Goal: Communication & Community: Share content

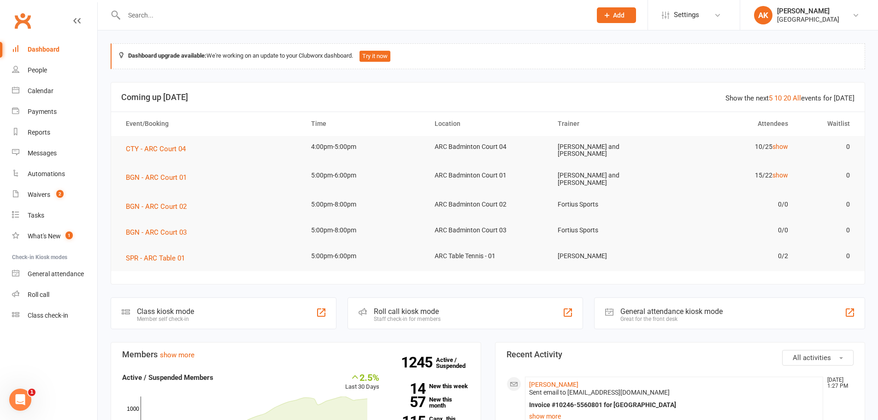
click at [40, 51] on div "Dashboard" at bounding box center [44, 49] width 32 height 7
click at [50, 197] on div "Waivers" at bounding box center [39, 194] width 23 height 7
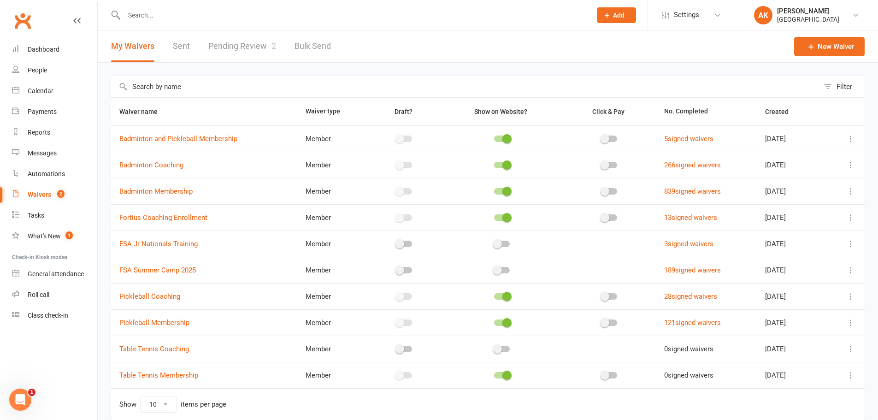
click at [245, 45] on link "Pending Review 2" at bounding box center [242, 46] width 68 height 32
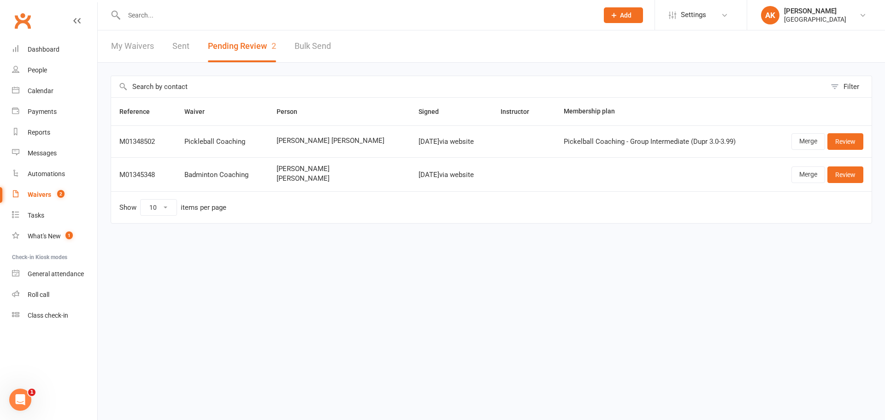
click at [135, 51] on link "My Waivers" at bounding box center [132, 46] width 43 height 32
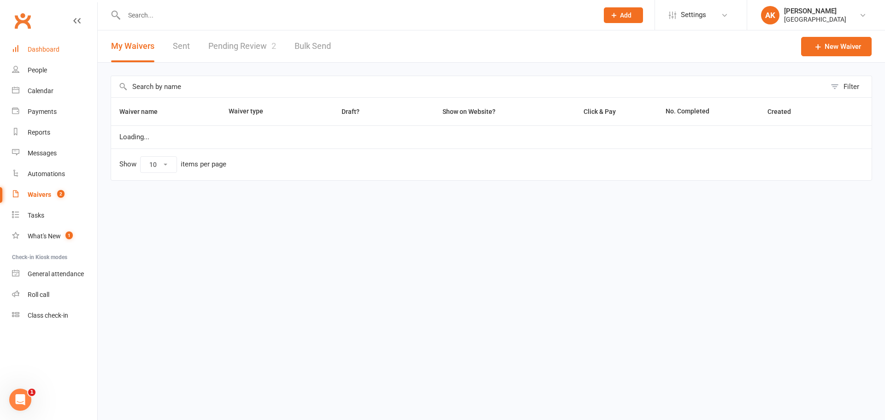
click at [49, 50] on div "Dashboard" at bounding box center [44, 49] width 32 height 7
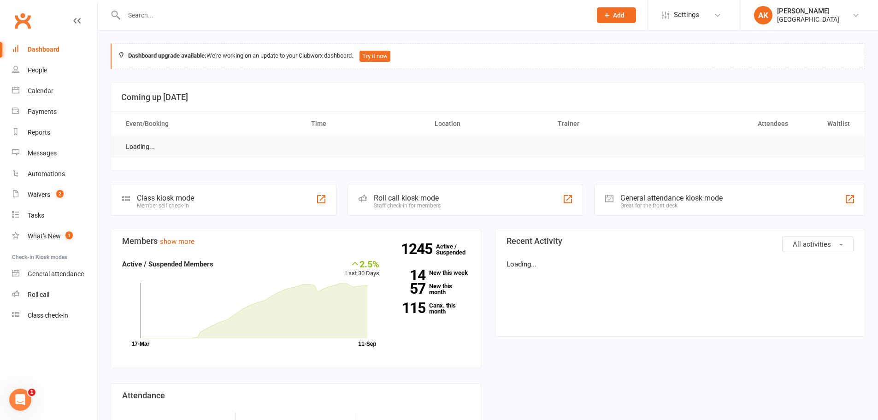
click at [49, 50] on div "Dashboard" at bounding box center [44, 49] width 32 height 7
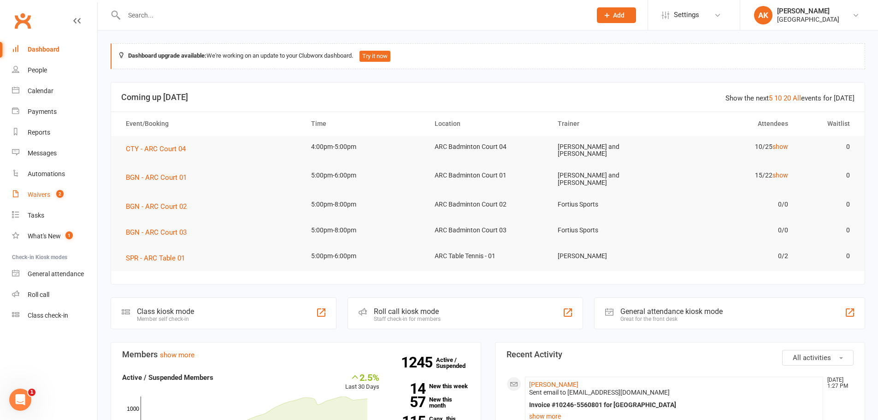
click at [47, 189] on link "Waivers 2" at bounding box center [54, 194] width 85 height 21
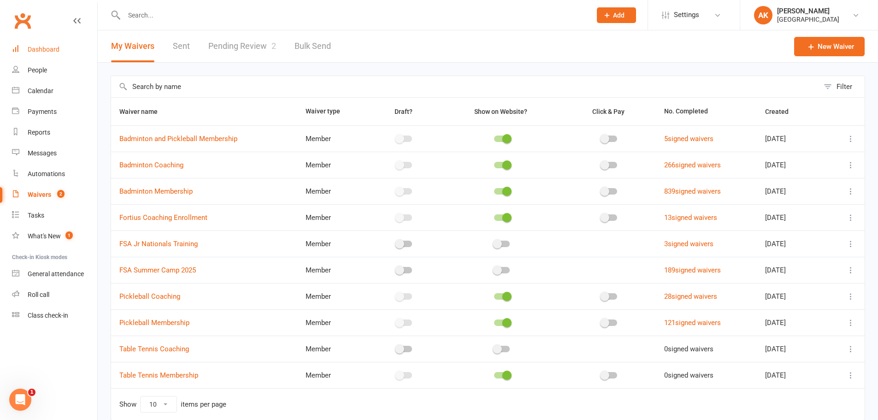
click at [47, 42] on link "Dashboard" at bounding box center [54, 49] width 85 height 21
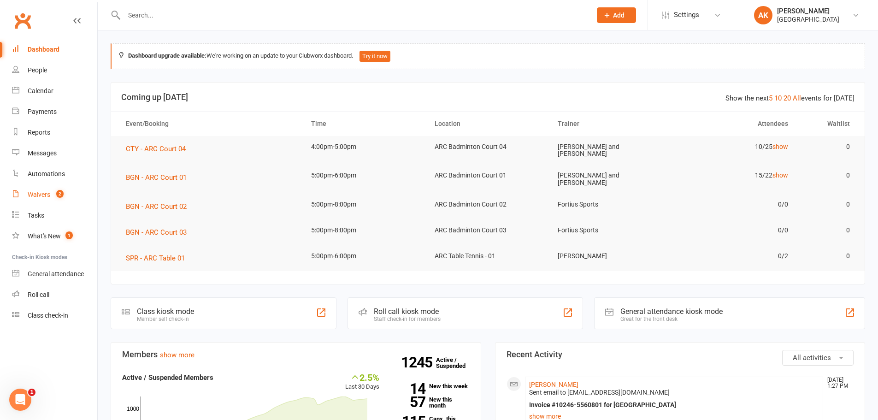
click at [46, 191] on div "Waivers" at bounding box center [39, 194] width 23 height 7
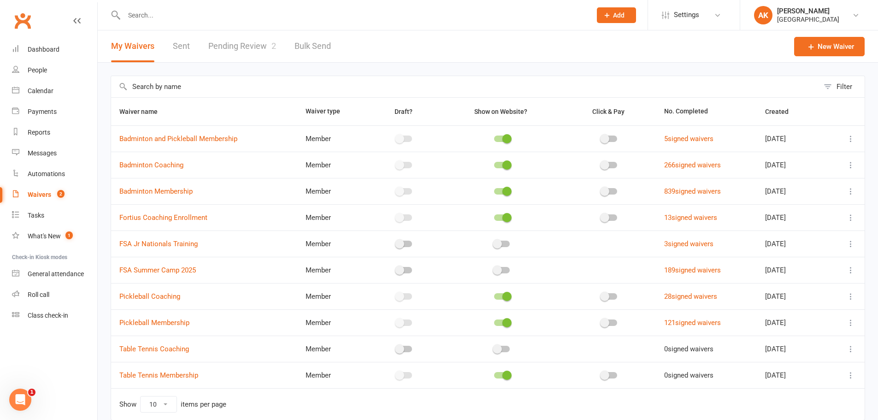
click at [234, 49] on link "Pending Review 2" at bounding box center [242, 46] width 68 height 32
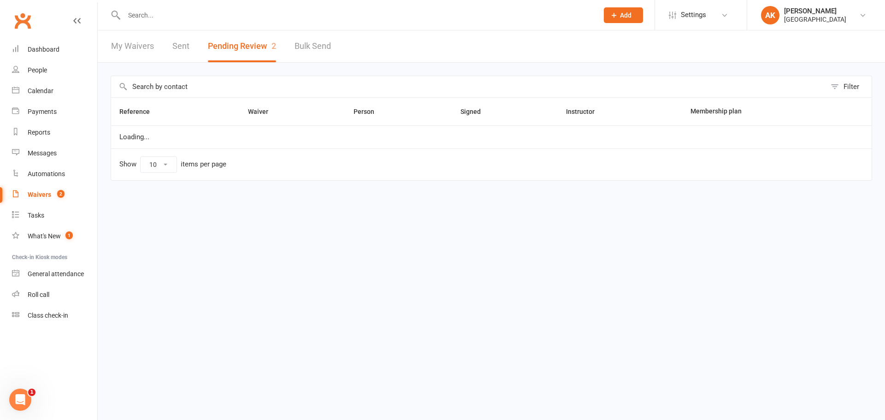
click at [149, 53] on link "My Waivers" at bounding box center [132, 46] width 43 height 32
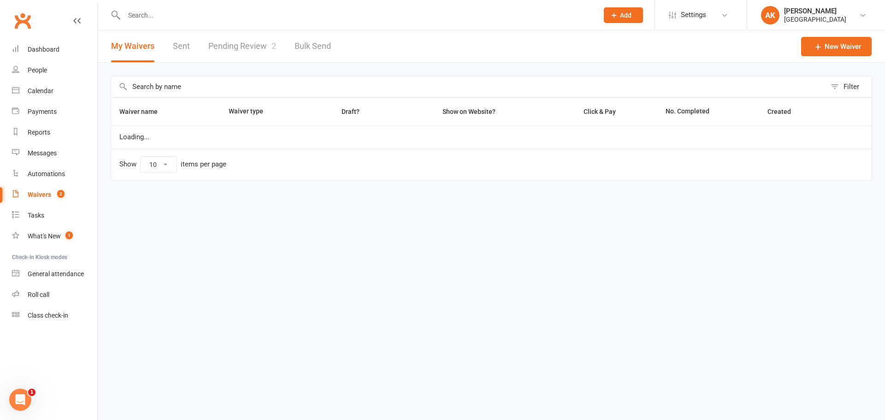
click at [180, 42] on link "Sent" at bounding box center [181, 46] width 17 height 32
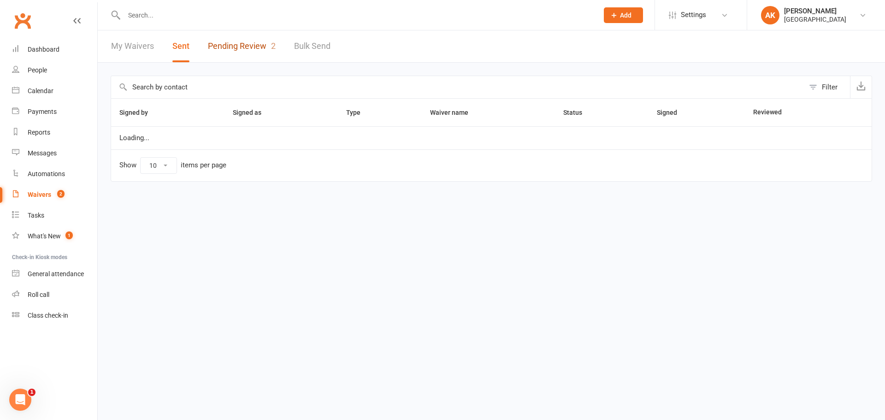
click at [236, 47] on link "Pending Review 2" at bounding box center [242, 46] width 68 height 32
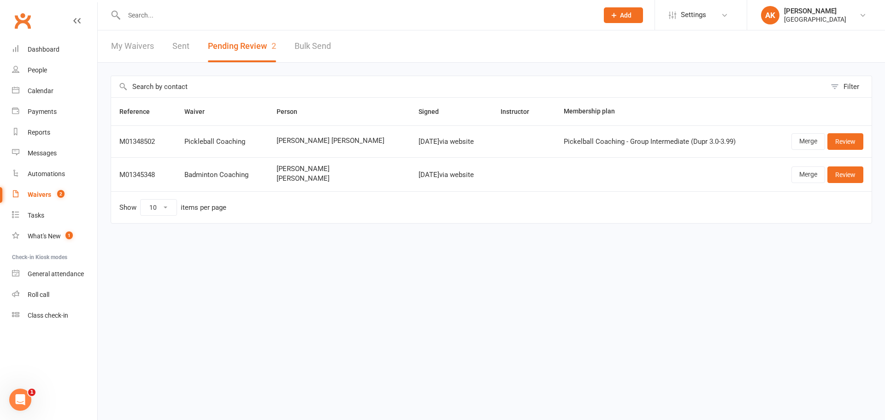
click at [139, 51] on link "My Waivers" at bounding box center [132, 46] width 43 height 32
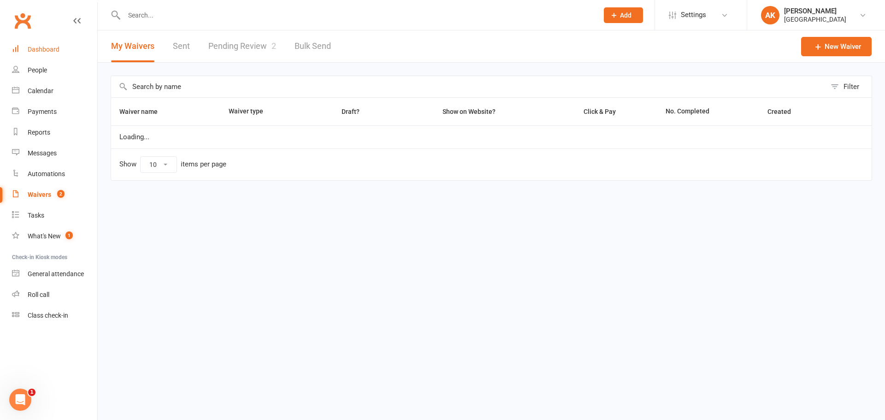
click at [46, 50] on div "Dashboard" at bounding box center [44, 49] width 32 height 7
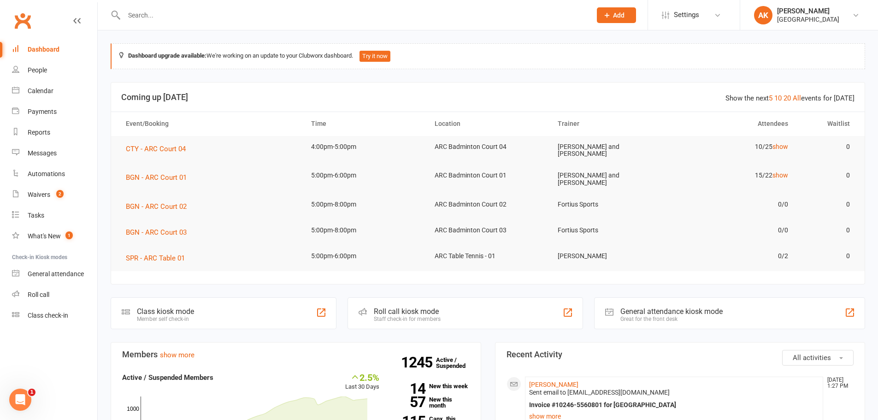
click at [223, 9] on input "text" at bounding box center [353, 15] width 464 height 13
click at [57, 53] on div "Dashboard" at bounding box center [44, 49] width 32 height 7
click at [195, 19] on input "text" at bounding box center [353, 15] width 464 height 13
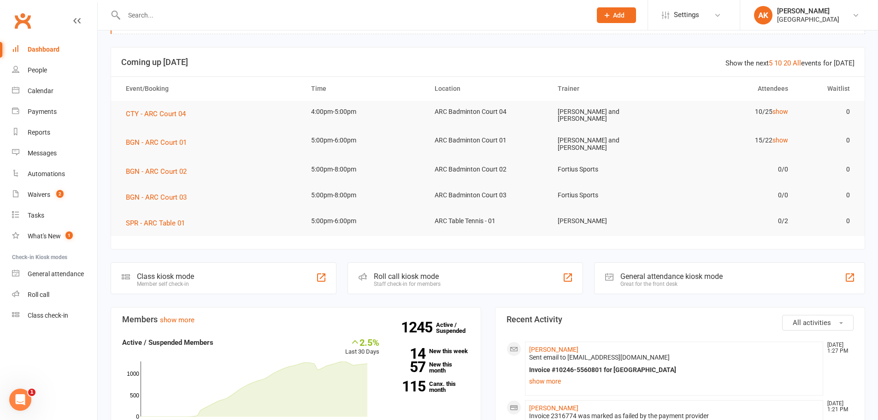
scroll to position [92, 0]
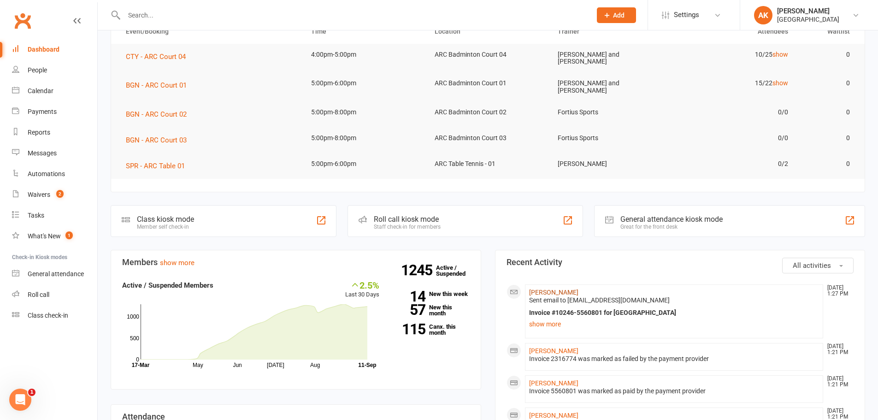
click at [562, 290] on link "kishore devarajula" at bounding box center [553, 292] width 49 height 7
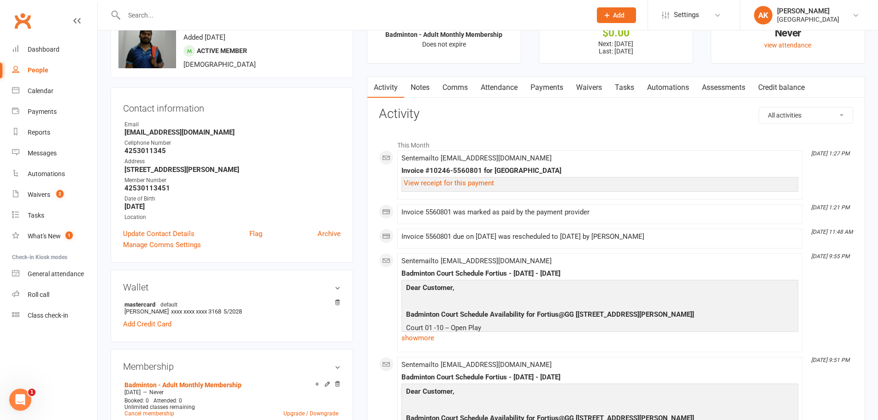
scroll to position [92, 0]
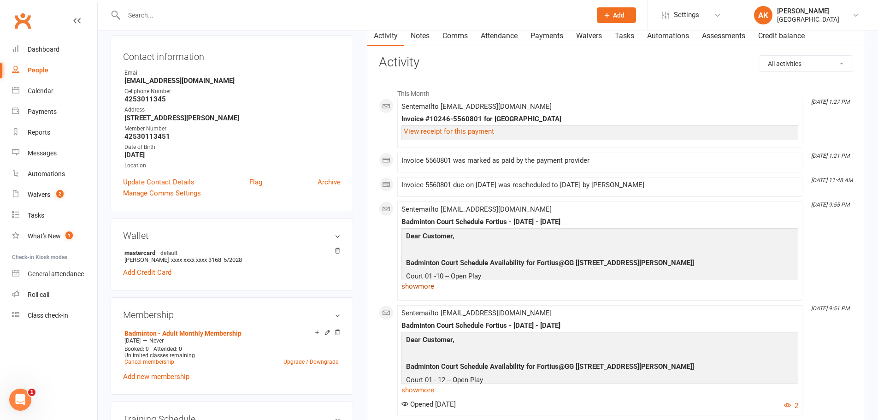
click at [434, 284] on link "show more" at bounding box center [600, 286] width 397 height 13
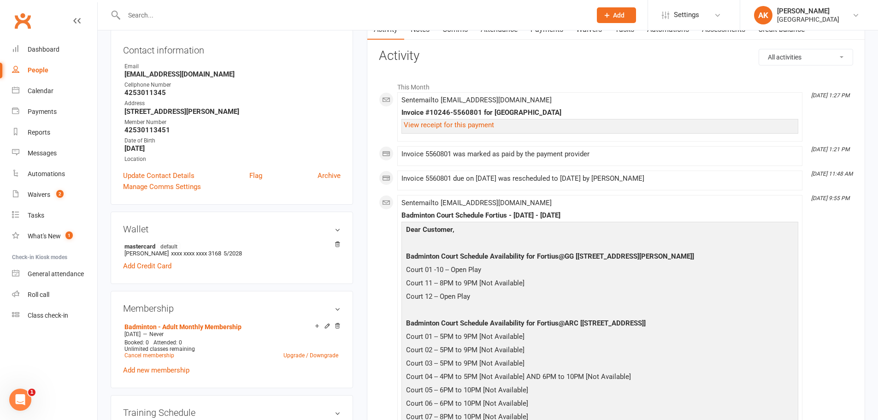
scroll to position [0, 0]
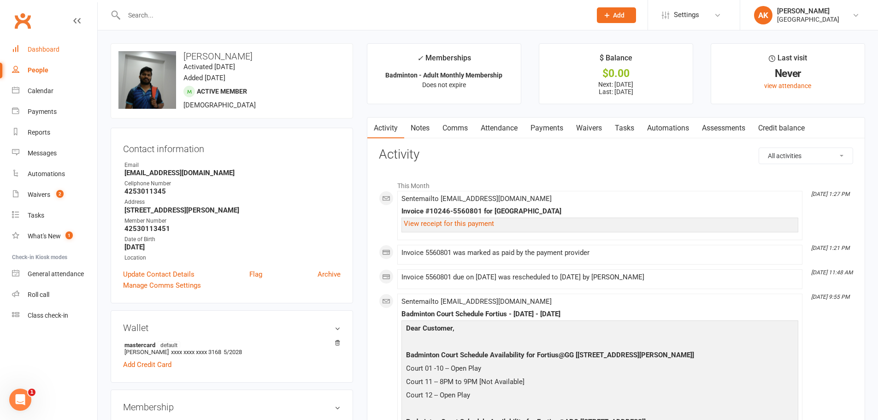
click at [48, 58] on link "Dashboard" at bounding box center [54, 49] width 85 height 21
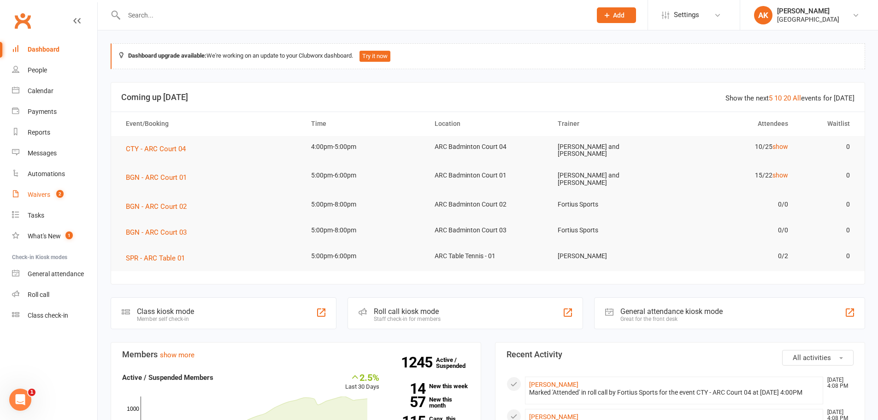
click at [40, 189] on link "Waivers 2" at bounding box center [54, 194] width 85 height 21
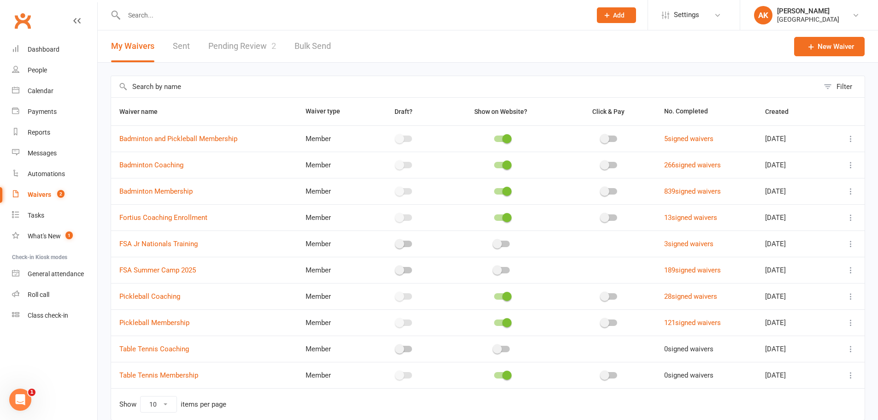
click at [248, 52] on link "Pending Review 2" at bounding box center [242, 46] width 68 height 32
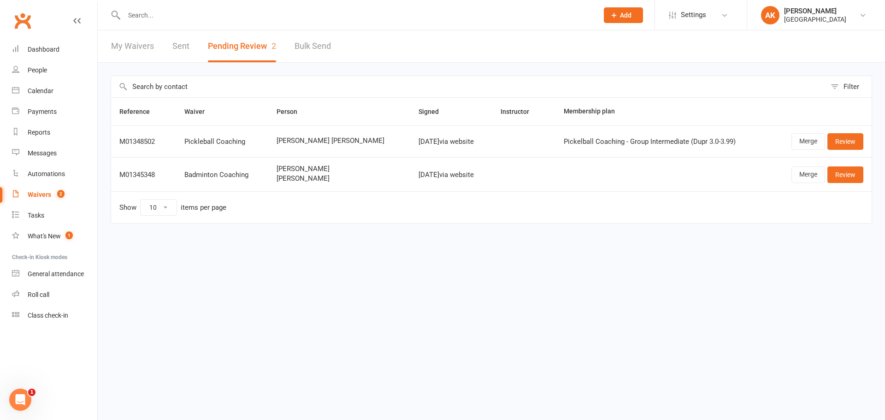
click at [129, 39] on link "My Waivers" at bounding box center [132, 46] width 43 height 32
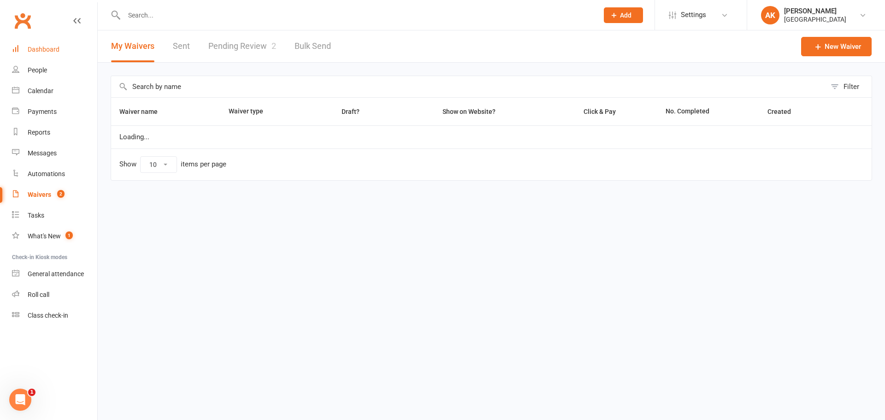
click at [69, 47] on link "Dashboard" at bounding box center [54, 49] width 85 height 21
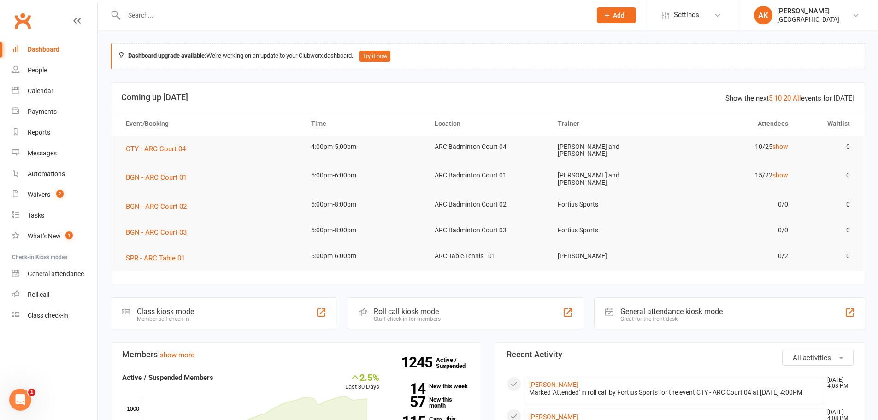
click at [12, 39] on link "Dashboard" at bounding box center [54, 49] width 85 height 21
click at [53, 47] on div "Dashboard" at bounding box center [44, 49] width 32 height 7
click at [59, 51] on link "Dashboard" at bounding box center [54, 49] width 85 height 21
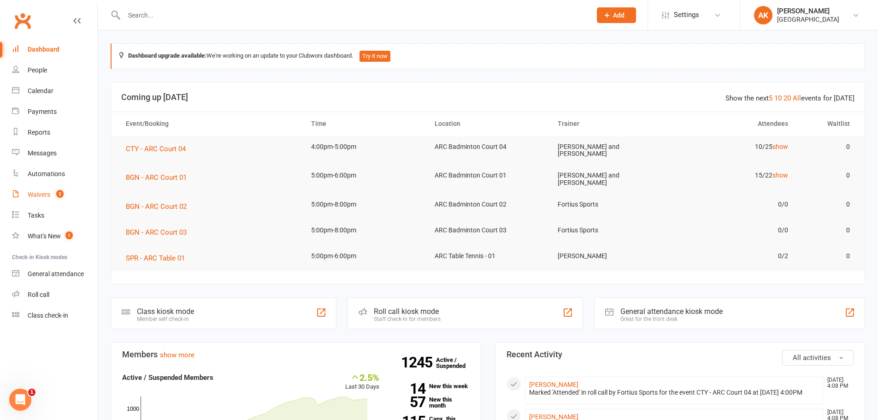
click at [47, 193] on div "Waivers" at bounding box center [39, 194] width 23 height 7
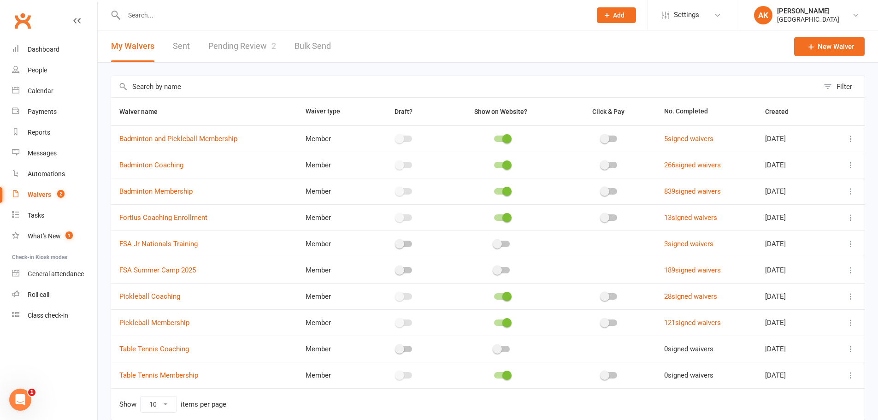
click at [239, 43] on link "Pending Review 2" at bounding box center [242, 46] width 68 height 32
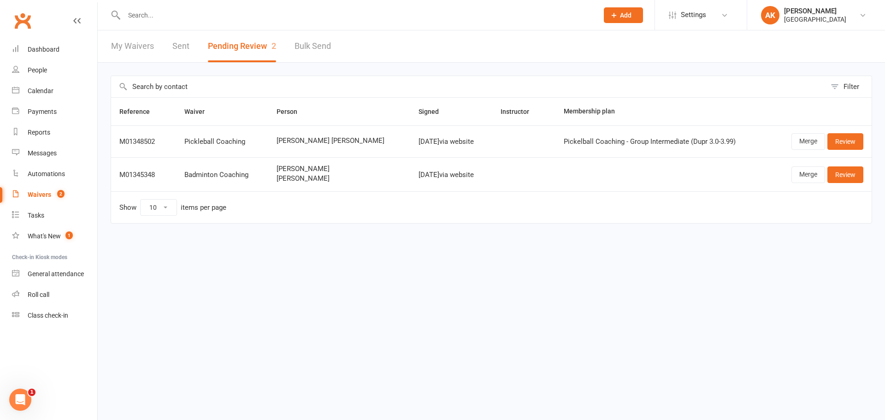
click at [140, 49] on link "My Waivers" at bounding box center [132, 46] width 43 height 32
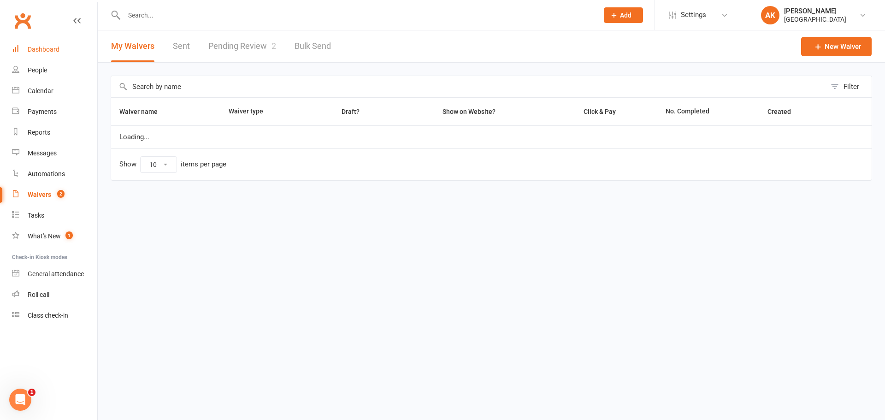
click at [59, 53] on link "Dashboard" at bounding box center [54, 49] width 85 height 21
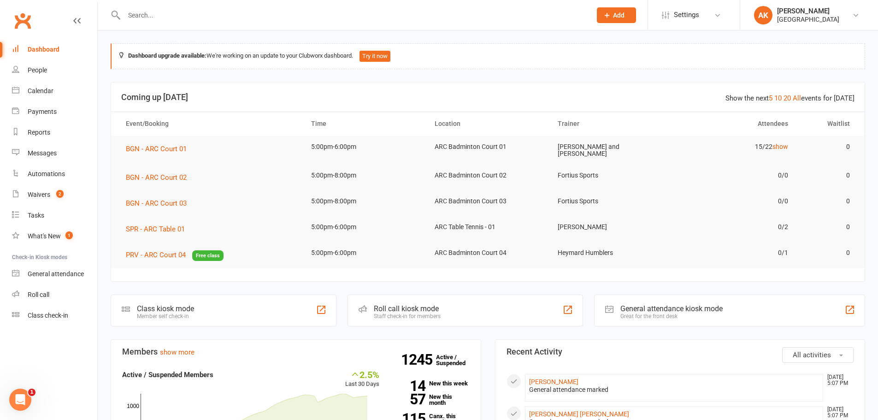
click at [188, 15] on input "text" at bounding box center [353, 15] width 464 height 13
paste input "Aadhi"
type input "Aadhi"
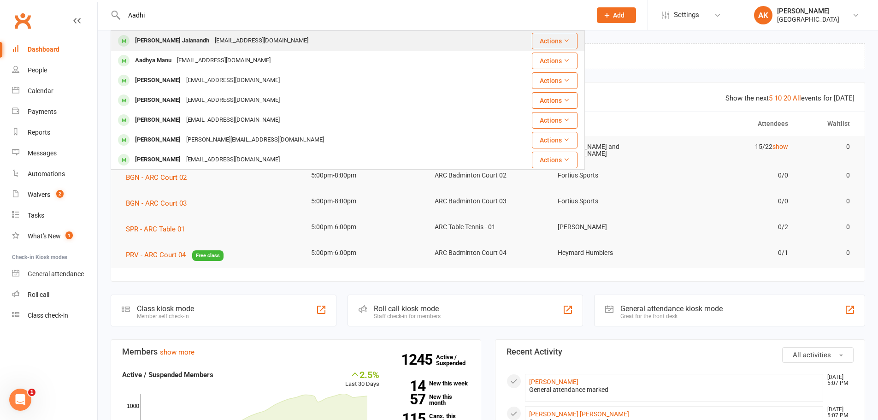
click at [243, 36] on div "[EMAIL_ADDRESS][DOMAIN_NAME]" at bounding box center [261, 40] width 99 height 13
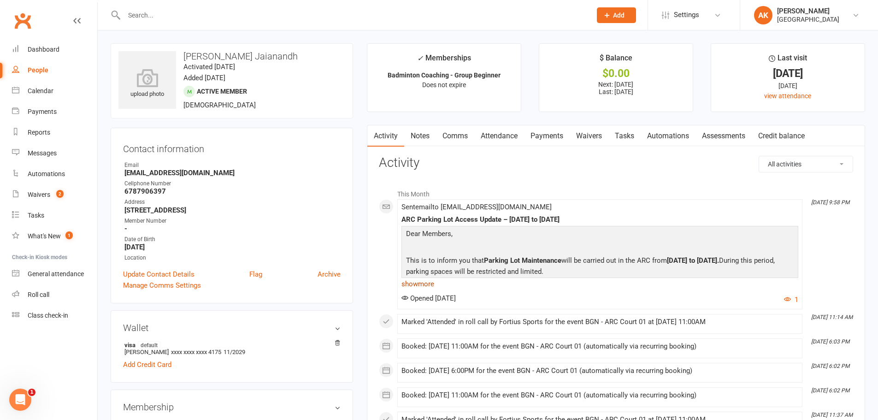
click at [428, 285] on link "show more" at bounding box center [600, 284] width 397 height 13
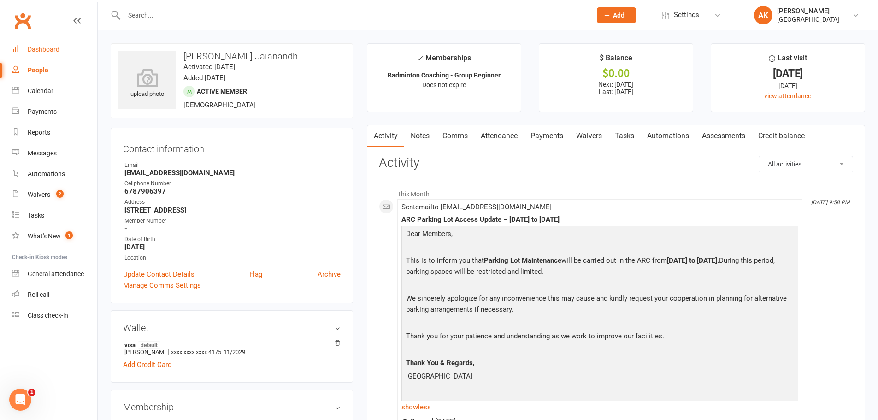
click at [43, 50] on div "Dashboard" at bounding box center [44, 49] width 32 height 7
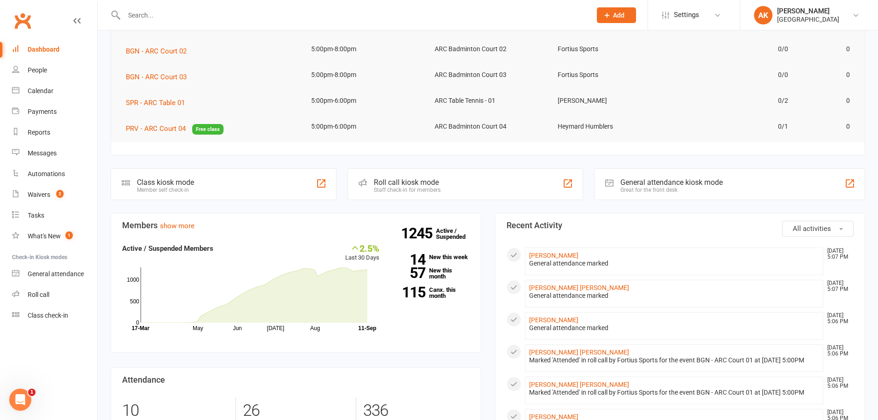
scroll to position [138, 0]
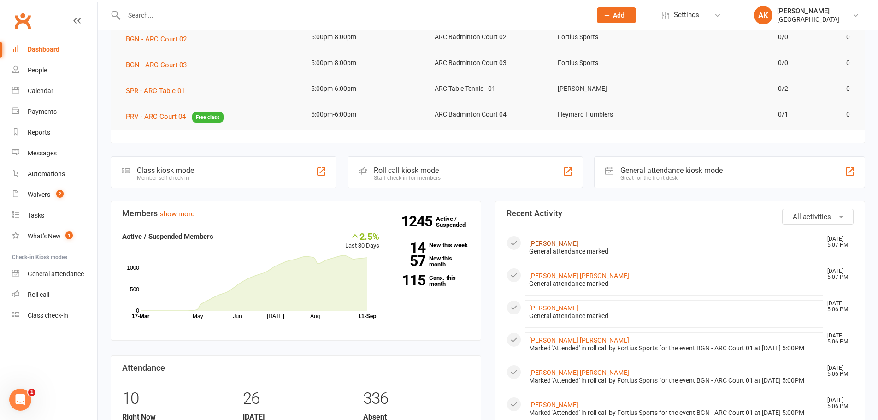
click at [545, 240] on link "Rohan Sirsilla" at bounding box center [553, 243] width 49 height 7
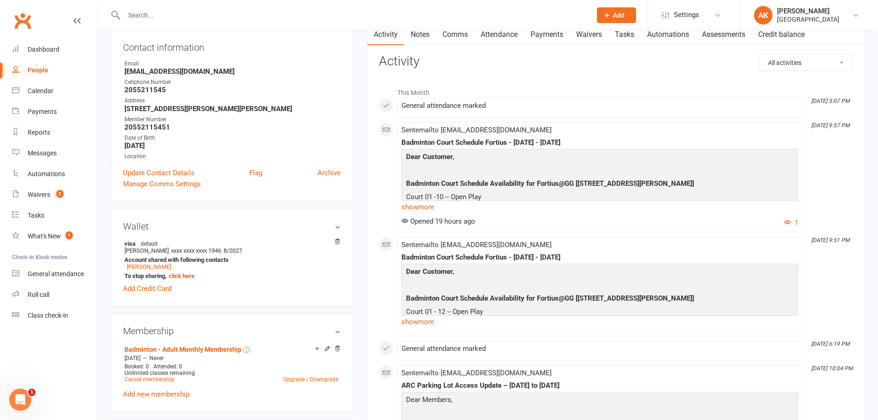
scroll to position [92, 0]
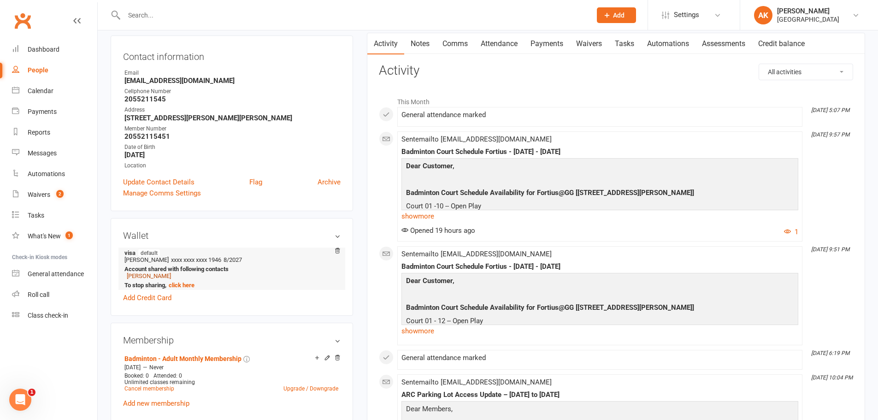
click at [136, 274] on link "Lakshmi Tharuni" at bounding box center [149, 275] width 44 height 7
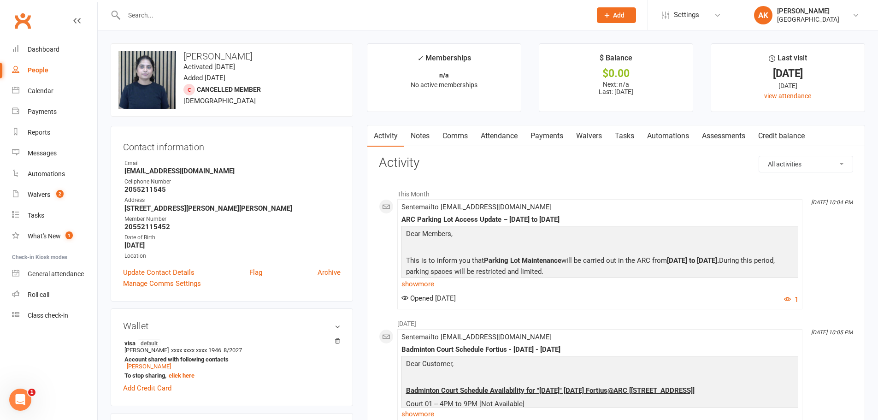
drag, startPoint x: 495, startPoint y: 141, endPoint x: 545, endPoint y: 130, distance: 51.9
click at [495, 141] on link "Attendance" at bounding box center [499, 135] width 50 height 21
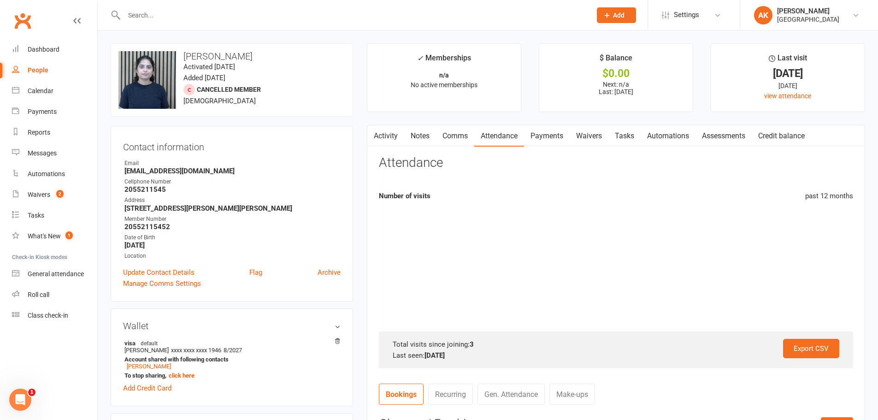
click at [552, 129] on link "Payments" at bounding box center [547, 135] width 46 height 21
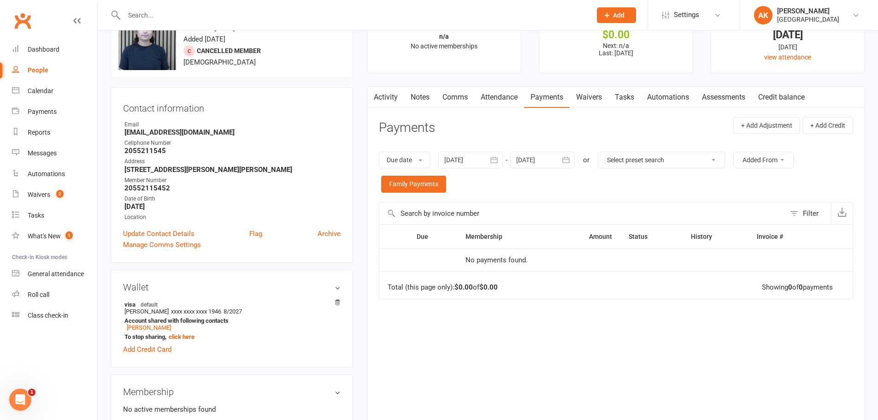
scroll to position [92, 0]
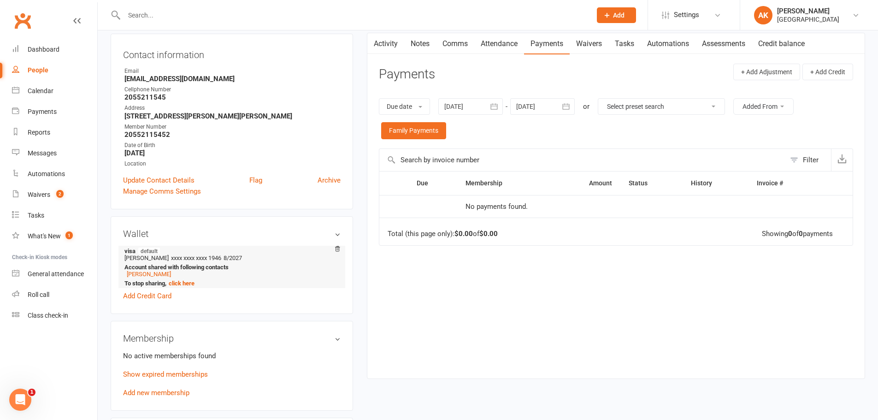
click at [136, 279] on li "visa default Rohan Sirsilla xxxx xxxx xxxx 1946 8/2027 Account shared with foll…" at bounding box center [232, 267] width 218 height 42
click at [141, 275] on link "Rohan Sirsilla" at bounding box center [149, 274] width 44 height 7
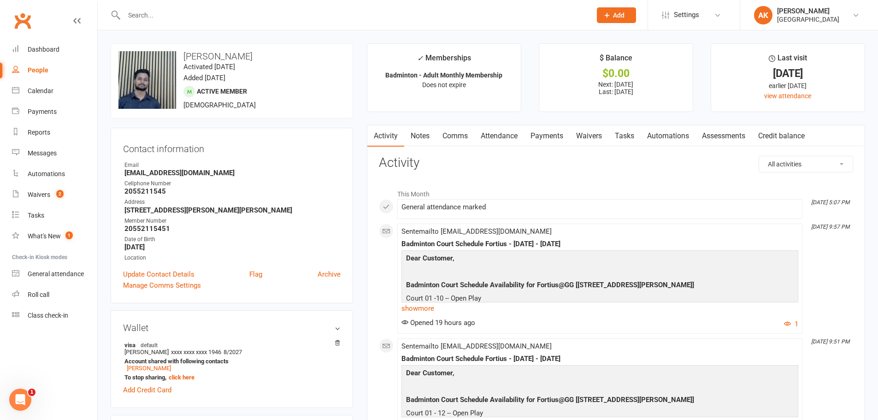
click at [549, 137] on link "Payments" at bounding box center [547, 135] width 46 height 21
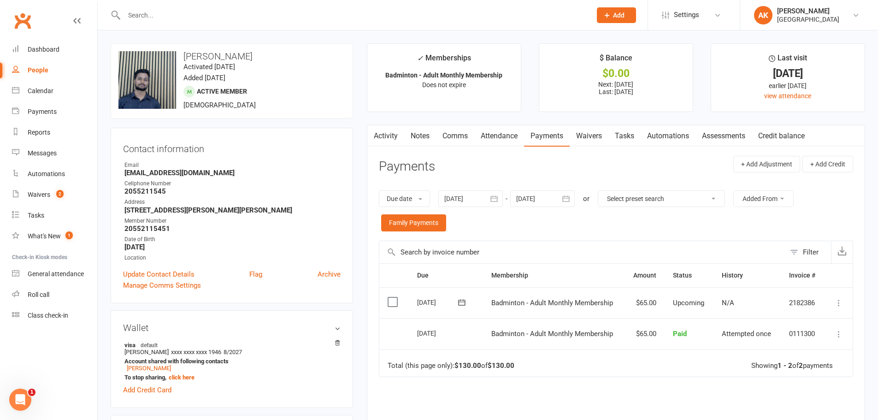
click at [376, 135] on icon "button" at bounding box center [373, 135] width 6 height 10
click at [49, 52] on div "Dashboard" at bounding box center [44, 49] width 32 height 7
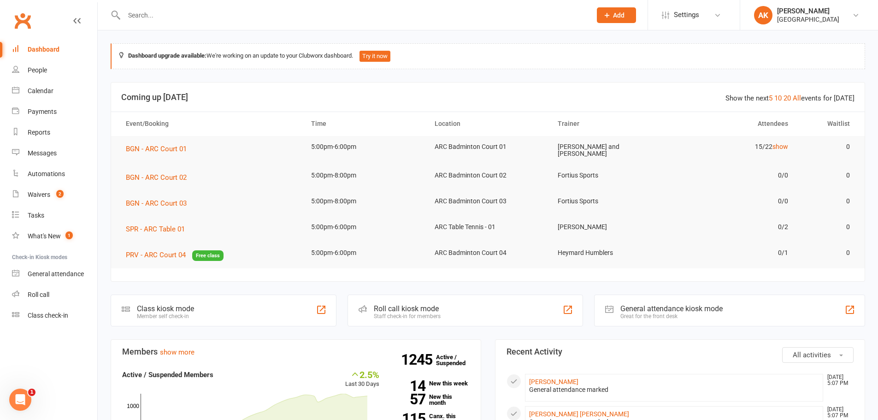
click at [213, 16] on input "text" at bounding box center [353, 15] width 464 height 13
type input "advik"
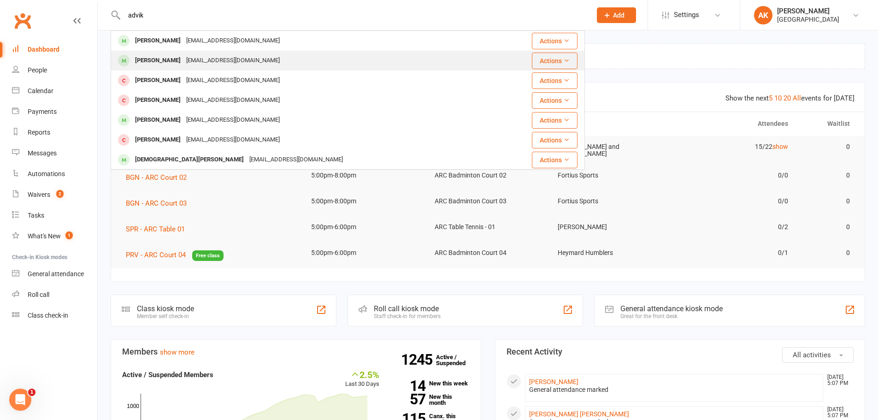
click at [207, 53] on div "Advik Sujesh sujeshke2003@gmail.com" at bounding box center [305, 60] width 386 height 19
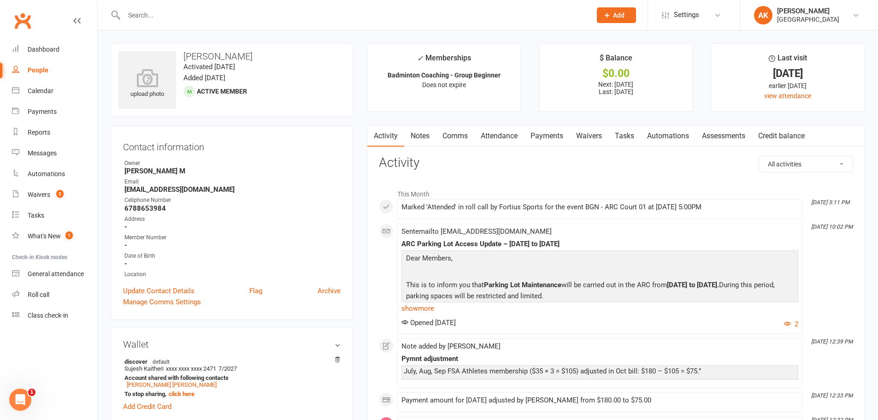
click at [429, 137] on link "Notes" at bounding box center [420, 135] width 32 height 21
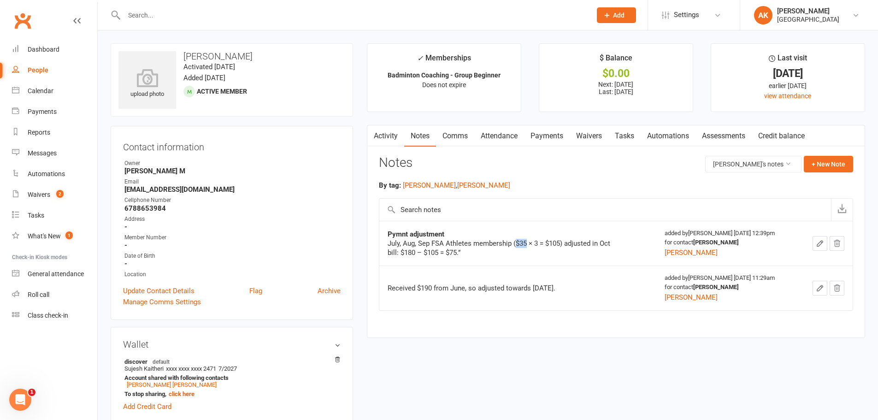
drag, startPoint x: 515, startPoint y: 243, endPoint x: 528, endPoint y: 243, distance: 13.4
click at [528, 243] on div "July, Aug, Sep FSA Athletes membership ($35 × 3 = $105) adjusted in Oct bill: $…" at bounding box center [503, 248] width 231 height 18
drag, startPoint x: 549, startPoint y: 245, endPoint x: 572, endPoint y: 246, distance: 22.6
click at [572, 246] on div "July, Aug, Sep FSA Athletes membership ($35 × 3 = $105) adjusted in Oct bill: $…" at bounding box center [503, 248] width 231 height 18
drag, startPoint x: 431, startPoint y: 252, endPoint x: 445, endPoint y: 252, distance: 14.3
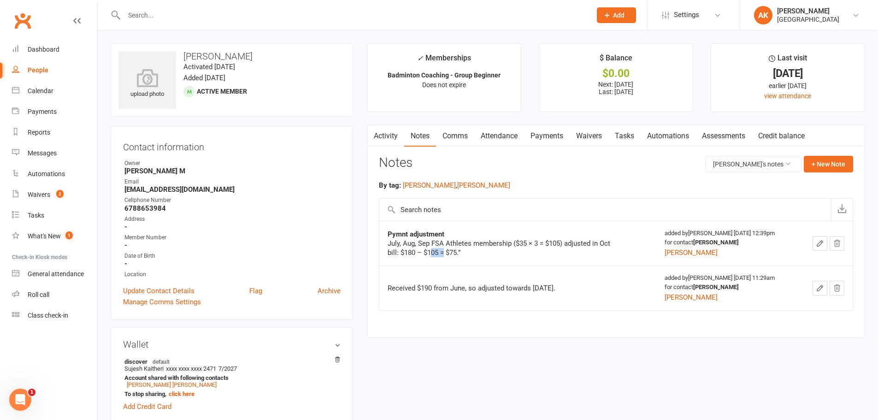
click at [445, 252] on div "July, Aug, Sep FSA Athletes membership ($35 × 3 = $105) adjusted in Oct bill: $…" at bounding box center [503, 248] width 231 height 18
click at [464, 251] on div "July, Aug, Sep FSA Athletes membership ($35 × 3 = $105) adjusted in Oct bill: $…" at bounding box center [503, 248] width 231 height 18
drag, startPoint x: 451, startPoint y: 251, endPoint x: 463, endPoint y: 252, distance: 12.5
click at [463, 252] on div "July, Aug, Sep FSA Athletes membership ($35 × 3 = $105) adjusted in Oct bill: $…" at bounding box center [503, 248] width 231 height 18
click at [554, 137] on link "Payments" at bounding box center [547, 135] width 46 height 21
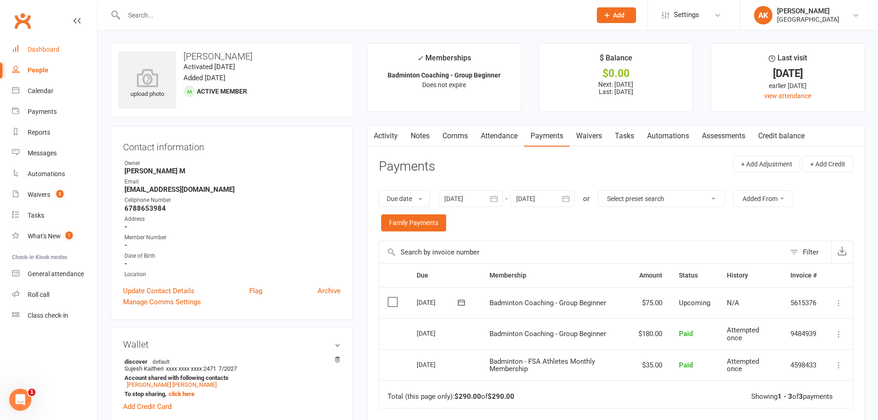
click at [34, 49] on div "Dashboard" at bounding box center [44, 49] width 32 height 7
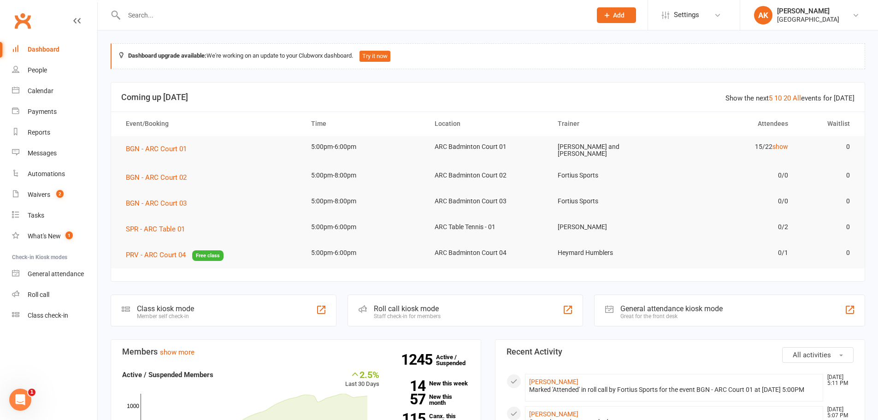
click at [43, 51] on div "Dashboard" at bounding box center [44, 49] width 32 height 7
drag, startPoint x: 44, startPoint y: 46, endPoint x: 45, endPoint y: 26, distance: 20.3
click at [44, 46] on div "Dashboard" at bounding box center [44, 49] width 32 height 7
click at [44, 57] on link "Dashboard" at bounding box center [54, 49] width 85 height 21
click at [24, 55] on link "Dashboard" at bounding box center [54, 49] width 85 height 21
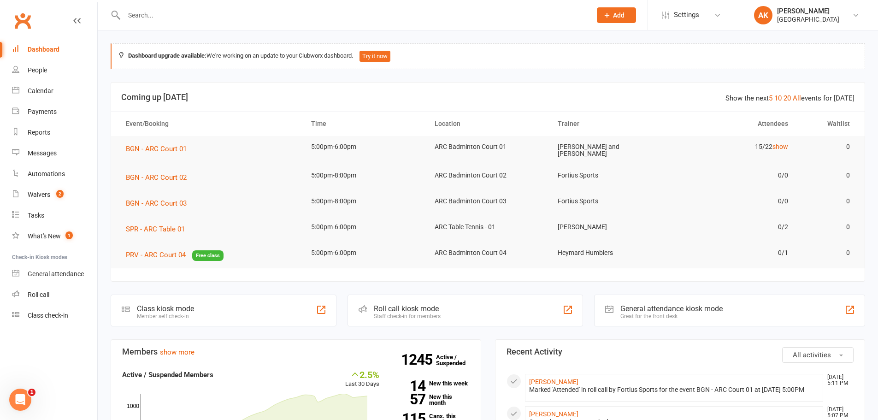
click at [44, 47] on div "Dashboard" at bounding box center [44, 49] width 32 height 7
click at [200, 15] on input "text" at bounding box center [353, 15] width 464 height 13
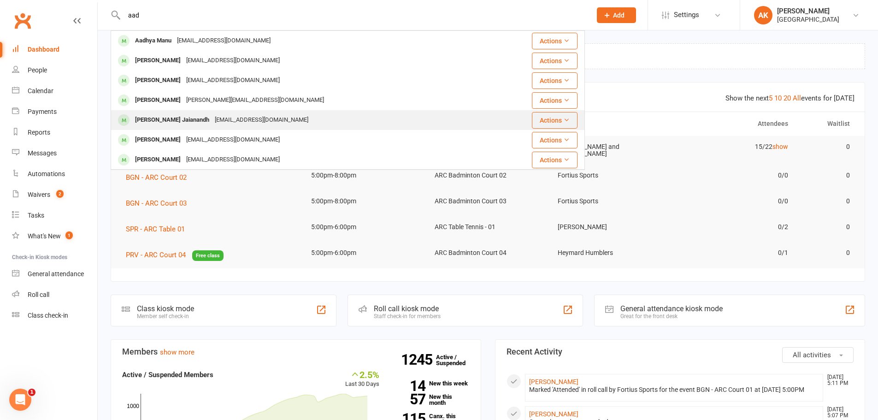
type input "aad"
click at [238, 117] on div "[EMAIL_ADDRESS][DOMAIN_NAME]" at bounding box center [261, 119] width 99 height 13
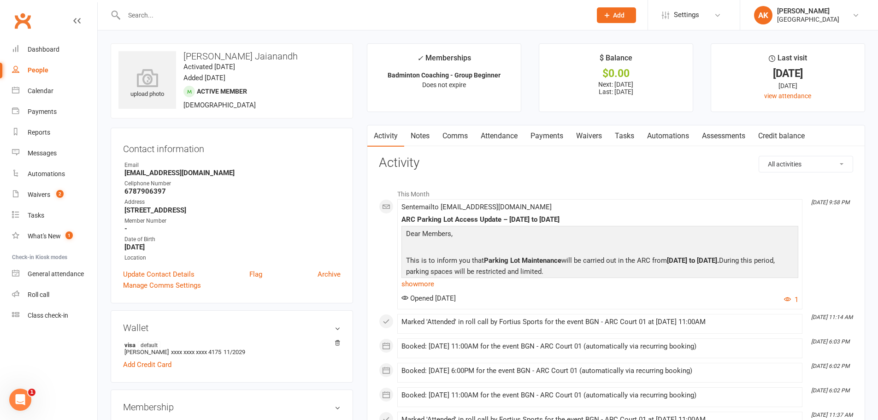
drag, startPoint x: 516, startPoint y: 133, endPoint x: 535, endPoint y: 135, distance: 19.0
click at [516, 134] on link "Attendance" at bounding box center [499, 135] width 50 height 21
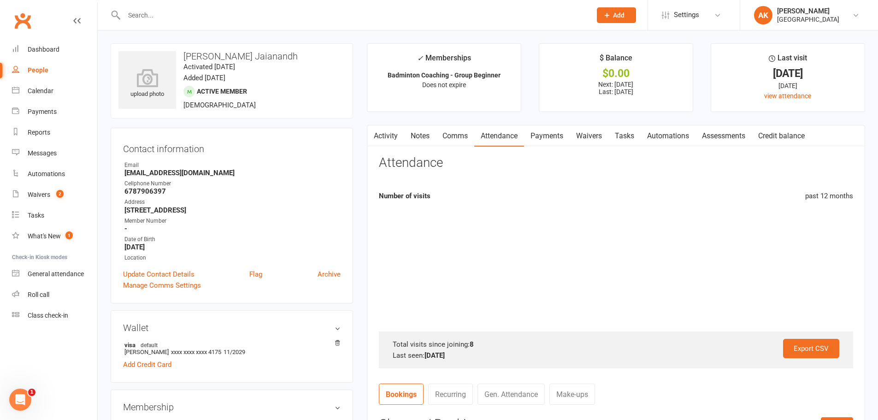
click at [556, 137] on link "Payments" at bounding box center [547, 135] width 46 height 21
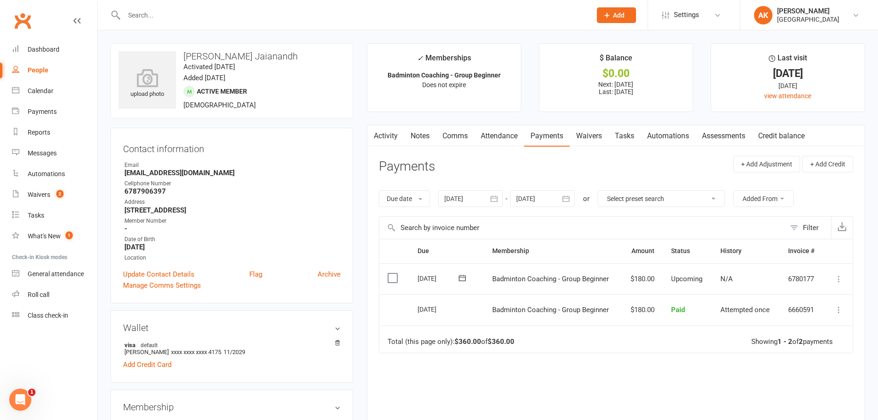
click at [590, 367] on div "Due Contact Membership Amount Status History Invoice # Select this 01 Oct 2025 …" at bounding box center [616, 355] width 474 height 233
click at [49, 54] on link "Dashboard" at bounding box center [54, 49] width 85 height 21
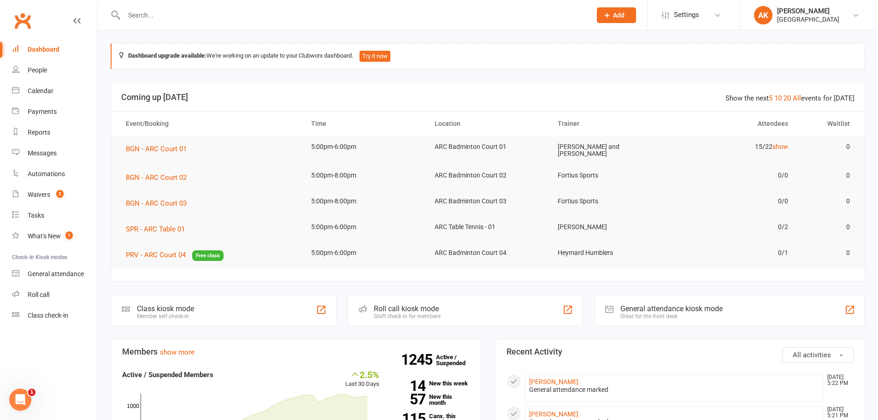
click at [35, 42] on link "Dashboard" at bounding box center [54, 49] width 85 height 21
click at [441, 260] on td "ARC Badminton Court 04" at bounding box center [488, 253] width 124 height 22
drag, startPoint x: 441, startPoint y: 260, endPoint x: 31, endPoint y: 49, distance: 460.9
click at [31, 49] on div "Dashboard" at bounding box center [44, 49] width 32 height 7
click at [244, 12] on input "text" at bounding box center [353, 15] width 464 height 13
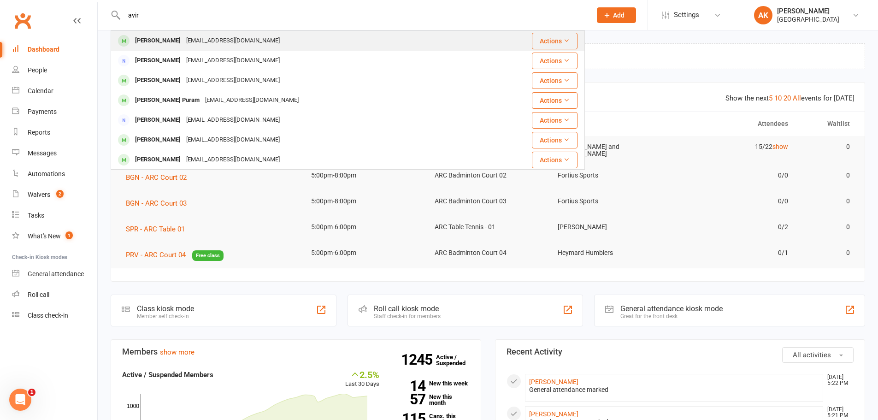
type input "avir"
click at [261, 40] on div "Aviral Tiwari Aviralwere@gmail.com" at bounding box center [308, 40] width 393 height 19
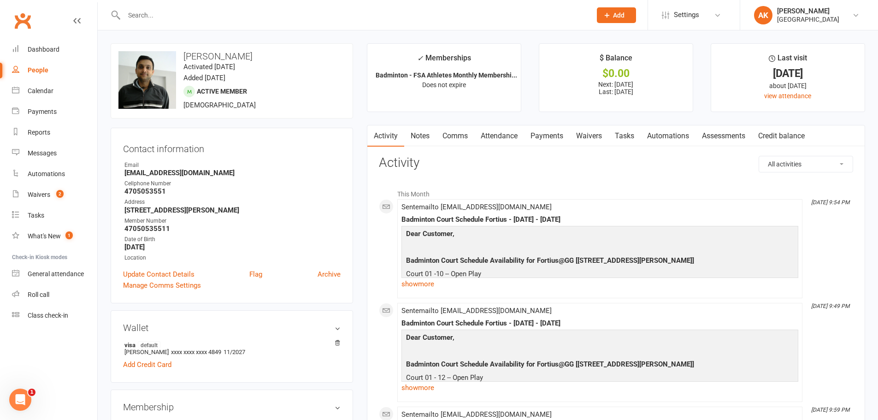
click at [187, 14] on input "text" at bounding box center [353, 15] width 464 height 13
type input "advik"
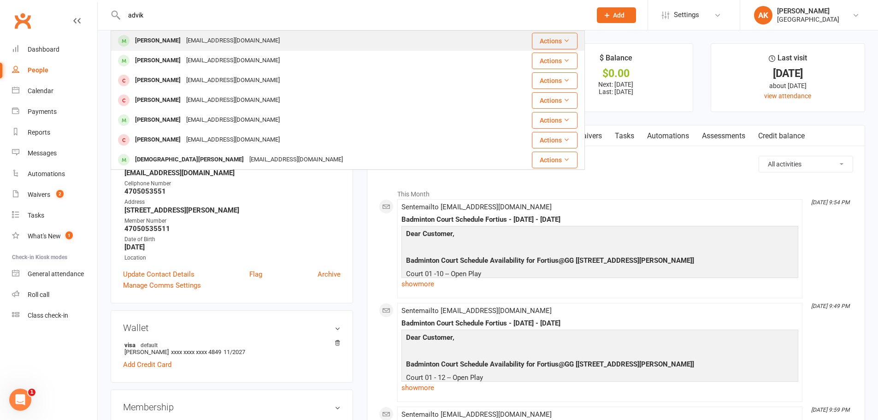
click at [189, 39] on div "kevlaniadvik@gmail.com" at bounding box center [233, 40] width 99 height 13
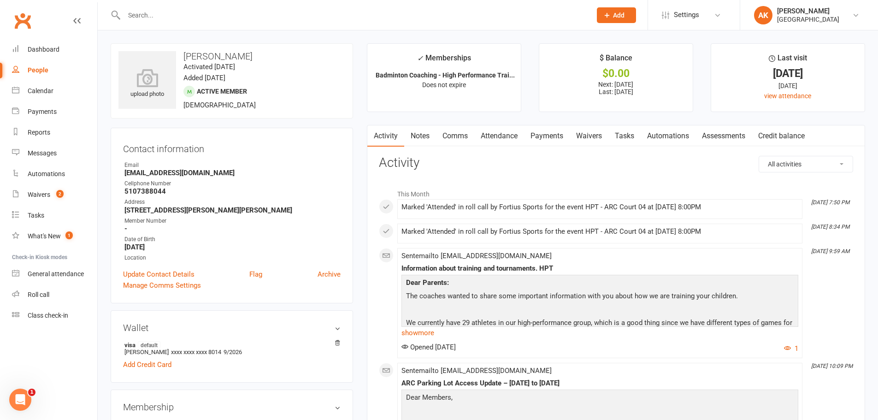
click at [508, 143] on link "Attendance" at bounding box center [499, 135] width 50 height 21
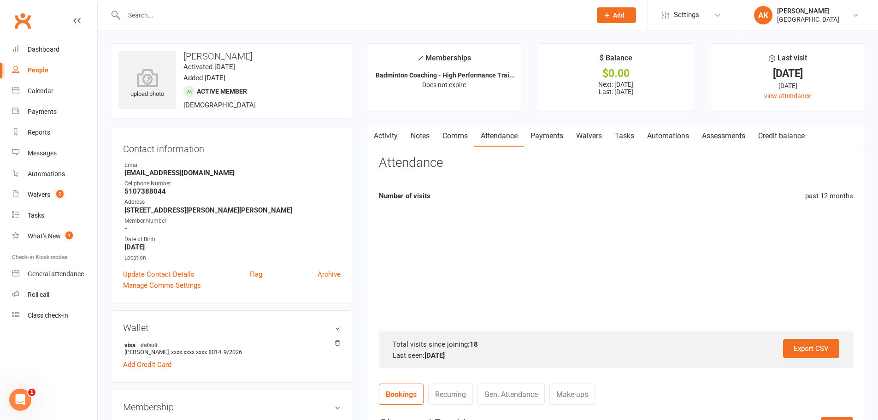
click at [537, 137] on link "Payments" at bounding box center [547, 135] width 46 height 21
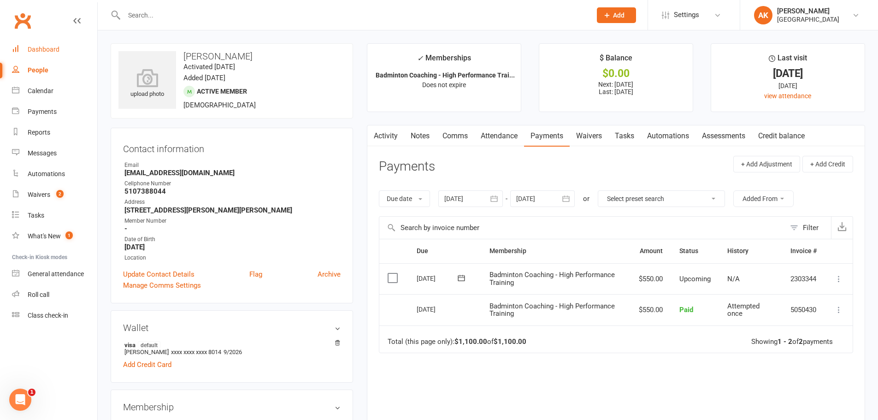
click at [35, 47] on div "Dashboard" at bounding box center [44, 49] width 32 height 7
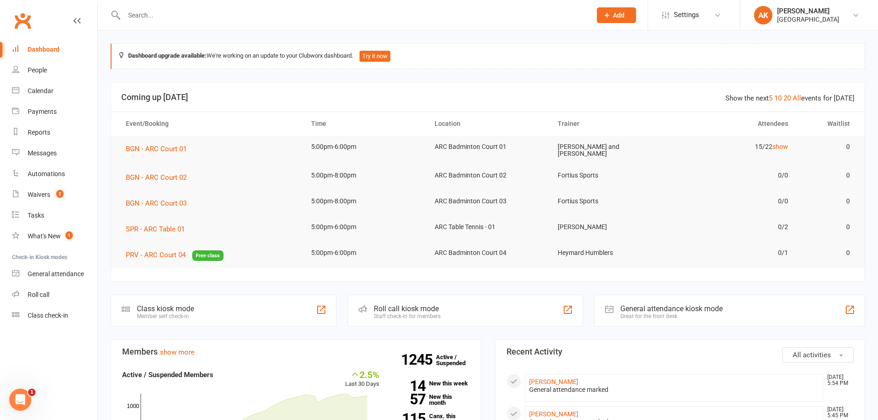
click at [309, 12] on input "text" at bounding box center [353, 15] width 464 height 13
type input "bhaveeth"
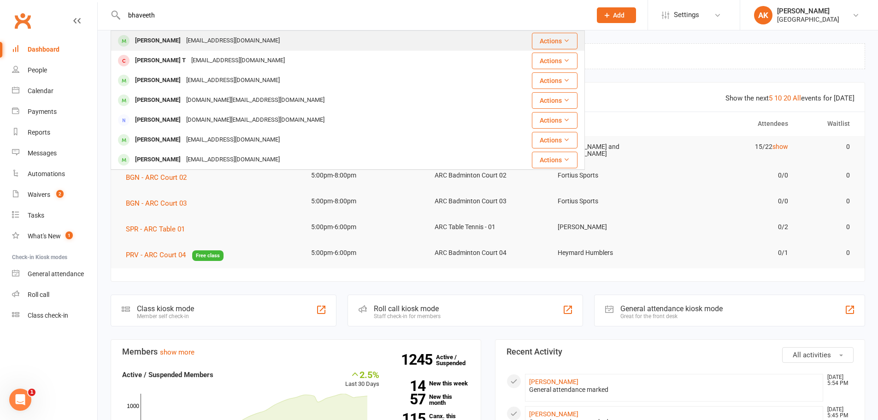
click at [267, 33] on div "Bhaveeth Gurrala visitani83@gmail.com" at bounding box center [309, 40] width 394 height 19
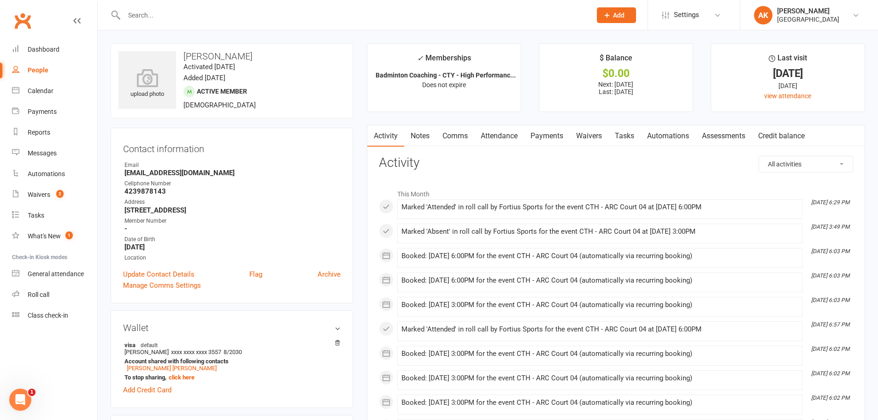
click at [532, 133] on link "Payments" at bounding box center [547, 135] width 46 height 21
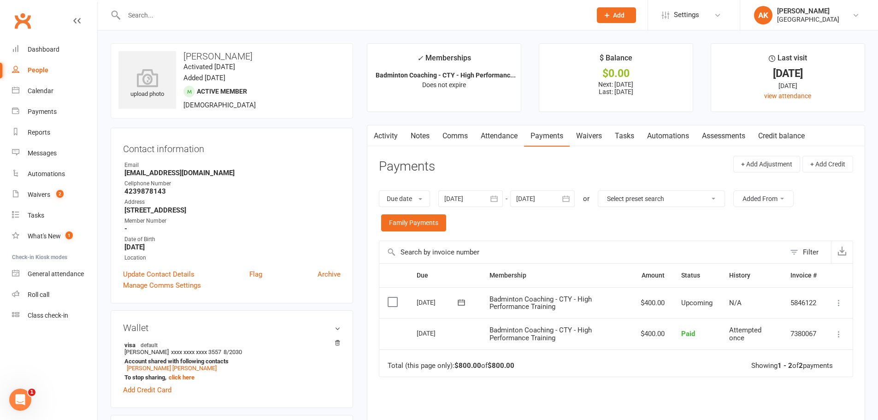
click at [495, 199] on icon "button" at bounding box center [494, 198] width 9 height 9
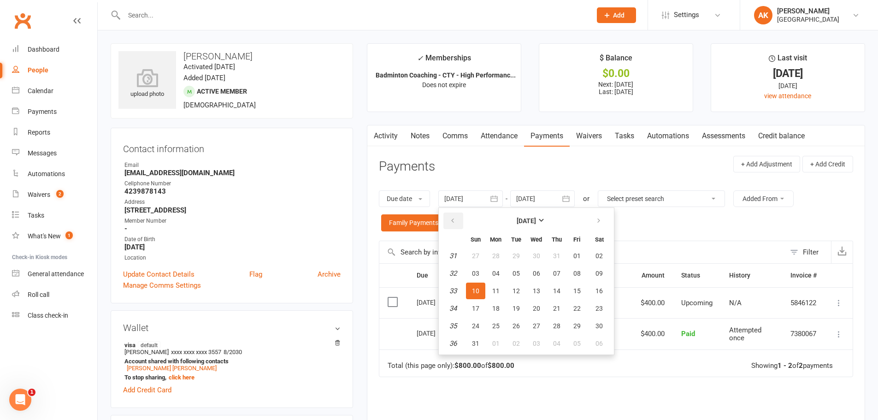
click at [457, 216] on button "button" at bounding box center [454, 221] width 20 height 17
click at [477, 259] on span "01" at bounding box center [475, 255] width 7 height 7
type input "01 Jun 2025"
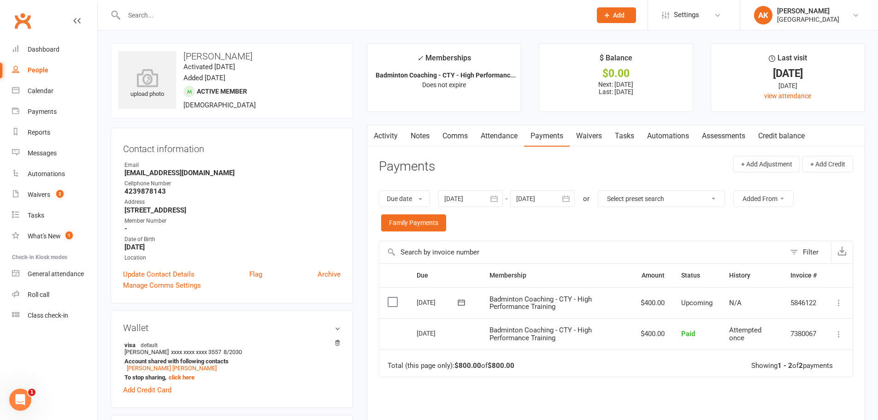
click at [430, 138] on link "Notes" at bounding box center [420, 135] width 32 height 21
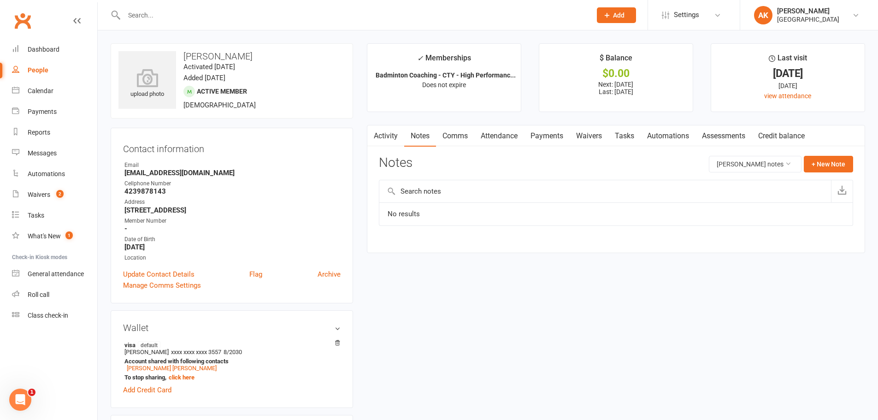
click at [379, 138] on button "button" at bounding box center [373, 135] width 12 height 21
click at [447, 136] on link "Comms" at bounding box center [455, 135] width 38 height 21
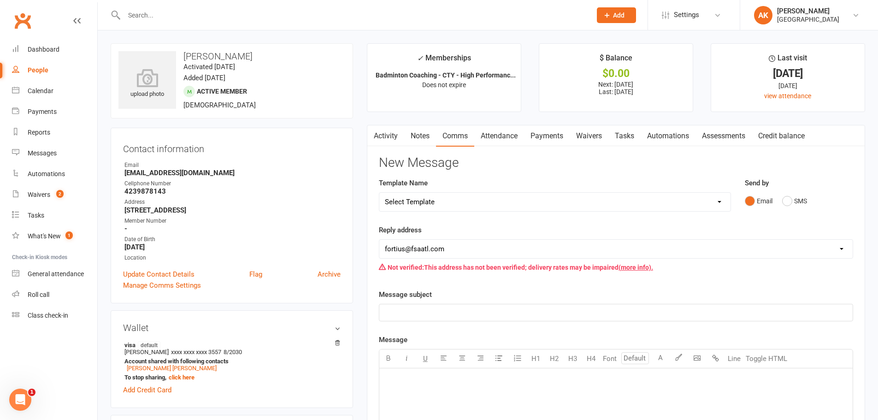
click at [481, 135] on link "Attendance" at bounding box center [499, 135] width 50 height 21
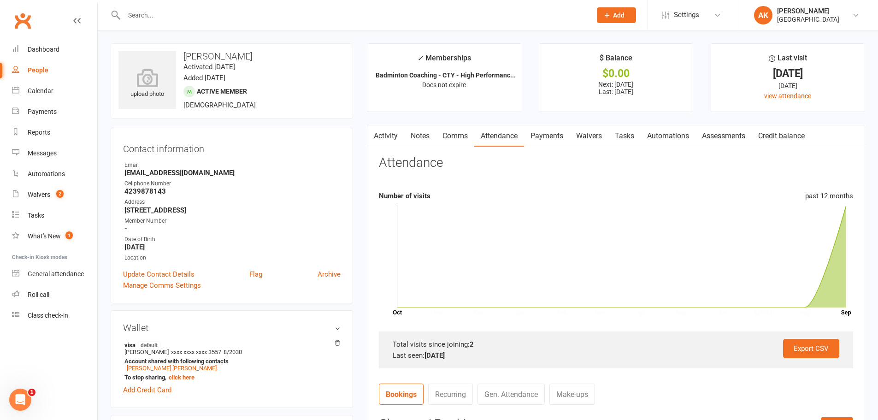
click at [557, 137] on link "Payments" at bounding box center [547, 135] width 46 height 21
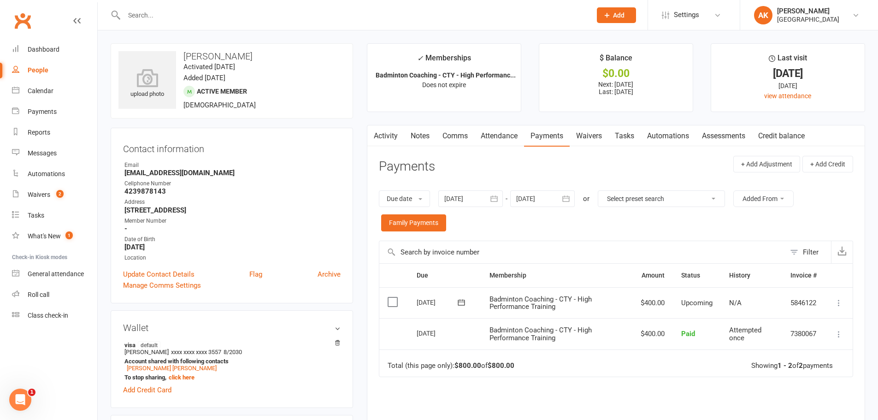
click at [156, 18] on input "text" at bounding box center [353, 15] width 464 height 13
type input "d"
drag, startPoint x: 638, startPoint y: 304, endPoint x: 666, endPoint y: 300, distance: 28.0
click at [666, 300] on td "$400.00" at bounding box center [653, 302] width 41 height 31
click at [661, 302] on td "$400.00" at bounding box center [653, 302] width 41 height 31
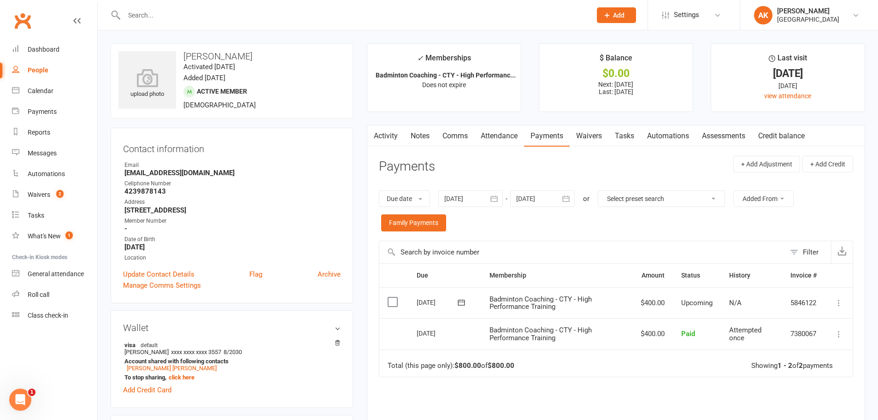
drag, startPoint x: 187, startPoint y: 54, endPoint x: 262, endPoint y: 55, distance: 75.6
click at [262, 55] on h3 "Bhaveeth Gurrala" at bounding box center [231, 56] width 227 height 10
click at [217, 57] on h3 "Bhaveeth Gurrala" at bounding box center [231, 56] width 227 height 10
drag, startPoint x: 408, startPoint y: 333, endPoint x: 455, endPoint y: 337, distance: 47.1
click at [455, 337] on tr "Select this 04 Sep 2025 Bhaveeth Gurrala Badminton Coaching - CTY - High Perfor…" at bounding box center [616, 333] width 474 height 31
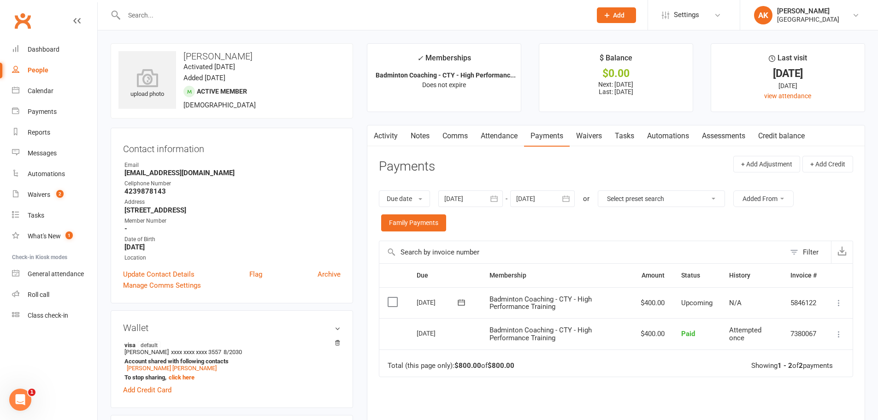
click at [410, 337] on td "04 Sep 2025" at bounding box center [444, 333] width 73 height 31
drag, startPoint x: 632, startPoint y: 331, endPoint x: 673, endPoint y: 333, distance: 41.5
click at [673, 333] on tr "Select this 04 Sep 2025 Bhaveeth Gurrala Badminton Coaching - CTY - High Perfor…" at bounding box center [616, 333] width 474 height 31
click at [647, 334] on td "$400.00" at bounding box center [653, 333] width 41 height 31
drag, startPoint x: 630, startPoint y: 303, endPoint x: 667, endPoint y: 302, distance: 36.5
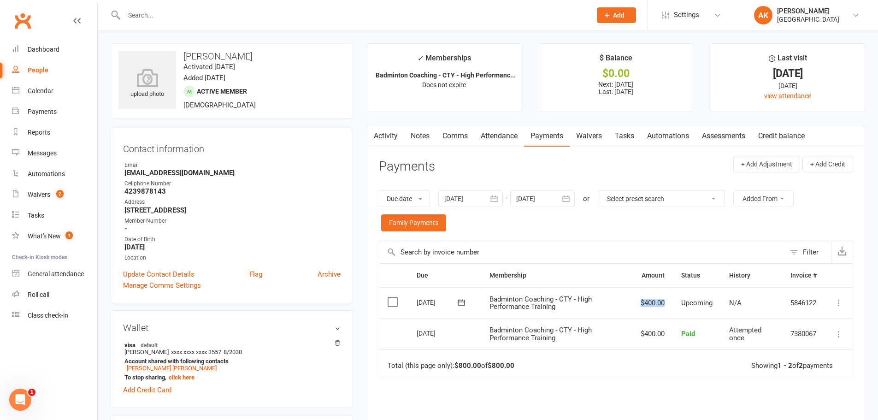
click at [667, 302] on tr "Select this 04 Oct 2025 Bhaveeth Gurrala Badminton Coaching - CTY - High Perfor…" at bounding box center [616, 302] width 474 height 31
click at [650, 303] on td "$400.00" at bounding box center [653, 302] width 41 height 31
click at [47, 53] on div "Dashboard" at bounding box center [44, 49] width 32 height 7
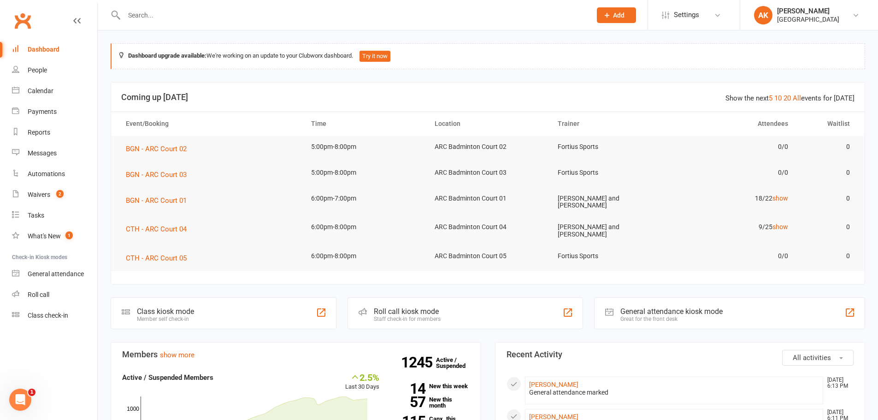
click at [175, 15] on input "text" at bounding box center [353, 15] width 464 height 13
type input "veena"
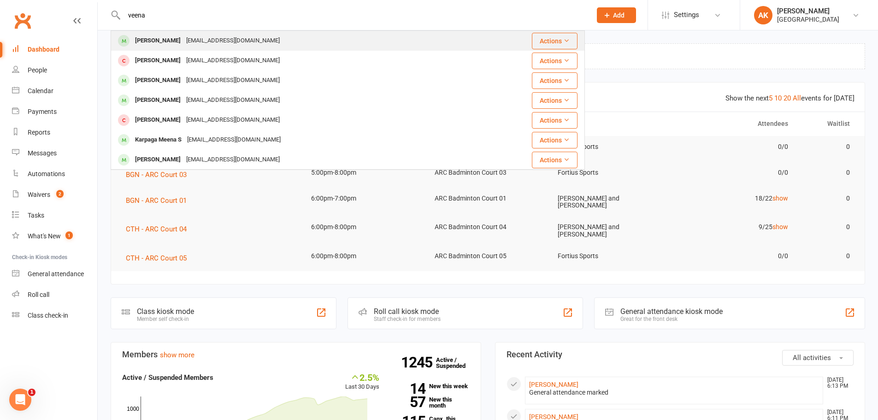
click at [173, 48] on div "Veena Menon Veenarmenon@gmail.com" at bounding box center [302, 40] width 380 height 19
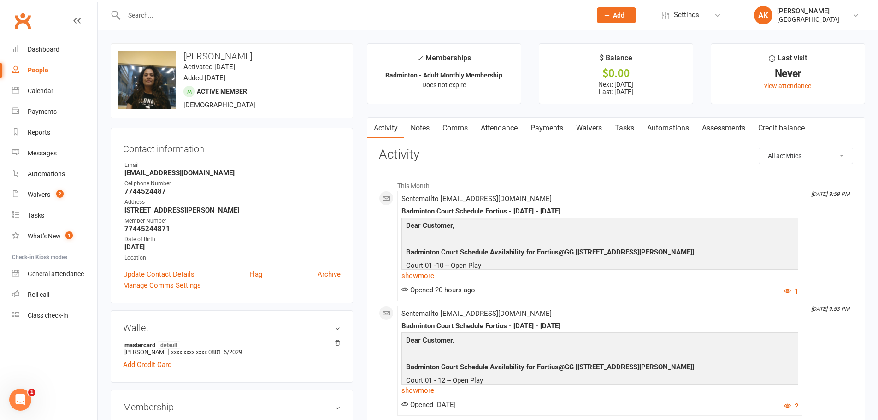
click at [454, 123] on link "Comms" at bounding box center [455, 128] width 38 height 21
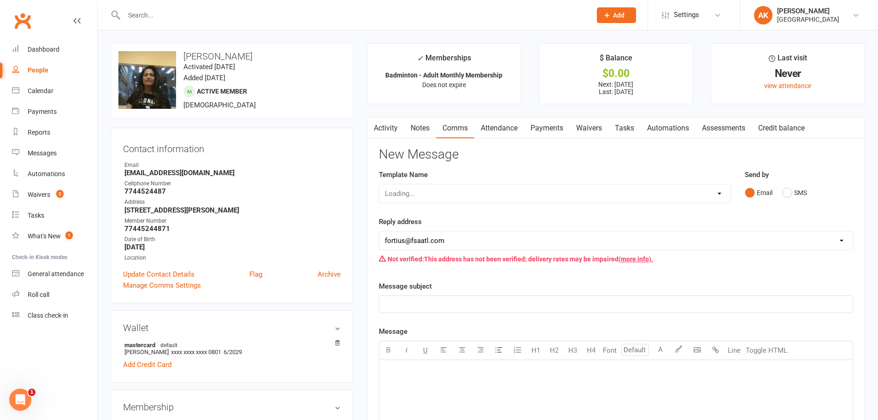
click at [506, 123] on link "Attendance" at bounding box center [499, 128] width 50 height 21
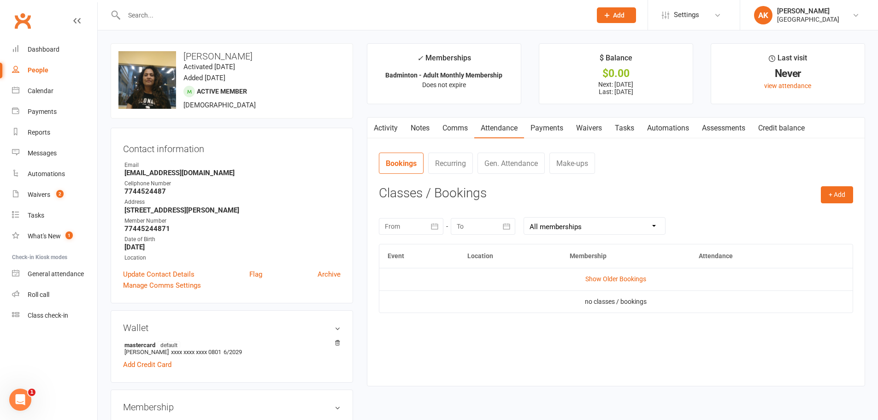
click at [524, 124] on link "Attendance" at bounding box center [499, 128] width 50 height 21
click at [538, 127] on link "Payments" at bounding box center [547, 128] width 46 height 21
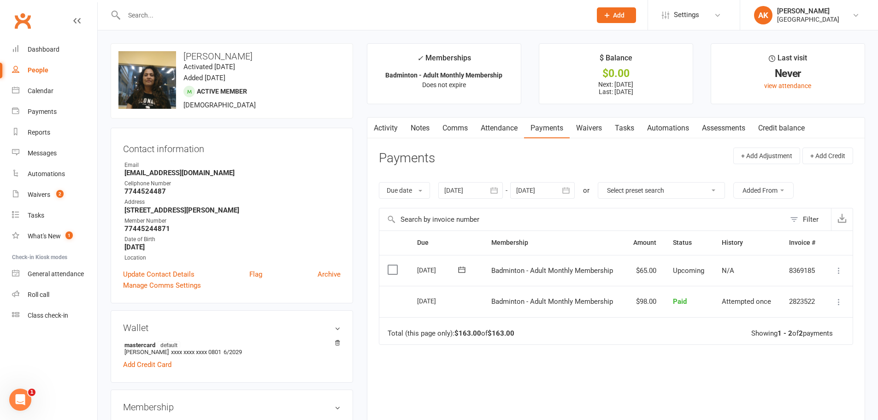
click at [388, 129] on link "Activity" at bounding box center [385, 128] width 37 height 21
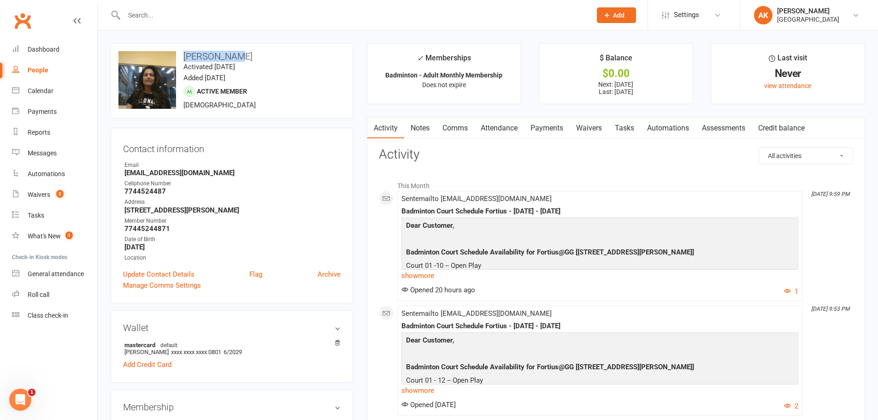
drag, startPoint x: 245, startPoint y: 57, endPoint x: 186, endPoint y: 58, distance: 59.5
click at [186, 58] on h3 "Veena Menon" at bounding box center [231, 56] width 227 height 10
click at [227, 54] on h3 "Veena Menon" at bounding box center [231, 56] width 227 height 10
click at [450, 124] on link "Comms" at bounding box center [455, 128] width 38 height 21
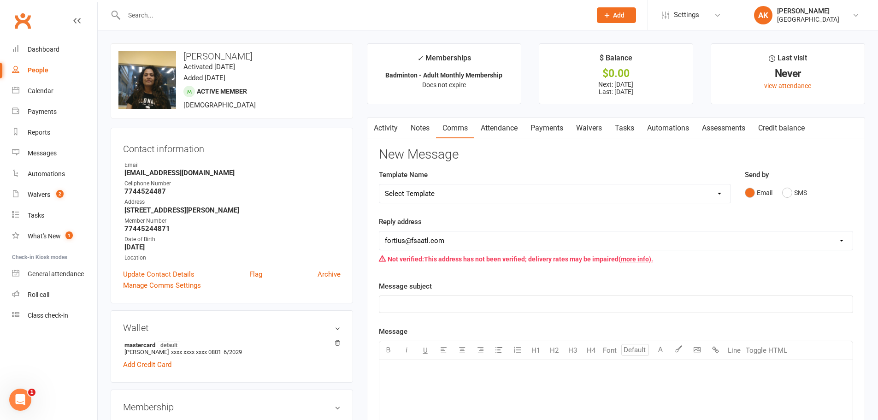
click at [499, 126] on link "Attendance" at bounding box center [499, 128] width 50 height 21
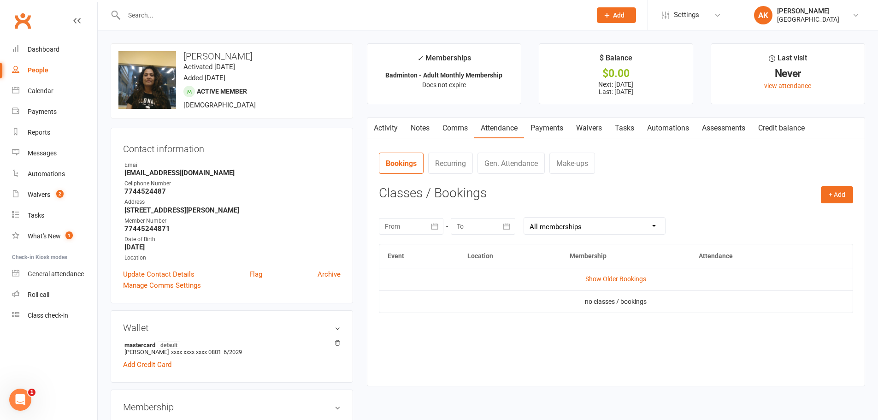
click at [390, 126] on link "Activity" at bounding box center [385, 128] width 37 height 21
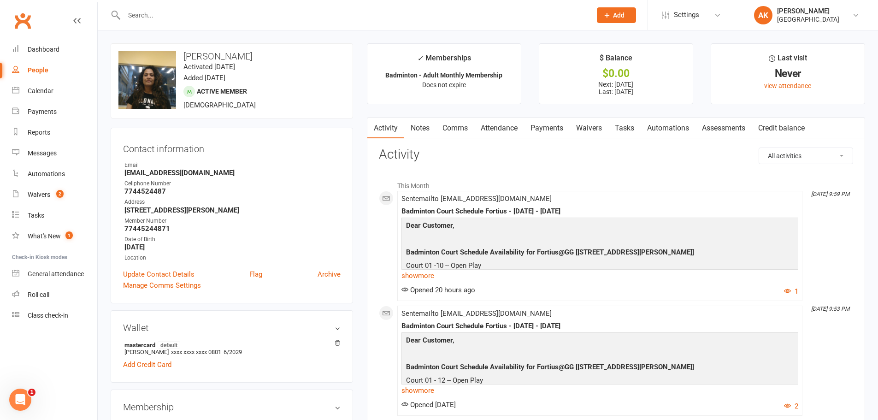
click at [419, 126] on link "Notes" at bounding box center [420, 128] width 32 height 21
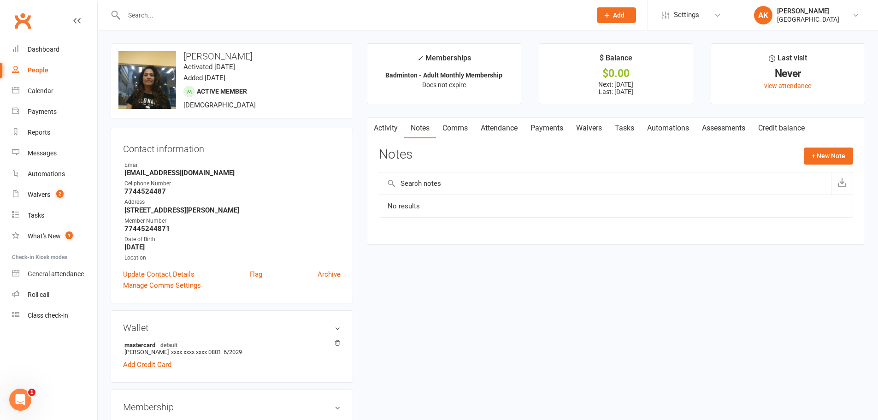
click at [446, 128] on link "Comms" at bounding box center [455, 128] width 38 height 21
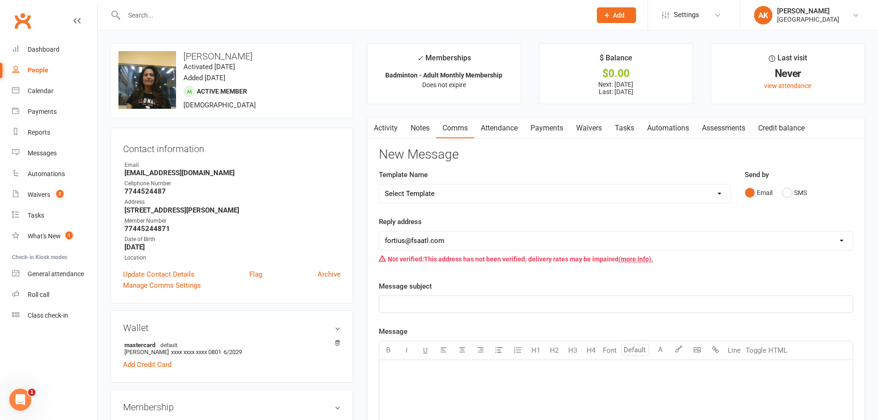
click at [390, 132] on link "Activity" at bounding box center [385, 128] width 37 height 21
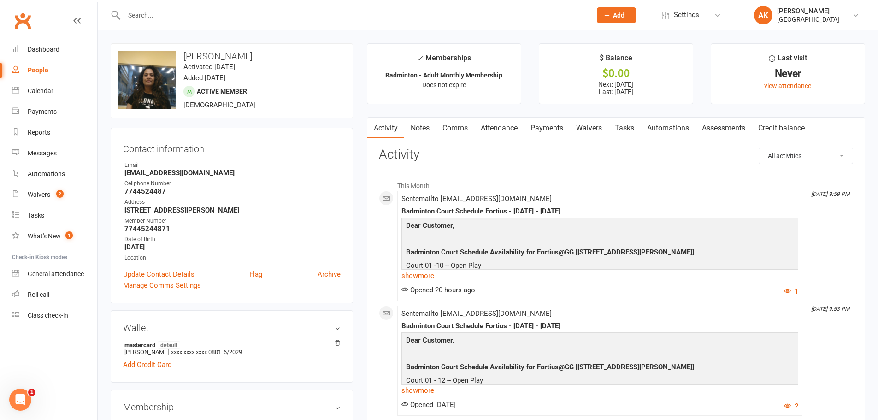
click at [478, 130] on link "Attendance" at bounding box center [499, 128] width 50 height 21
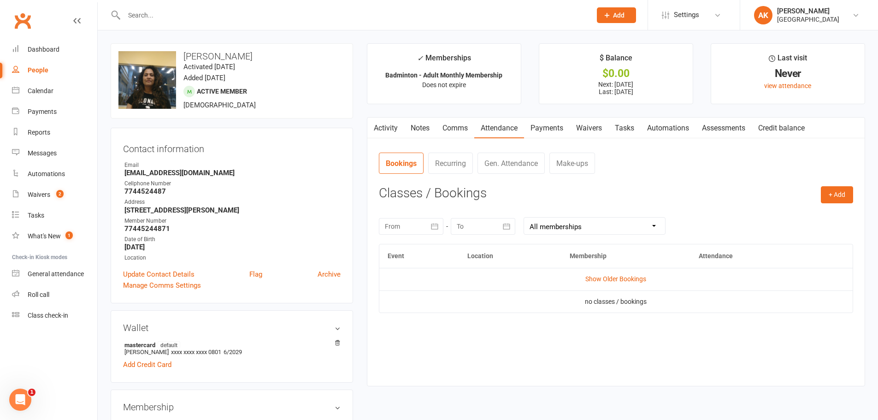
click at [390, 130] on link "Activity" at bounding box center [385, 128] width 37 height 21
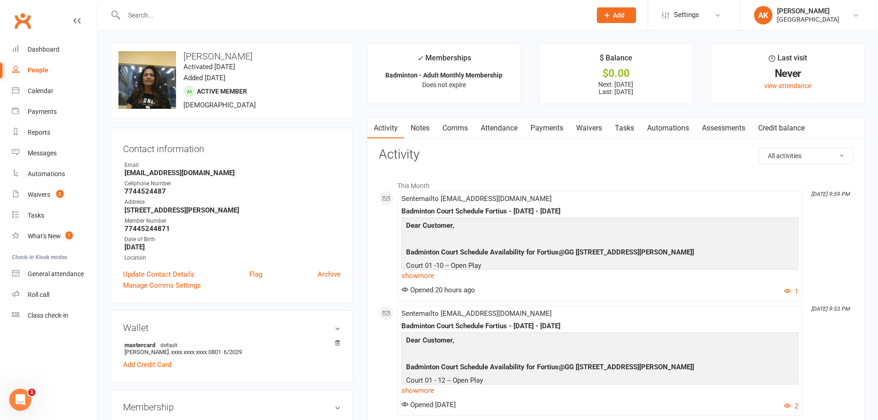
click at [433, 130] on link "Notes" at bounding box center [420, 128] width 32 height 21
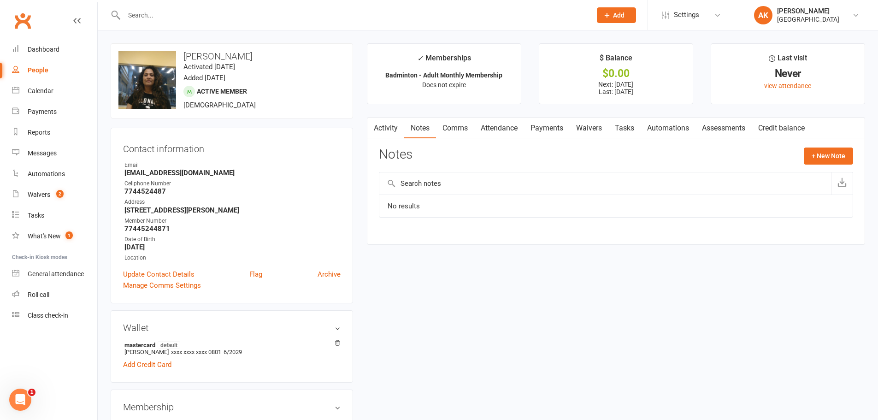
click at [474, 127] on link "Comms" at bounding box center [455, 128] width 38 height 21
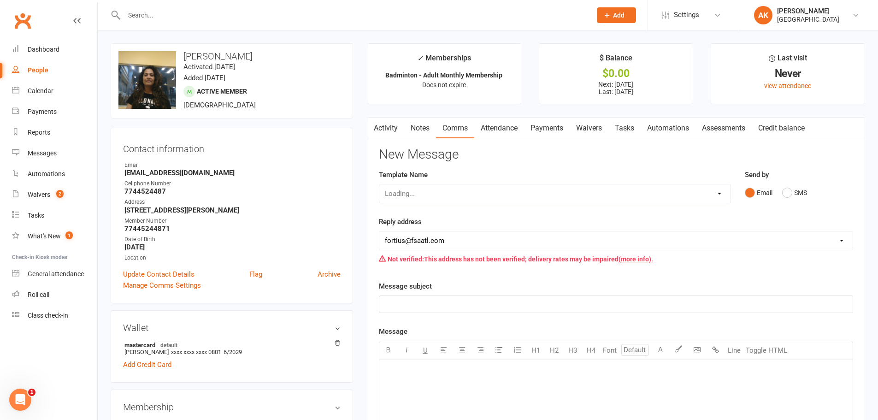
click at [522, 127] on link "Attendance" at bounding box center [499, 128] width 50 height 21
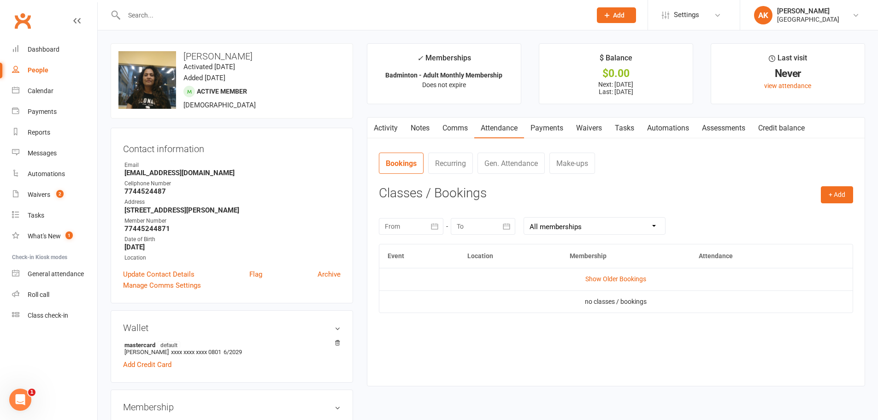
click at [541, 127] on link "Payments" at bounding box center [547, 128] width 46 height 21
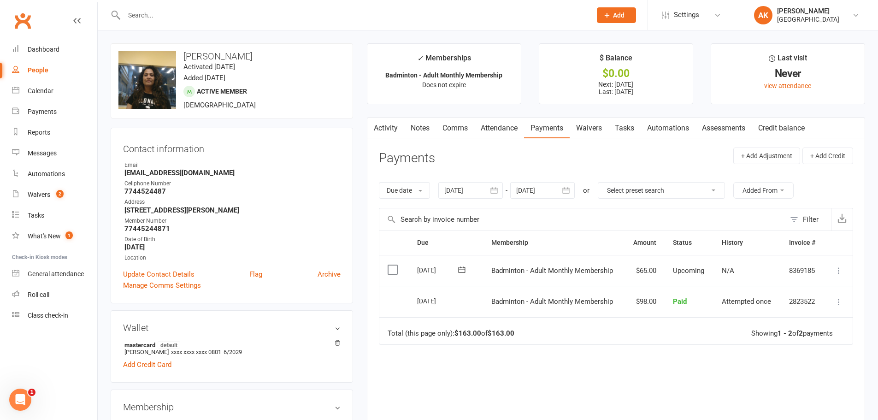
click at [393, 128] on link "Activity" at bounding box center [385, 128] width 37 height 21
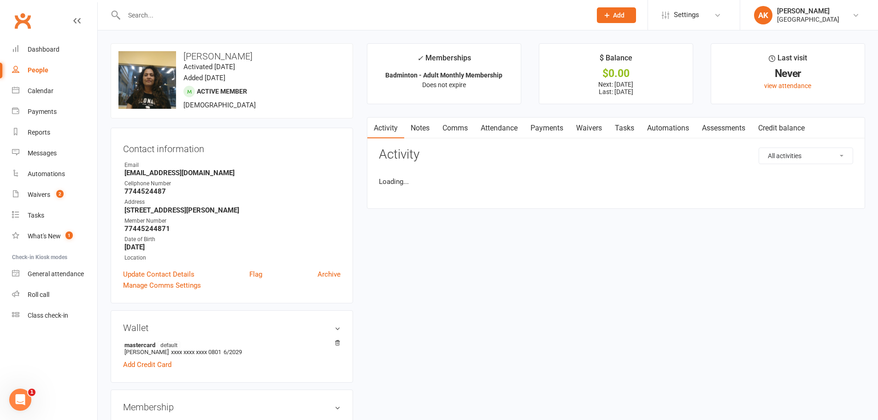
click at [539, 127] on link "Payments" at bounding box center [547, 128] width 46 height 21
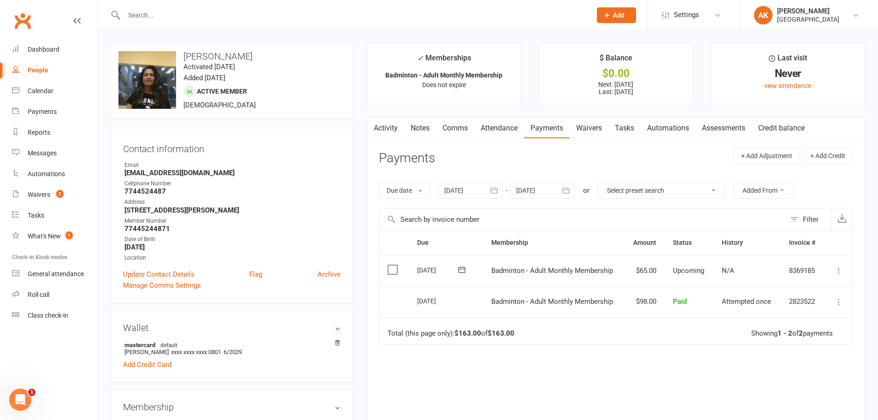
click at [400, 126] on link "Activity" at bounding box center [385, 128] width 37 height 21
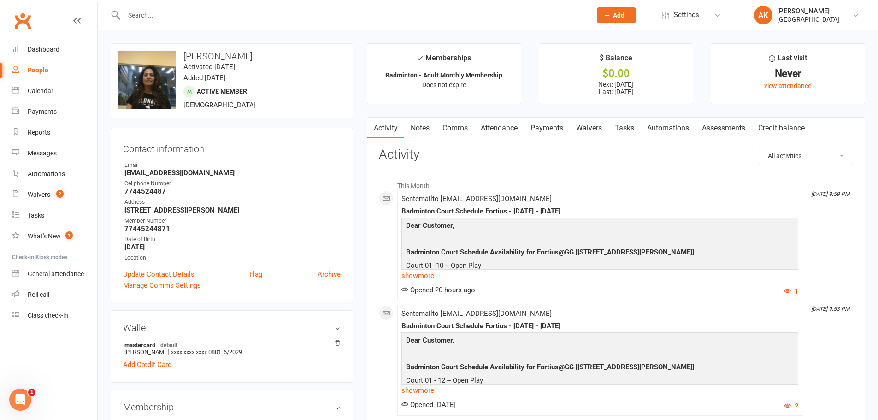
click at [533, 127] on link "Payments" at bounding box center [547, 128] width 46 height 21
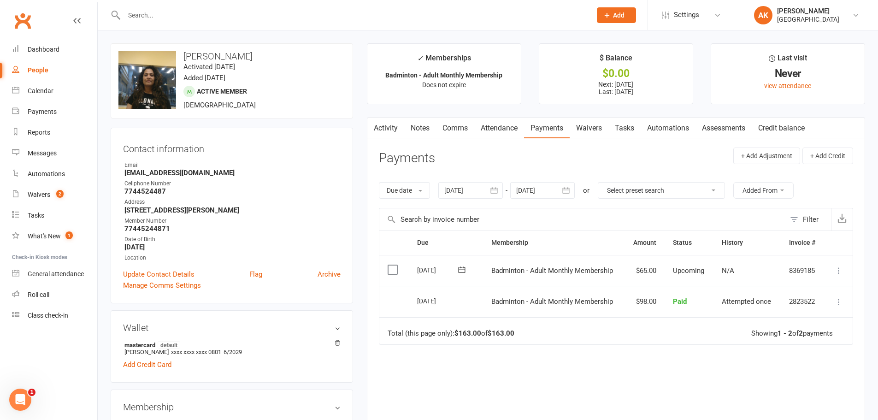
click at [385, 128] on link "Activity" at bounding box center [385, 128] width 37 height 21
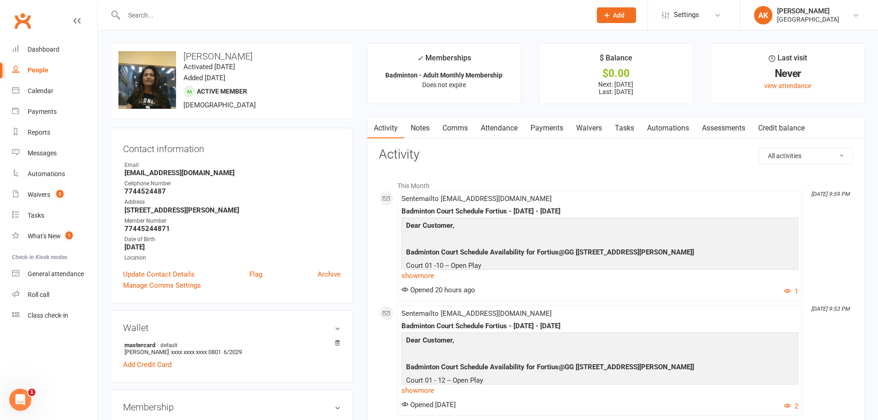
click at [493, 124] on link "Attendance" at bounding box center [499, 128] width 50 height 21
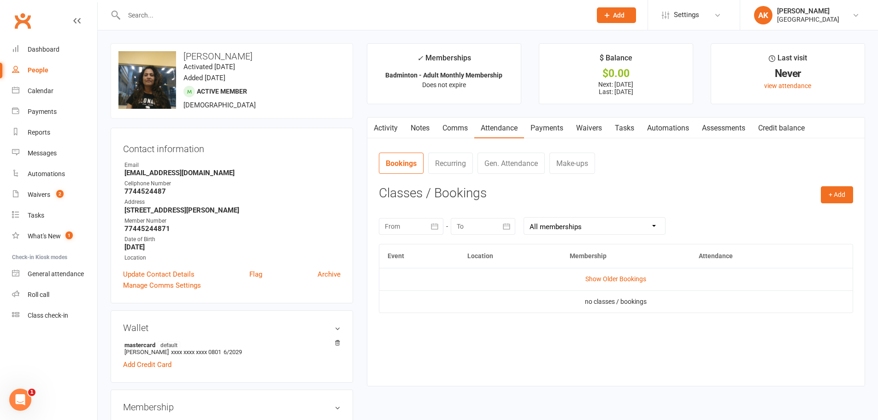
click at [573, 135] on link "Waivers" at bounding box center [589, 128] width 39 height 21
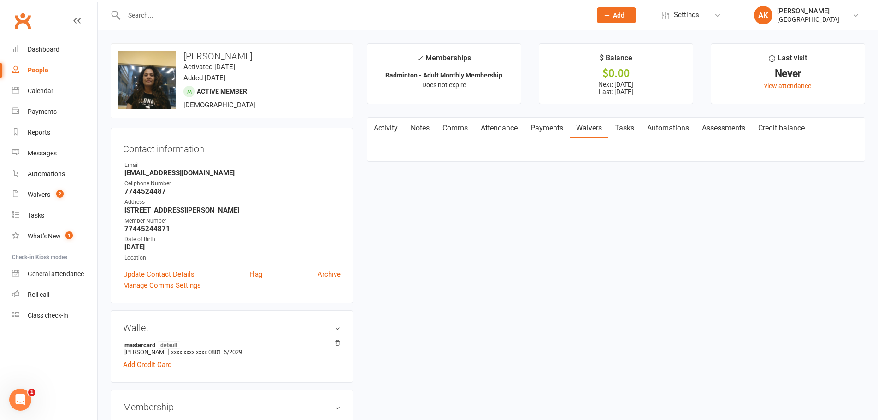
click at [540, 127] on link "Payments" at bounding box center [547, 128] width 46 height 21
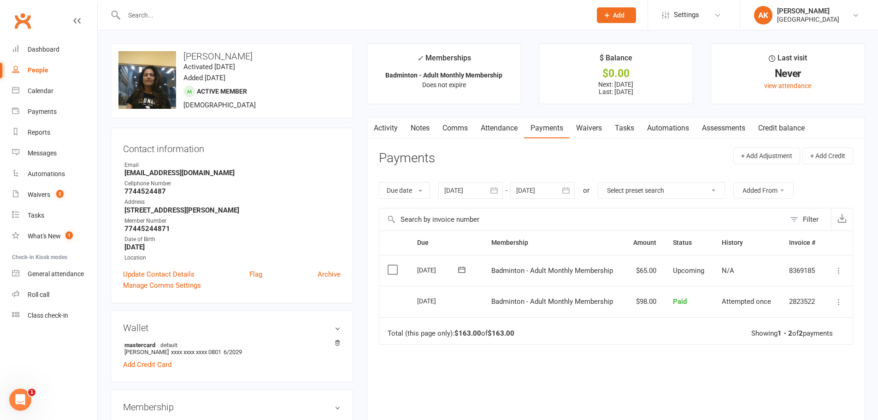
click at [389, 130] on link "Activity" at bounding box center [385, 128] width 37 height 21
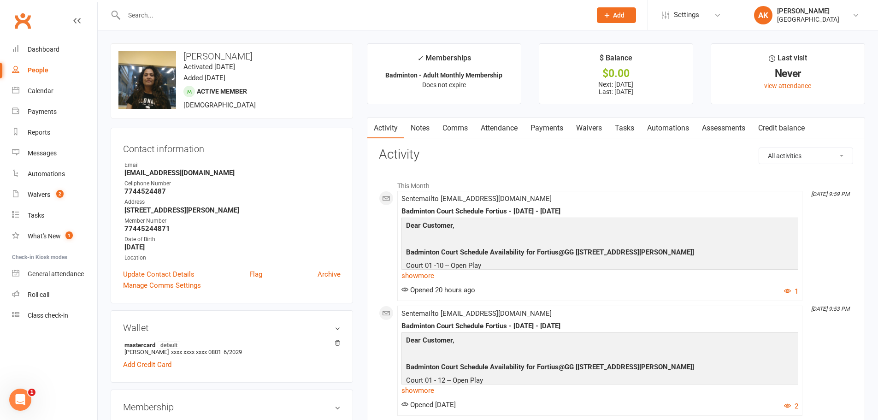
click at [555, 127] on link "Payments" at bounding box center [547, 128] width 46 height 21
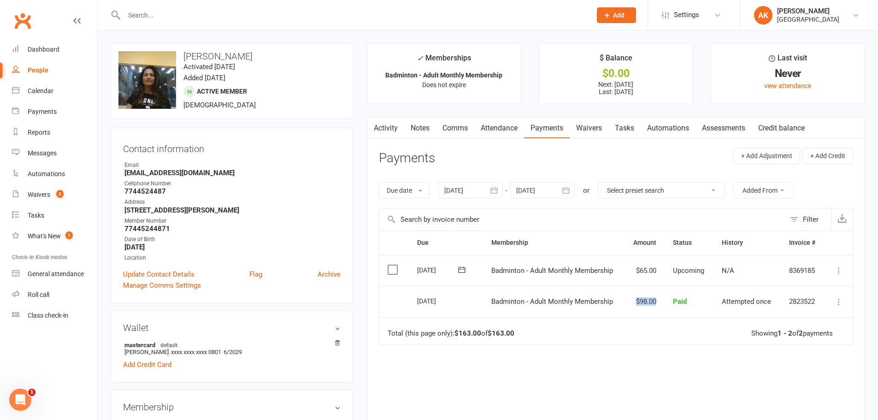
drag, startPoint x: 623, startPoint y: 306, endPoint x: 659, endPoint y: 300, distance: 35.9
click at [659, 300] on tr "Select this 09 Sep 2025 Veena Menon Badminton - Adult Monthly Membership $98.00…" at bounding box center [616, 301] width 474 height 31
click at [616, 320] on td "Total (this page only): $163.00 of $163.00 Showing 1 - 2 of 2 payments" at bounding box center [616, 331] width 474 height 28
drag, startPoint x: 620, startPoint y: 301, endPoint x: 658, endPoint y: 296, distance: 38.5
click at [658, 296] on tr "Select this 09 Sep 2025 Veena Menon Badminton - Adult Monthly Membership $98.00…" at bounding box center [616, 301] width 474 height 31
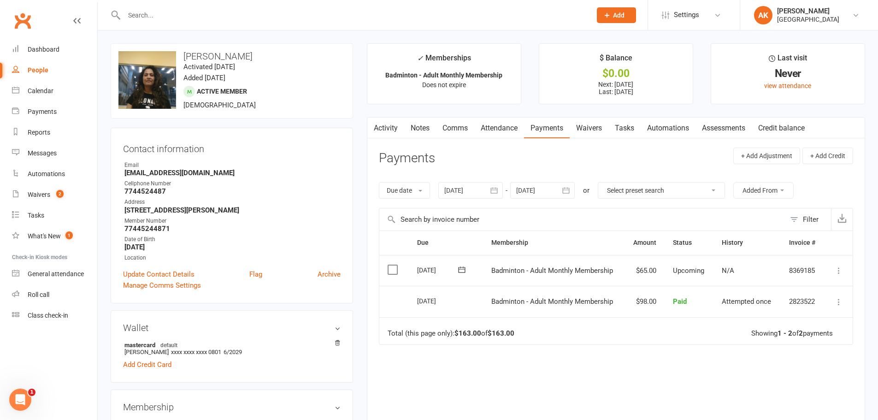
click at [605, 334] on td "Total (this page only): $163.00 of $163.00 Showing 1 - 2 of 2 payments" at bounding box center [616, 331] width 474 height 28
drag, startPoint x: 622, startPoint y: 298, endPoint x: 666, endPoint y: 301, distance: 43.9
click at [666, 301] on tr "Select this 09 Sep 2025 Veena Menon Badminton - Adult Monthly Membership $98.00…" at bounding box center [616, 301] width 474 height 31
click at [622, 308] on td "Badminton - Adult Monthly Membership" at bounding box center [553, 301] width 141 height 31
drag, startPoint x: 622, startPoint y: 306, endPoint x: 666, endPoint y: 299, distance: 43.8
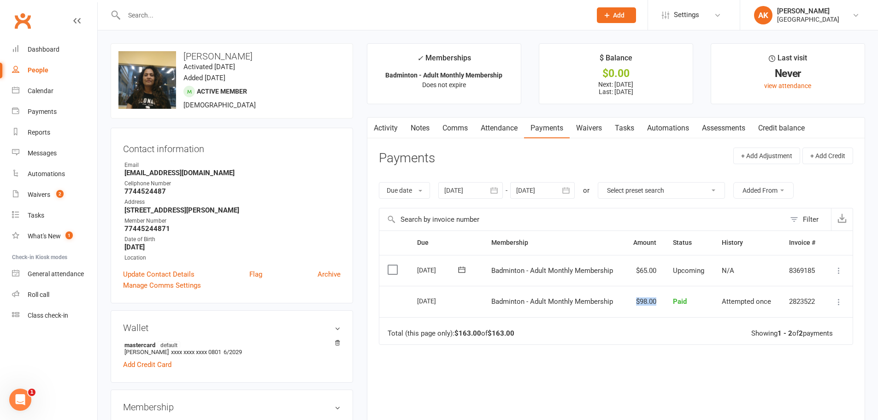
click at [666, 299] on tr "Select this 09 Sep 2025 Veena Menon Badminton - Adult Monthly Membership $98.00…" at bounding box center [616, 301] width 474 height 31
click at [600, 305] on span "Badminton - Adult Monthly Membership" at bounding box center [552, 301] width 122 height 8
click at [382, 124] on link "Activity" at bounding box center [385, 128] width 37 height 21
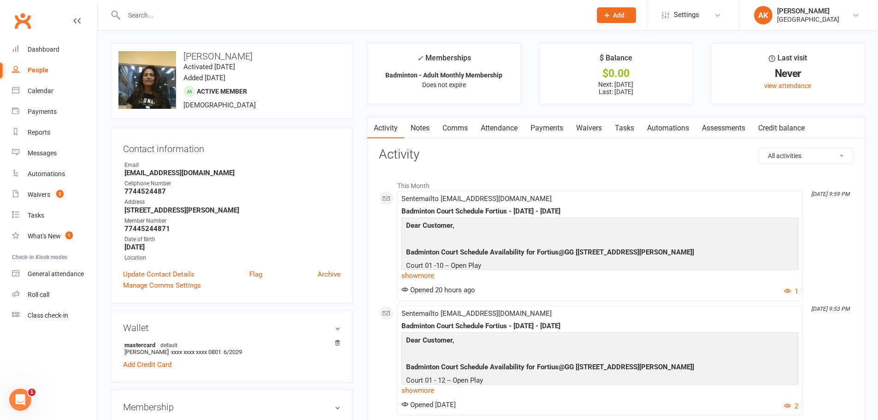
click at [530, 126] on link "Payments" at bounding box center [547, 128] width 46 height 21
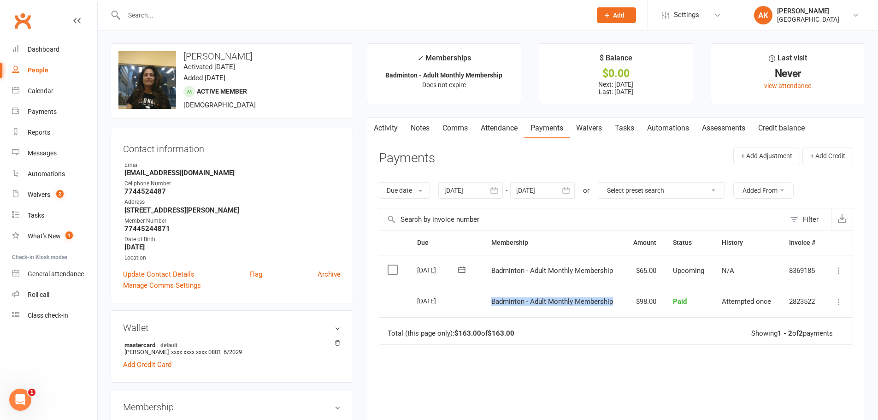
drag, startPoint x: 489, startPoint y: 300, endPoint x: 618, endPoint y: 302, distance: 129.1
click at [618, 302] on td "Badminton - Adult Monthly Membership" at bounding box center [553, 301] width 141 height 31
click at [561, 305] on span "Badminton - Adult Monthly Membership" at bounding box center [552, 301] width 122 height 8
click at [43, 50] on div "Dashboard" at bounding box center [44, 49] width 32 height 7
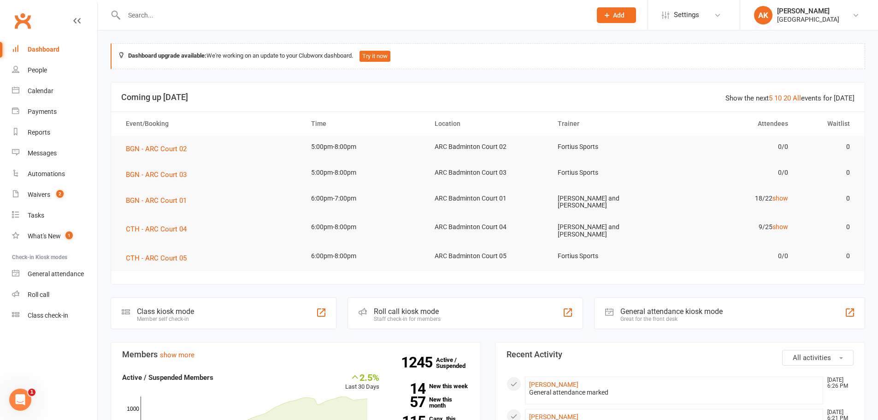
click at [60, 48] on link "Dashboard" at bounding box center [54, 49] width 85 height 21
click at [171, 19] on input "text" at bounding box center [353, 15] width 464 height 13
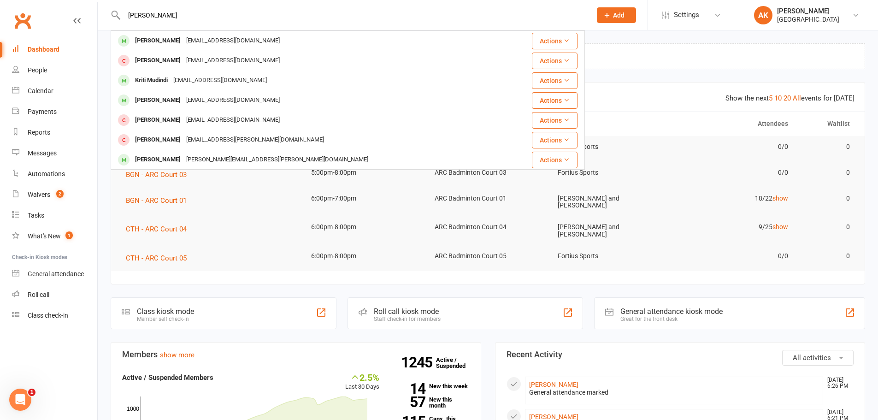
type input "krithi mugdasani"
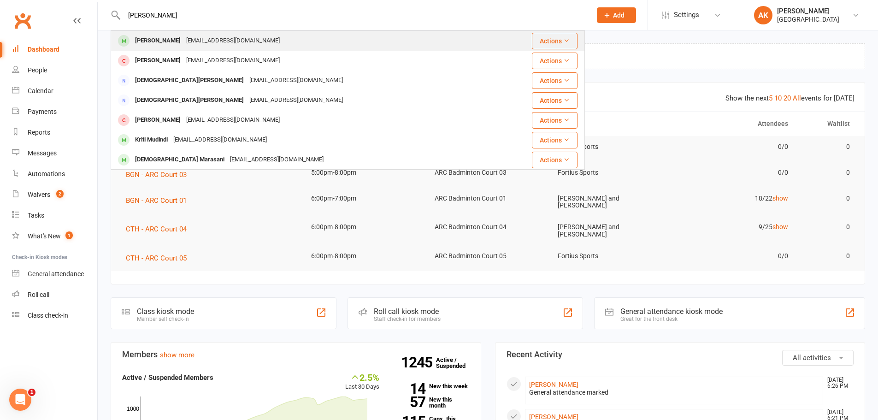
click at [191, 37] on div "mvishnureddy@gmail.com" at bounding box center [233, 40] width 99 height 13
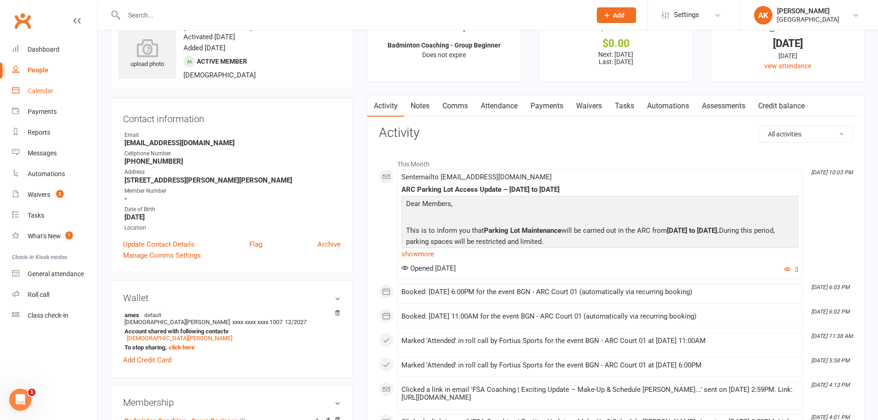
scroll to position [46, 0]
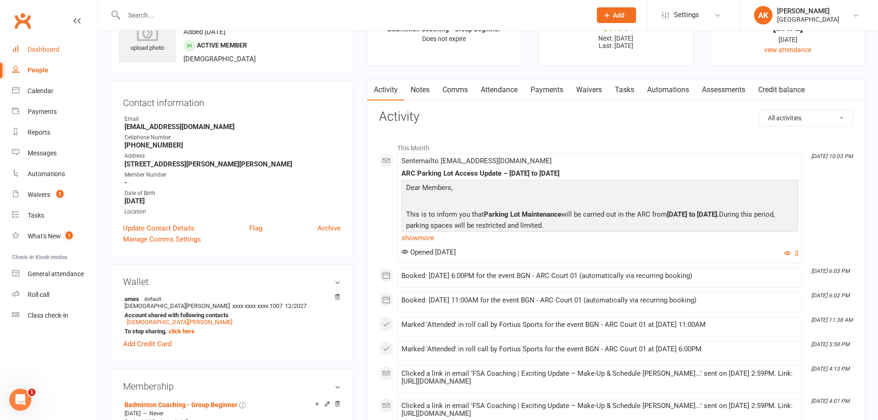
click at [41, 52] on div "Dashboard" at bounding box center [44, 49] width 32 height 7
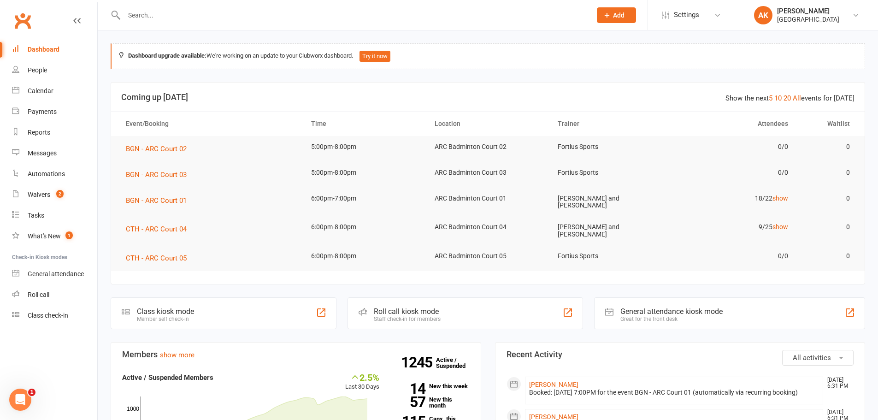
click at [37, 43] on link "Dashboard" at bounding box center [54, 49] width 85 height 21
click at [260, 21] on input "text" at bounding box center [353, 15] width 464 height 13
type input "bhaveeth"
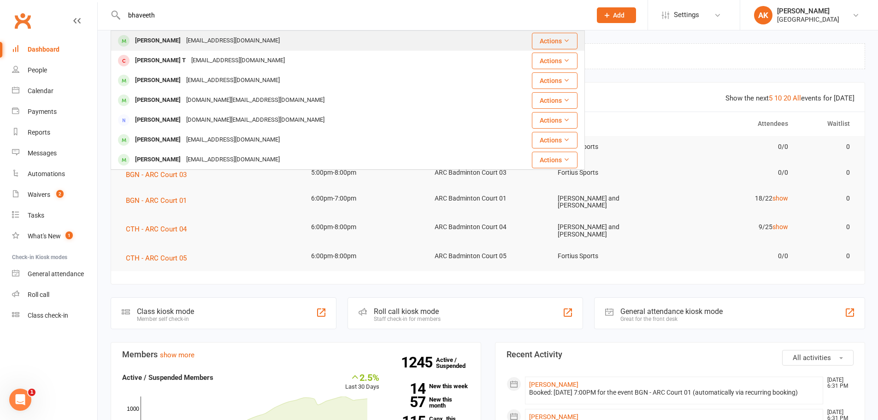
click at [231, 40] on div "visitani83@gmail.com" at bounding box center [233, 40] width 99 height 13
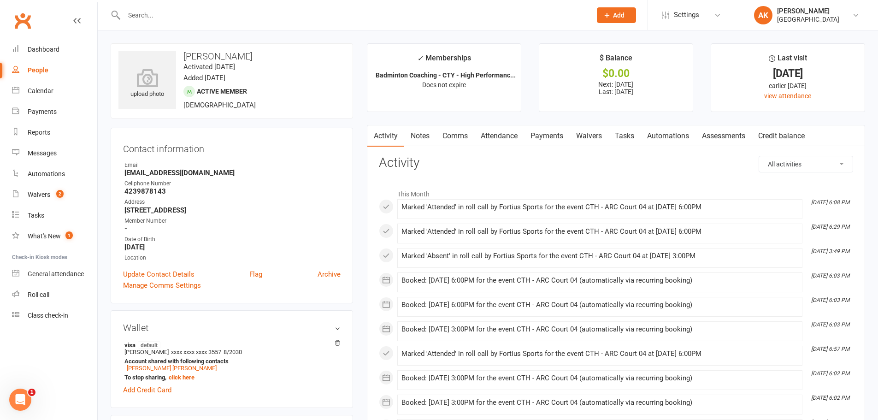
click at [505, 130] on link "Attendance" at bounding box center [499, 135] width 50 height 21
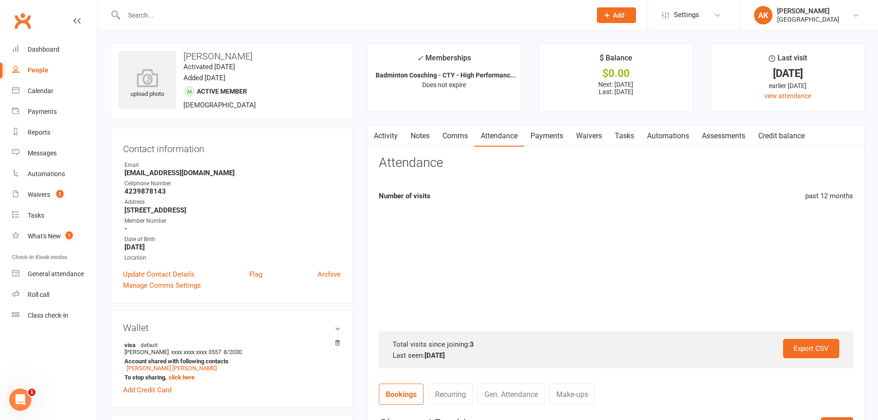
click at [541, 129] on link "Payments" at bounding box center [547, 135] width 46 height 21
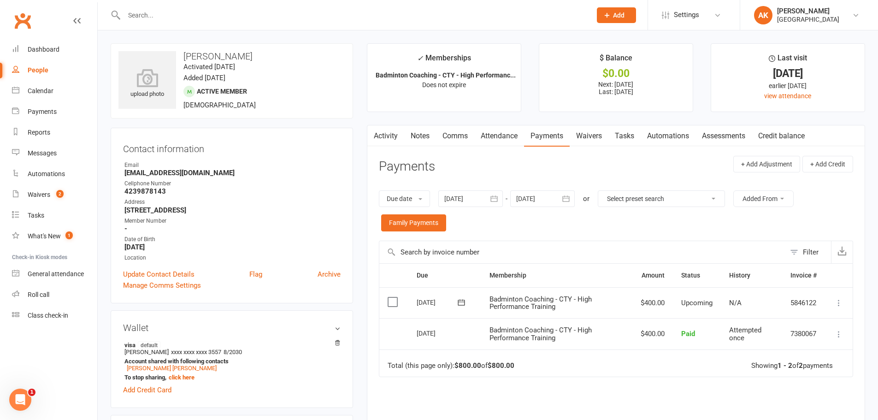
click at [229, 14] on input "text" at bounding box center [353, 15] width 464 height 13
type input "k"
type input "j"
type input "kavish"
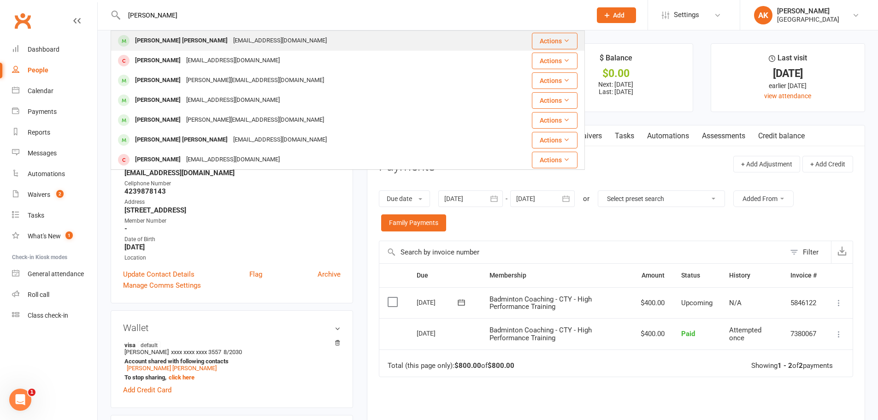
click at [202, 32] on div "Kavish Shanmuga Sundaram shan2877@gmail.com" at bounding box center [308, 40] width 393 height 19
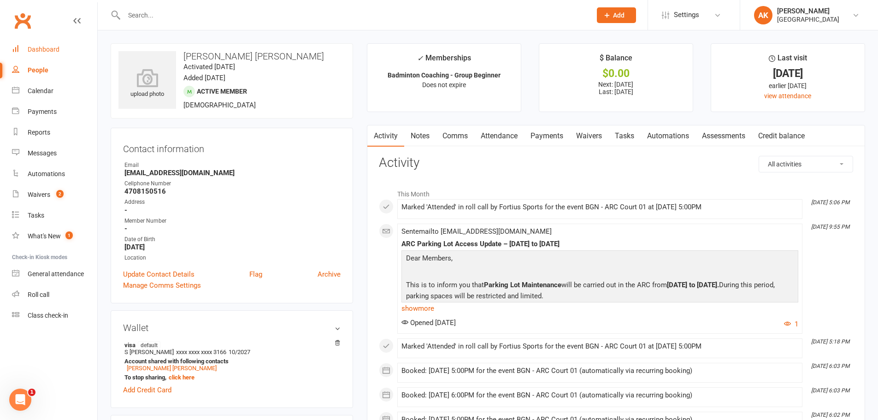
click at [40, 44] on link "Dashboard" at bounding box center [54, 49] width 85 height 21
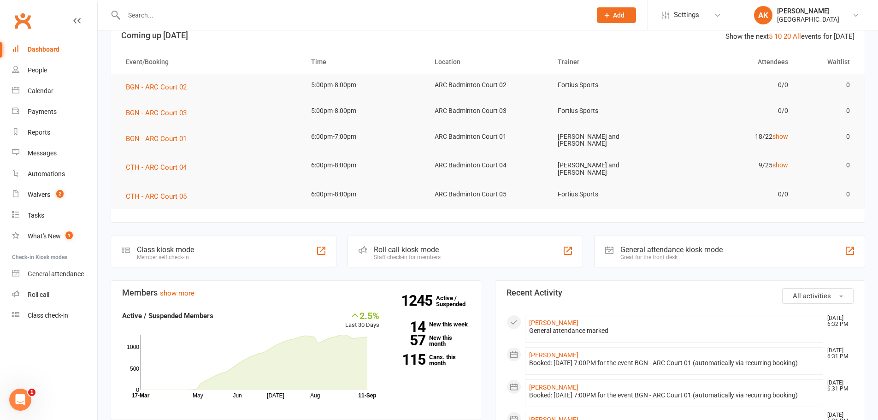
scroll to position [184, 0]
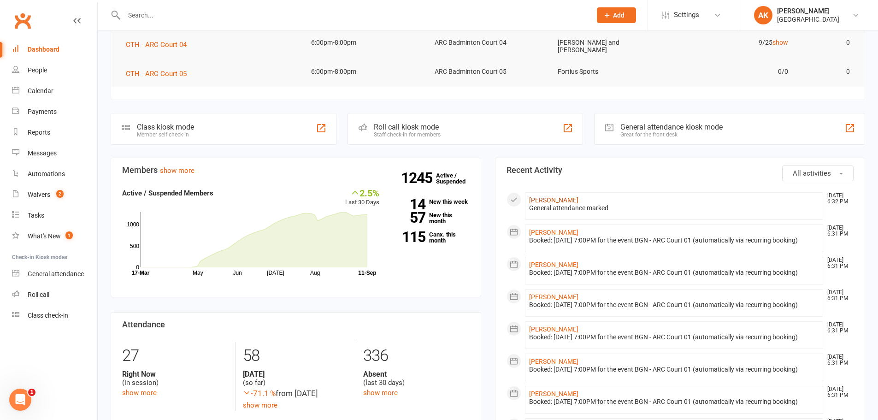
click at [537, 196] on link "Vibha Joseph" at bounding box center [553, 199] width 49 height 7
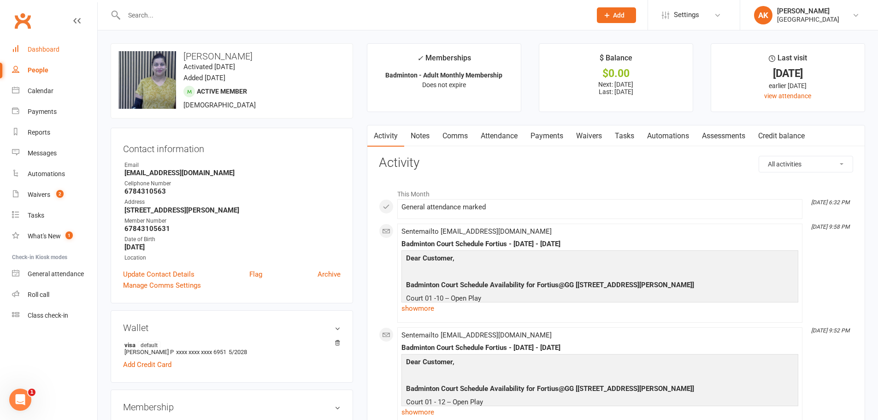
click at [45, 51] on div "Dashboard" at bounding box center [44, 49] width 32 height 7
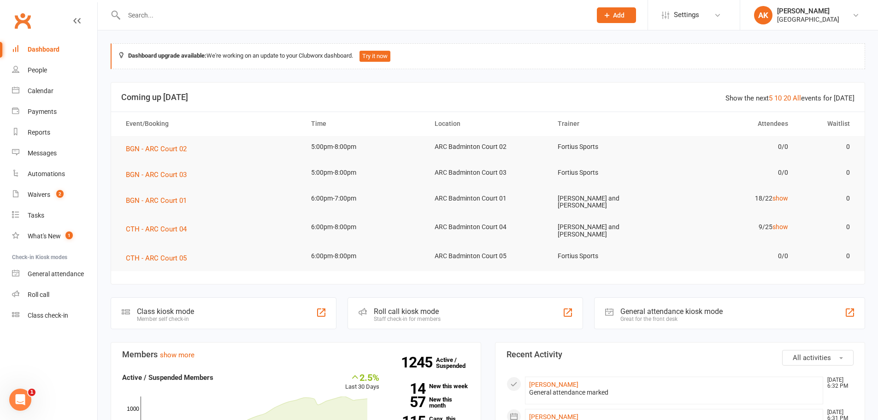
click at [37, 50] on div "Dashboard" at bounding box center [44, 49] width 32 height 7
click at [230, 15] on input "text" at bounding box center [353, 15] width 464 height 13
type input "nethra"
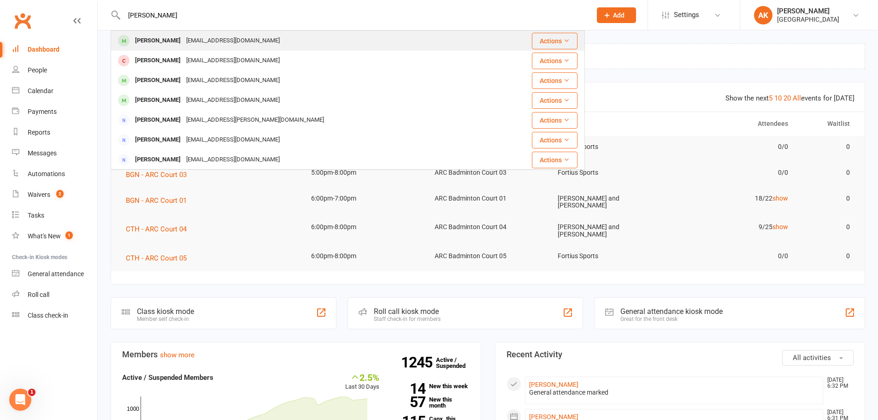
click at [232, 39] on div "prabhu.mb@gmail.com" at bounding box center [233, 40] width 99 height 13
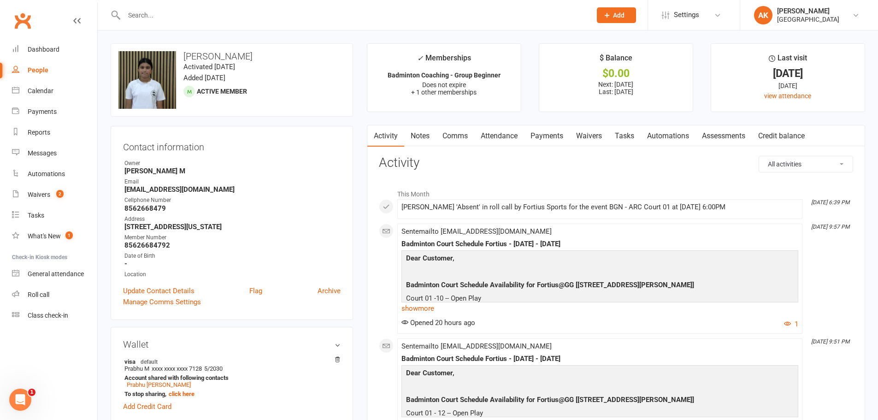
click at [495, 140] on link "Attendance" at bounding box center [499, 135] width 50 height 21
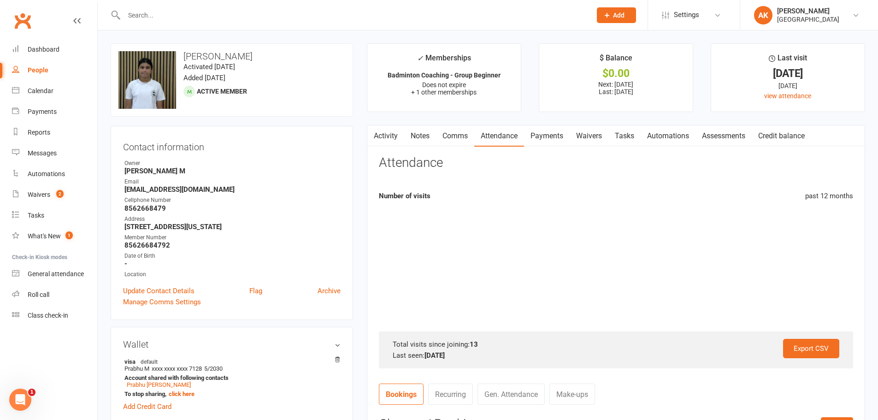
click at [544, 131] on link "Payments" at bounding box center [547, 135] width 46 height 21
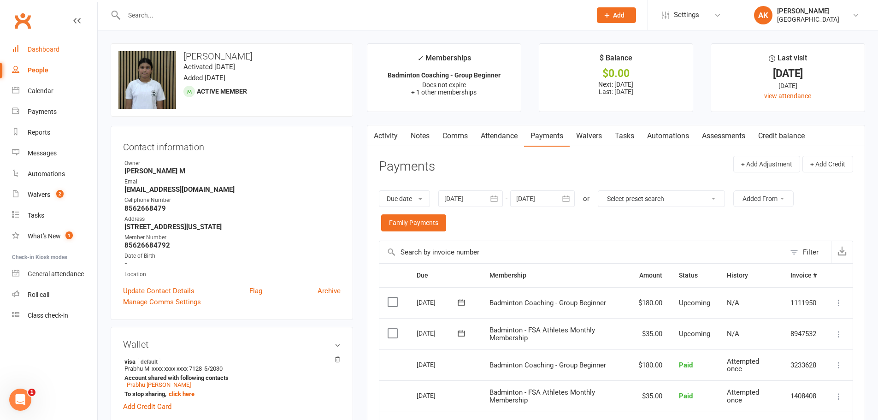
click at [50, 54] on link "Dashboard" at bounding box center [54, 49] width 85 height 21
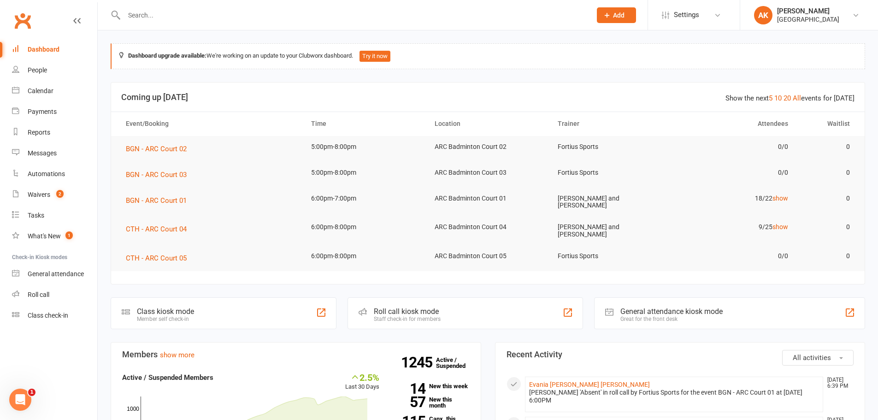
click at [53, 46] on div "Dashboard" at bounding box center [44, 49] width 32 height 7
click at [249, 9] on input "text" at bounding box center [353, 15] width 464 height 13
type input "nandhabn"
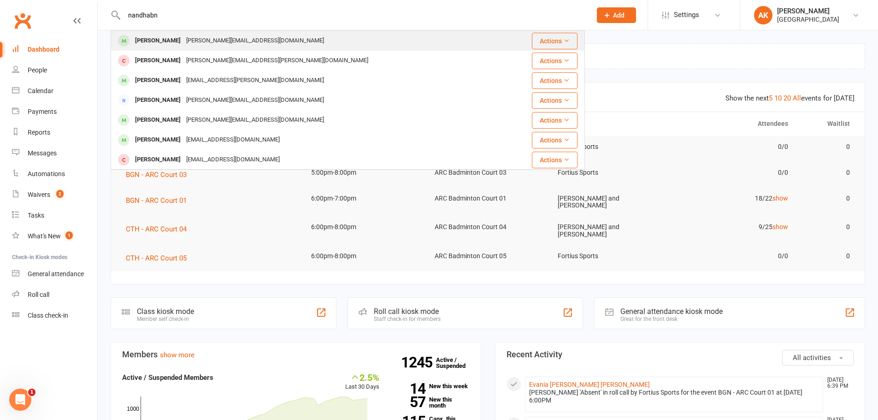
click at [211, 43] on div "srinivasaperumal.k@gmail.com" at bounding box center [255, 40] width 143 height 13
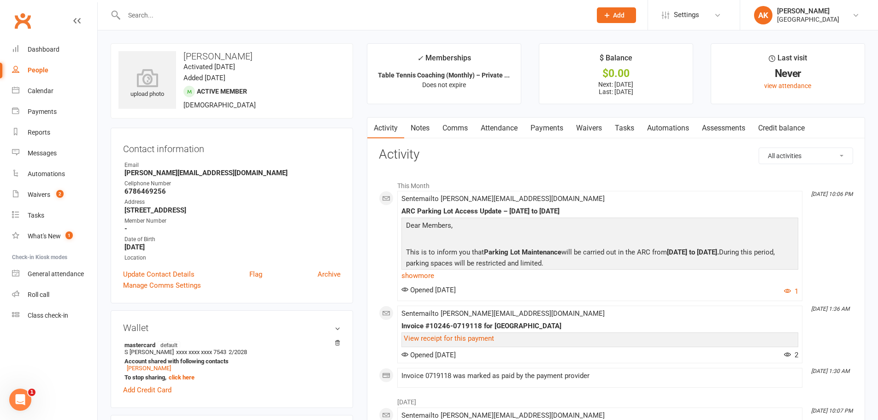
click at [466, 126] on link "Comms" at bounding box center [455, 128] width 38 height 21
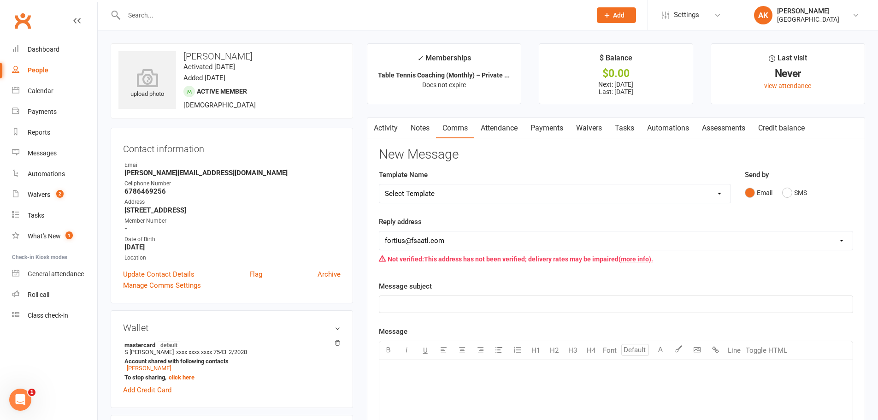
click at [500, 125] on link "Attendance" at bounding box center [499, 128] width 50 height 21
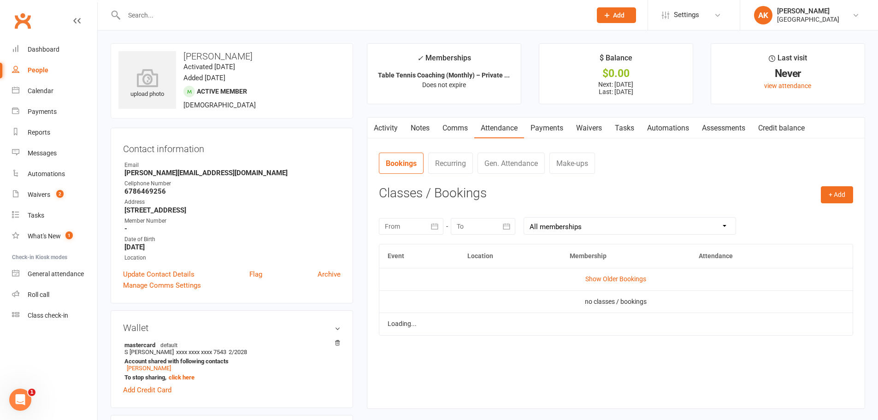
click at [568, 129] on link "Payments" at bounding box center [547, 128] width 46 height 21
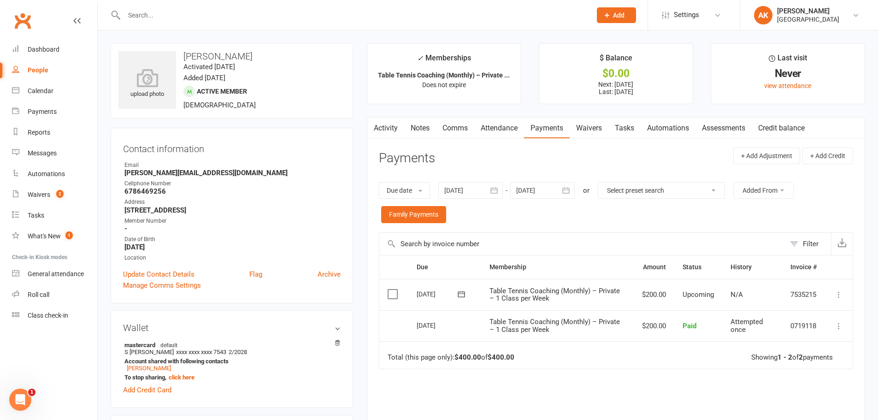
click at [381, 128] on link "Activity" at bounding box center [385, 128] width 37 height 21
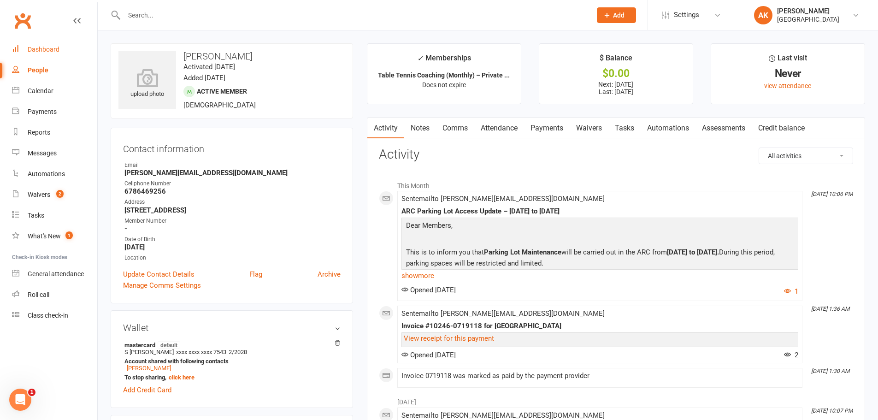
click at [50, 47] on div "Dashboard" at bounding box center [44, 49] width 32 height 7
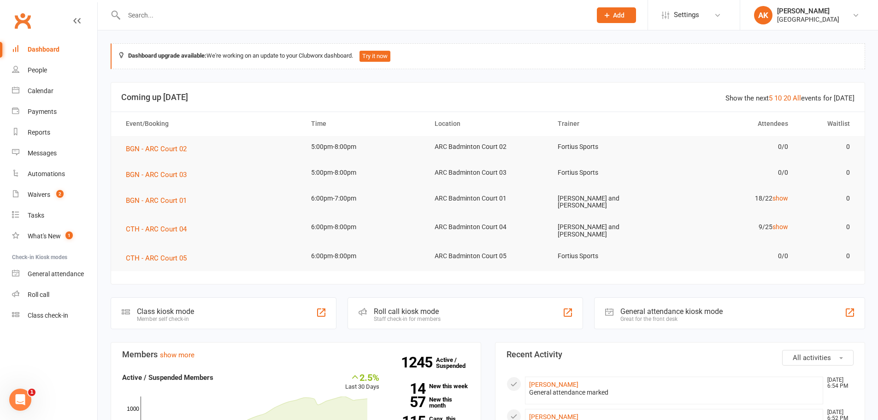
click at [216, 12] on input "text" at bounding box center [353, 15] width 464 height 13
type input "veena"
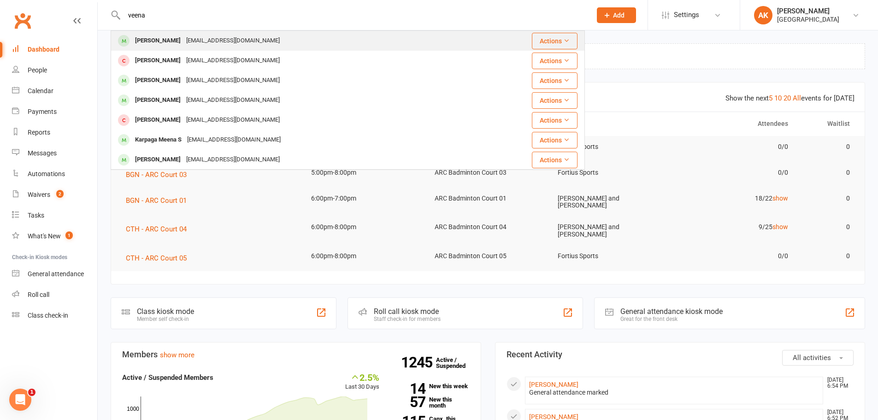
click at [207, 40] on div "Veenarmenon@gmail.com" at bounding box center [233, 40] width 99 height 13
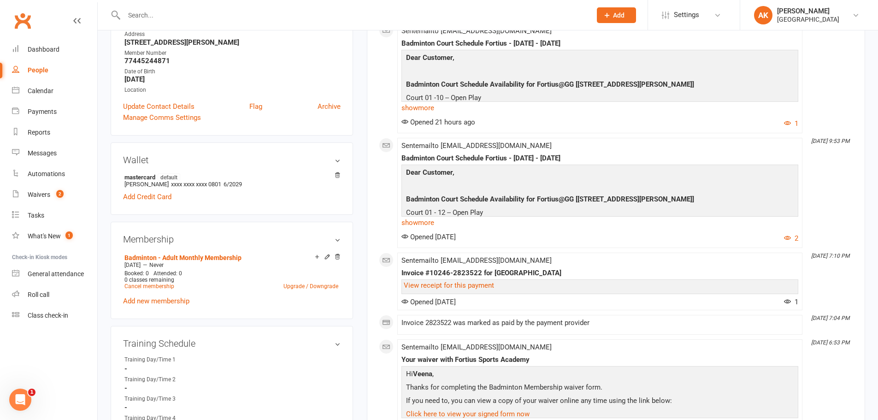
scroll to position [184, 0]
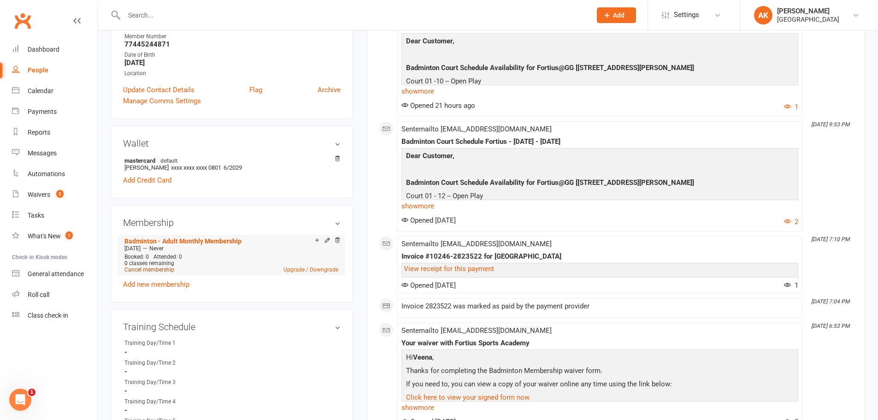
click at [148, 270] on link "Cancel membership" at bounding box center [149, 269] width 50 height 6
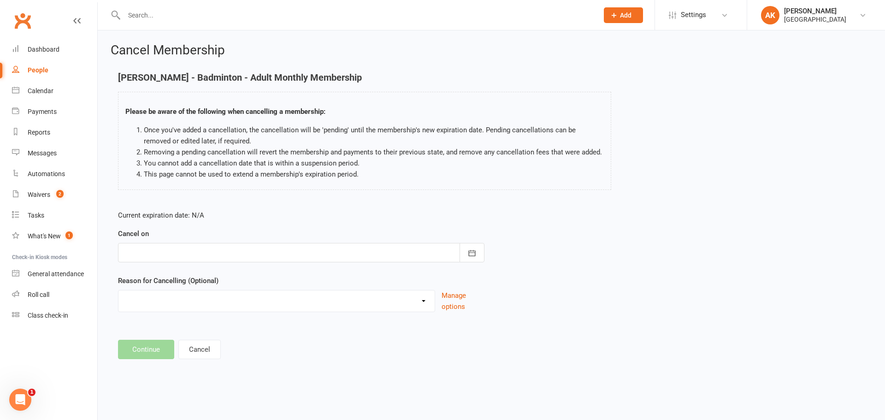
click at [217, 255] on div at bounding box center [301, 252] width 367 height 19
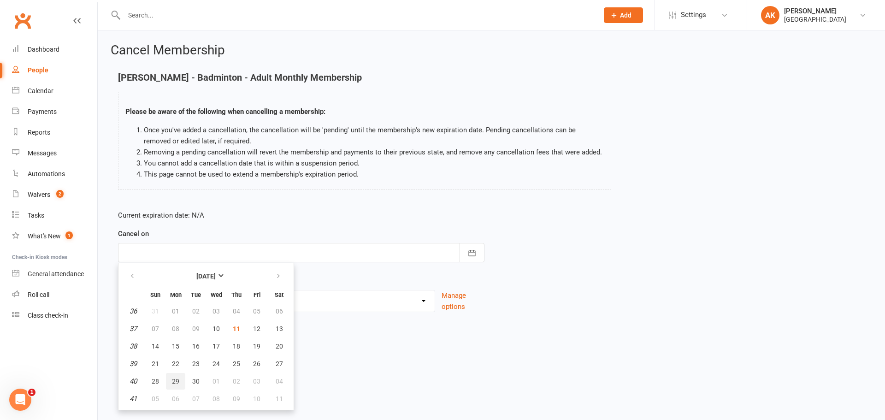
click at [175, 383] on span "29" at bounding box center [175, 381] width 7 height 7
type input "29 Sep 2025"
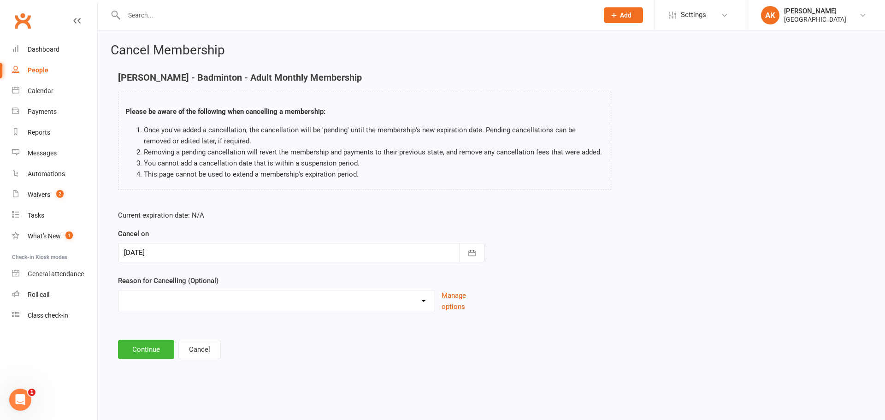
click at [178, 301] on select "Coaches Request Coaching is Complete Coach Request Customer requested via email…" at bounding box center [276, 299] width 316 height 18
select select "3"
click at [118, 290] on select "Coaches Request Coaching is Complete Coach Request Customer requested via email…" at bounding box center [276, 299] width 316 height 18
click at [145, 344] on button "Continue" at bounding box center [146, 349] width 56 height 19
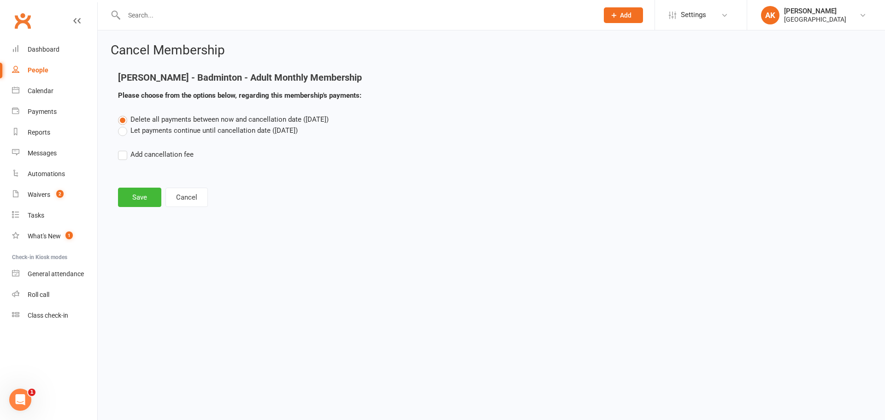
click at [182, 129] on label "Let payments continue until cancellation date (Sep 29, 2025)" at bounding box center [208, 130] width 180 height 11
click at [124, 125] on input "Let payments continue until cancellation date (Sep 29, 2025)" at bounding box center [121, 125] width 6 height 0
click at [142, 199] on button "Save" at bounding box center [139, 197] width 43 height 19
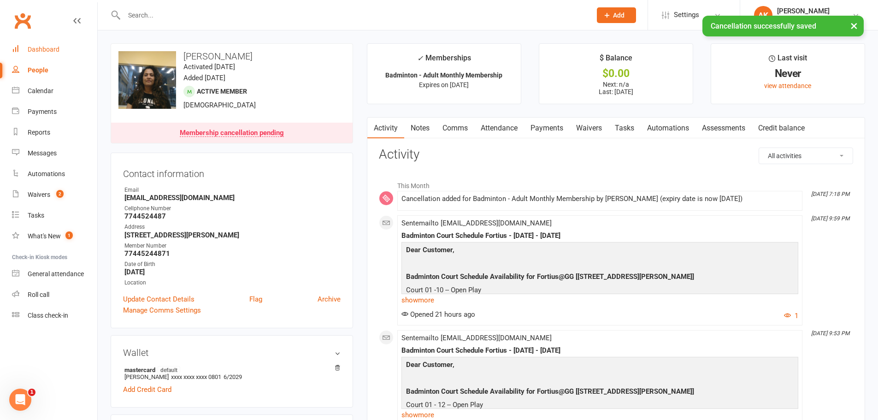
click at [44, 50] on div "Dashboard" at bounding box center [44, 49] width 32 height 7
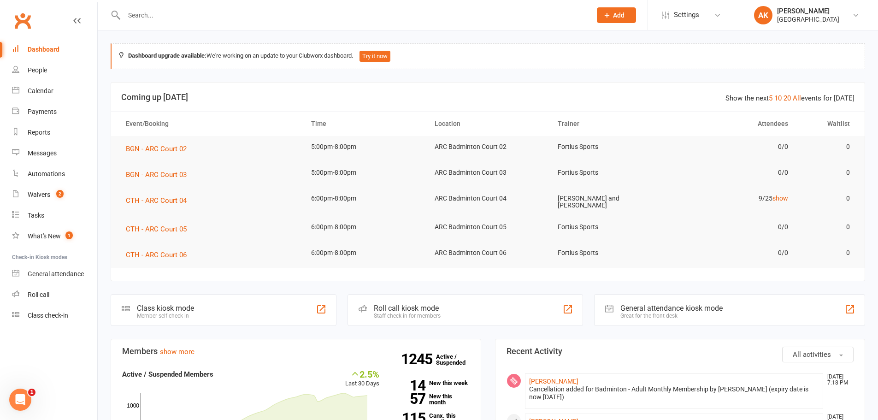
click at [40, 53] on div "Dashboard" at bounding box center [44, 49] width 32 height 7
click at [43, 50] on div "Dashboard" at bounding box center [44, 49] width 32 height 7
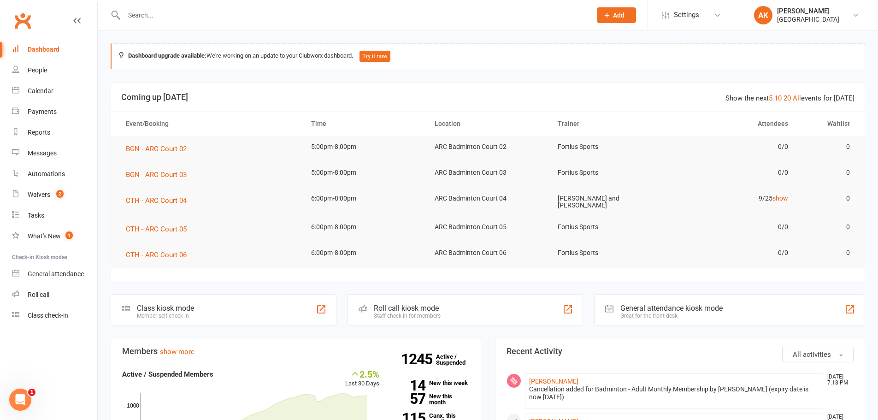
drag, startPoint x: 65, startPoint y: 49, endPoint x: 85, endPoint y: 1, distance: 51.3
click at [65, 49] on link "Dashboard" at bounding box center [54, 49] width 85 height 21
click at [46, 51] on div "Dashboard" at bounding box center [44, 49] width 32 height 7
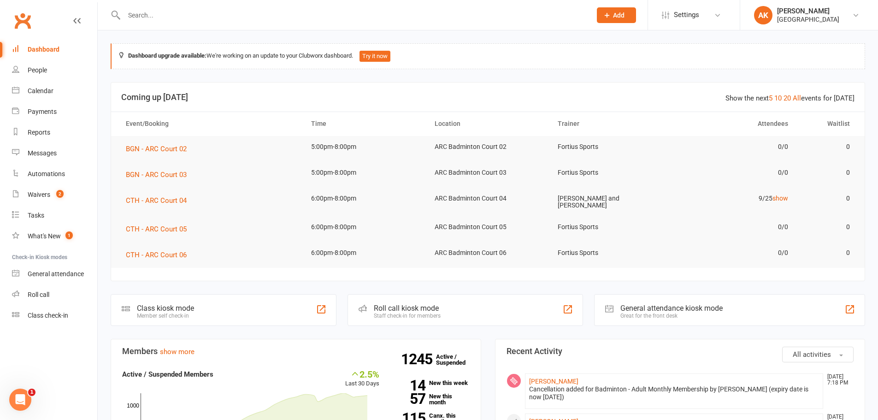
click at [240, 15] on input "text" at bounding box center [353, 15] width 464 height 13
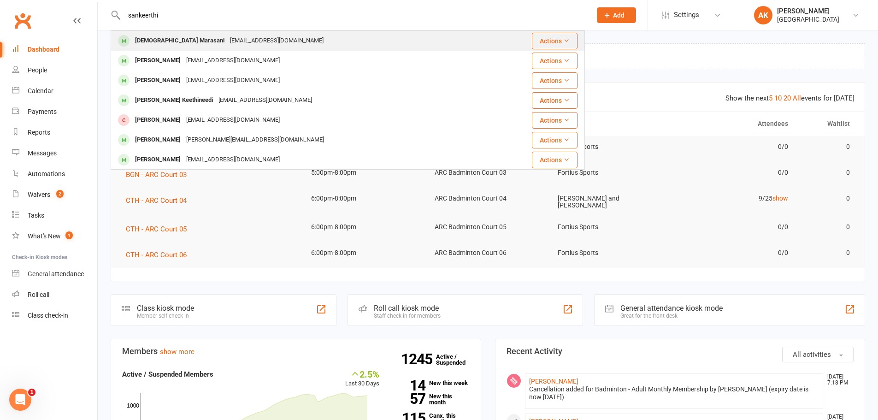
type input "sankeerthi"
click at [248, 36] on div "Yuva.charan@gmail.com" at bounding box center [276, 40] width 99 height 13
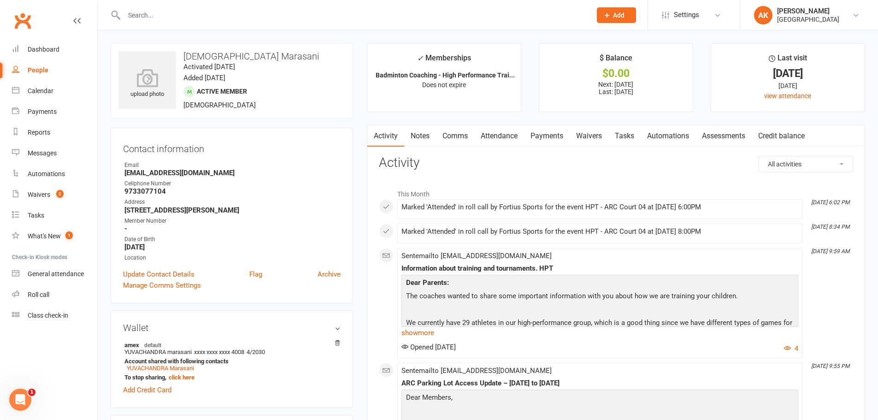
click at [507, 138] on link "Attendance" at bounding box center [499, 135] width 50 height 21
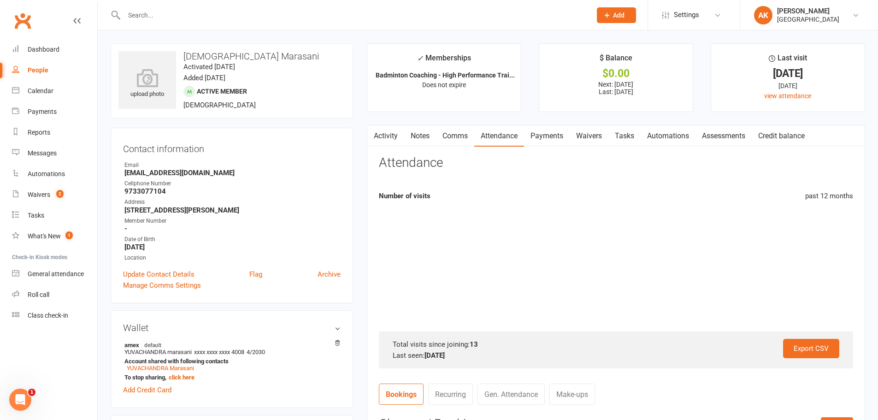
click at [545, 138] on link "Payments" at bounding box center [547, 135] width 46 height 21
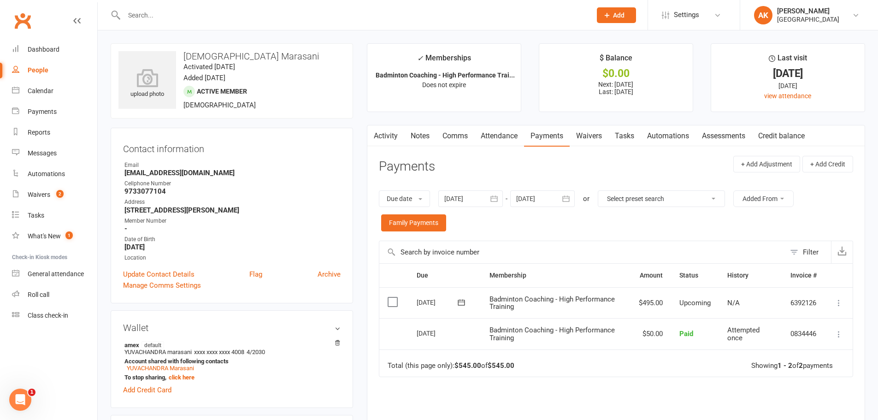
click at [212, 59] on h3 "Sankeerthi Marasani" at bounding box center [231, 56] width 227 height 10
copy h3 "Sankeerthi Marasani"
click at [10, 41] on li "Dashboard" at bounding box center [48, 49] width 97 height 21
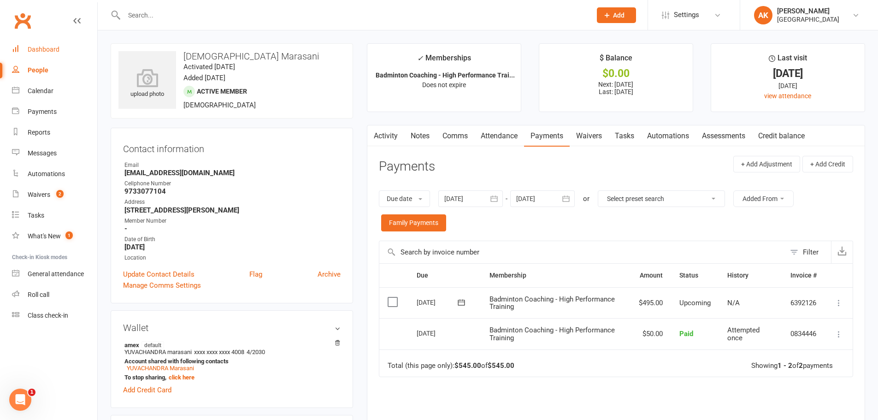
click at [24, 43] on link "Dashboard" at bounding box center [54, 49] width 85 height 21
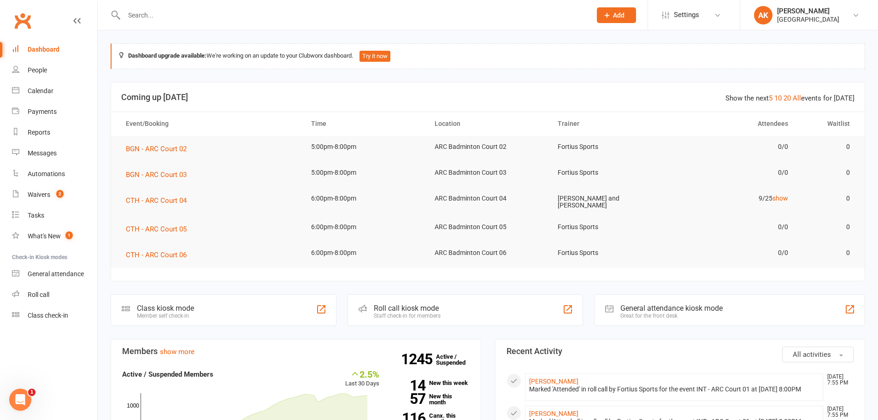
drag, startPoint x: 32, startPoint y: 46, endPoint x: 47, endPoint y: 36, distance: 17.8
click at [32, 46] on div "Dashboard" at bounding box center [44, 49] width 32 height 7
click at [250, 17] on input "text" at bounding box center [353, 15] width 464 height 13
click at [48, 190] on link "Waivers 2" at bounding box center [54, 194] width 85 height 21
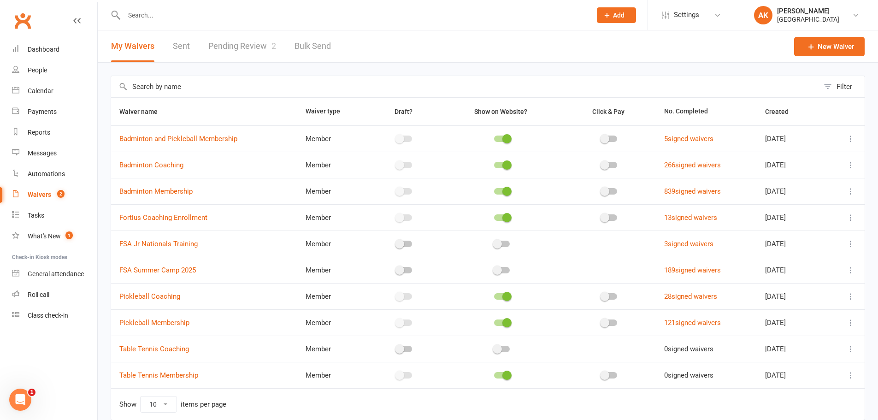
click at [246, 53] on link "Pending Review 2" at bounding box center [242, 46] width 68 height 32
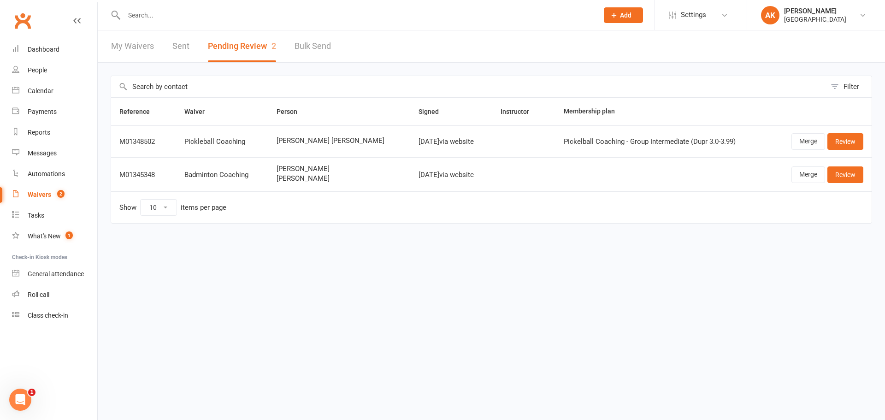
click at [176, 49] on link "Sent" at bounding box center [180, 46] width 17 height 32
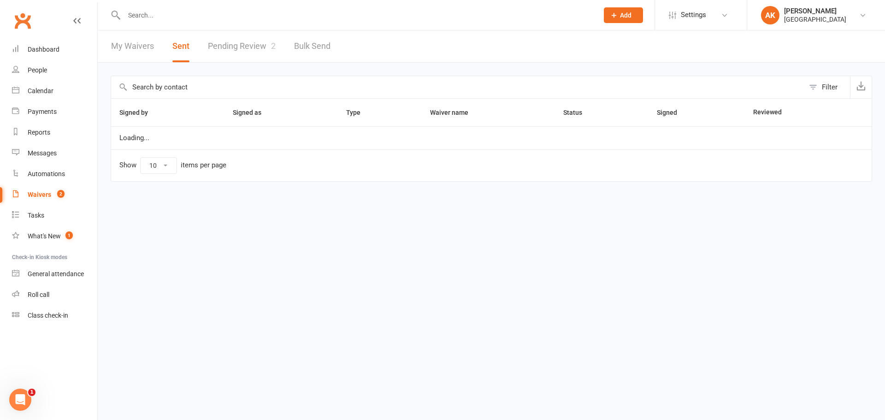
click at [147, 51] on link "My Waivers" at bounding box center [132, 46] width 43 height 32
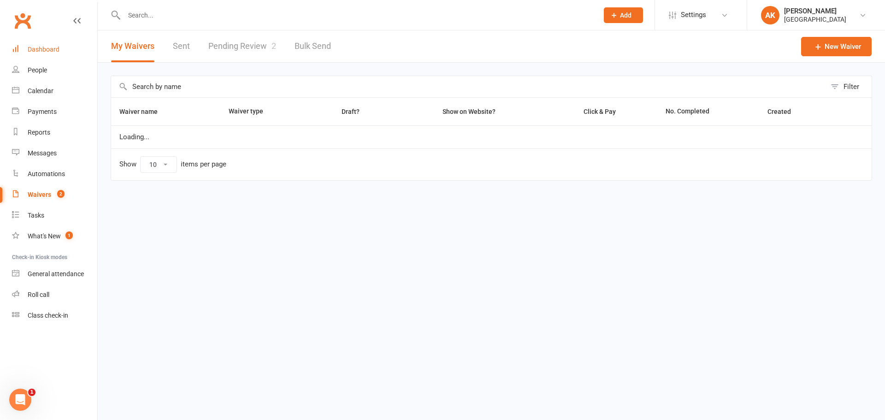
click at [63, 55] on link "Dashboard" at bounding box center [54, 49] width 85 height 21
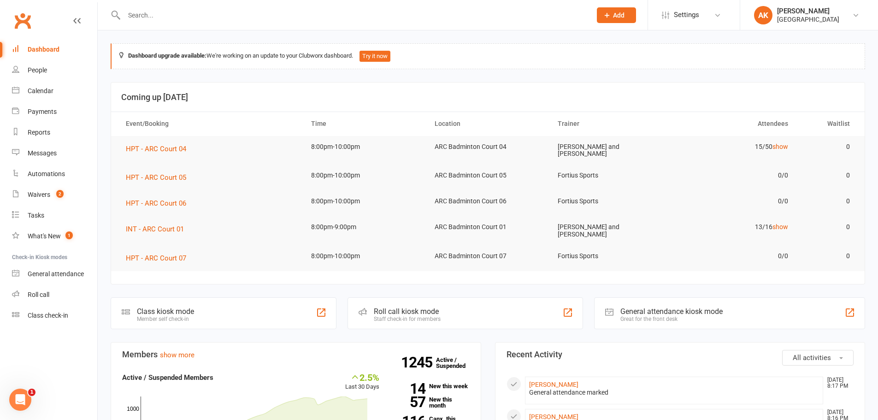
click at [48, 57] on link "Dashboard" at bounding box center [54, 49] width 85 height 21
click at [195, 15] on input "text" at bounding box center [353, 15] width 464 height 13
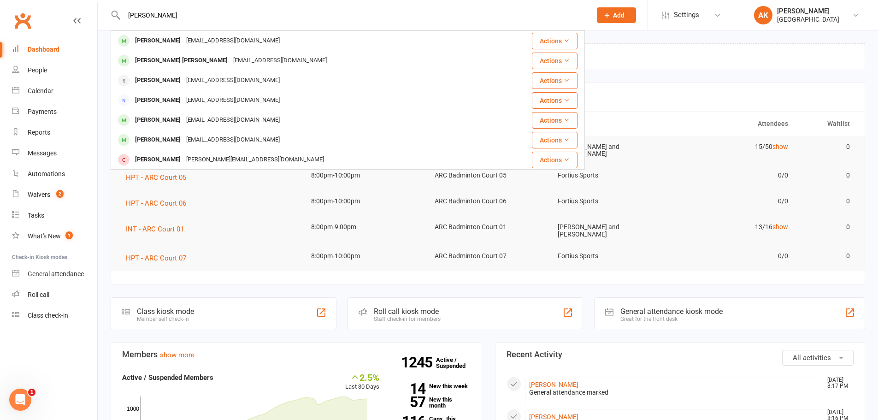
type input "shashikiran"
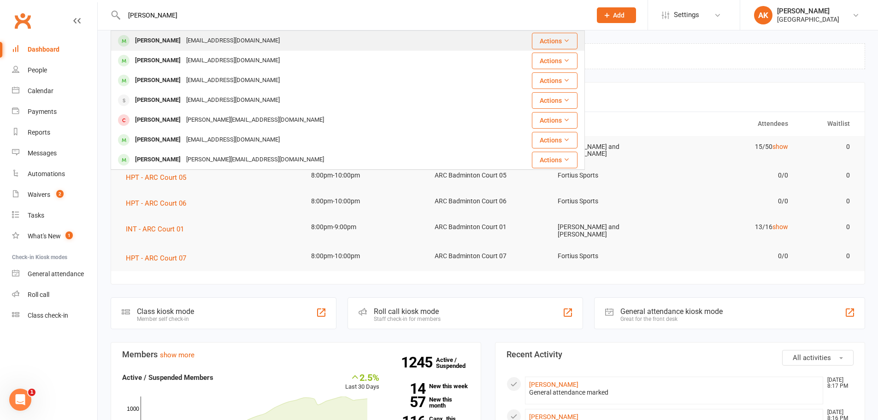
click at [208, 36] on div "skiranv2704@gmail.com" at bounding box center [233, 40] width 99 height 13
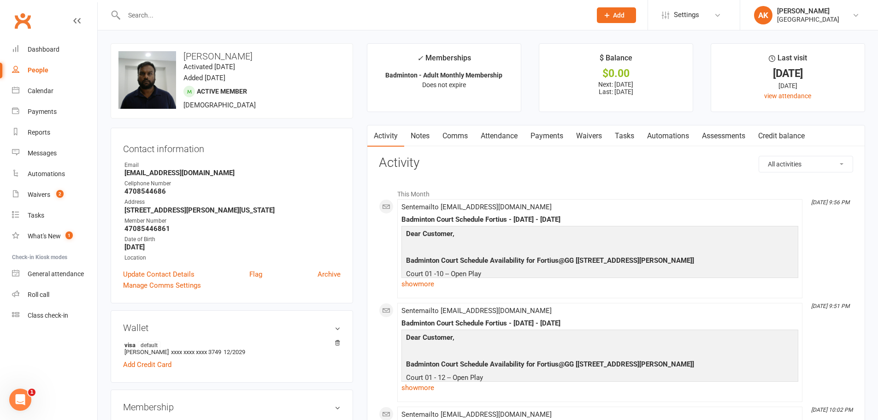
click at [160, 211] on strong "6260 Bracken Brown Drive Alpharetta Georgia 30004" at bounding box center [232, 210] width 216 height 8
copy render-form-field "6260 Bracken Brown Drive Alpharetta Georgia 30004"
click at [38, 52] on div "Dashboard" at bounding box center [44, 49] width 32 height 7
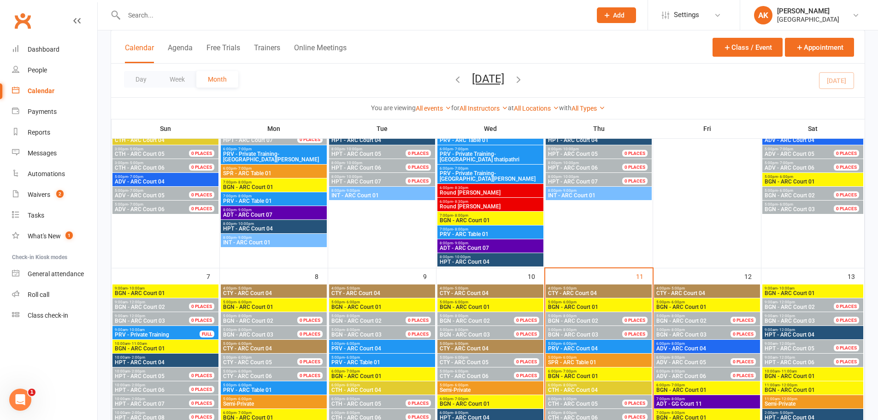
scroll to position [277, 0]
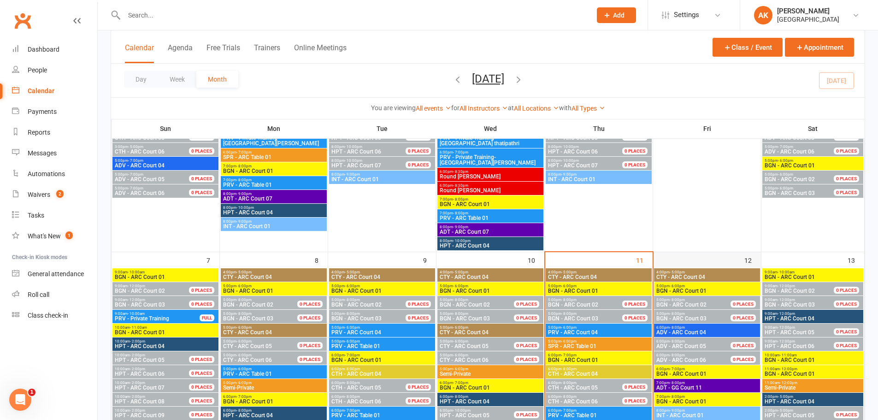
click at [674, 261] on div "12" at bounding box center [708, 408] width 108 height 313
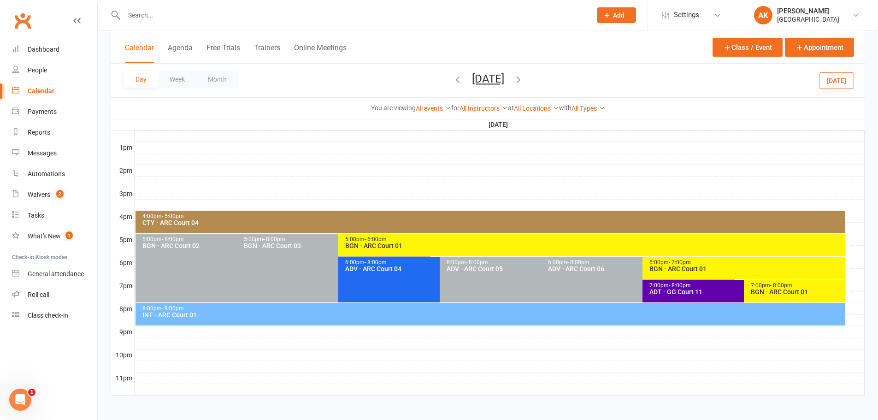
scroll to position [347, 0]
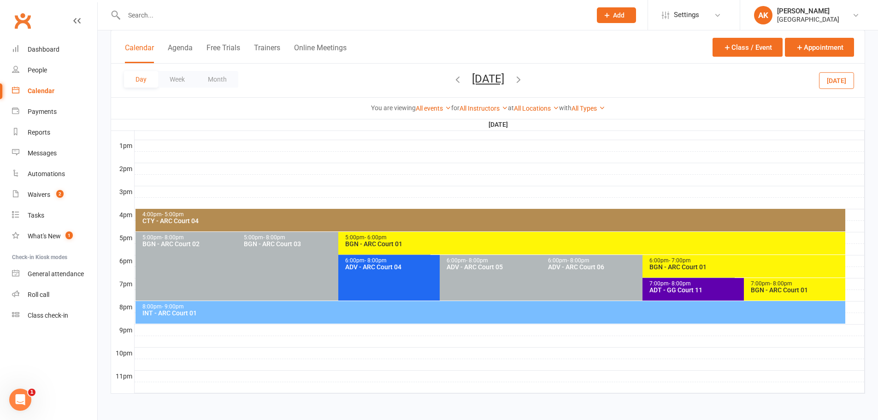
click at [669, 264] on div "BGN - ARC Court 01" at bounding box center [746, 267] width 195 height 6
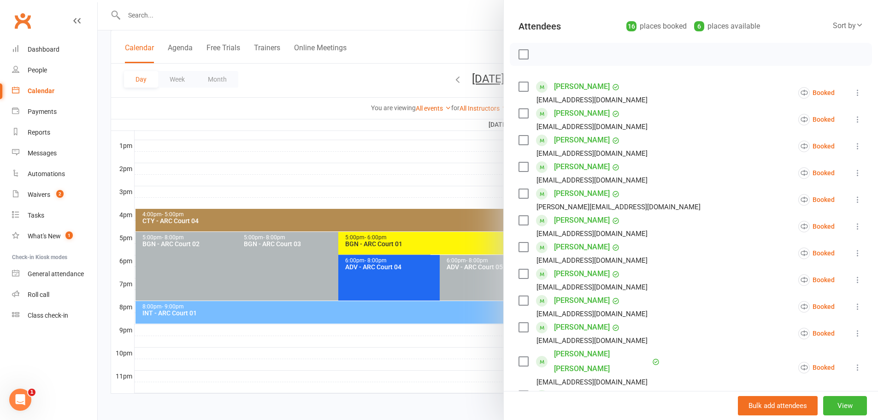
scroll to position [138, 0]
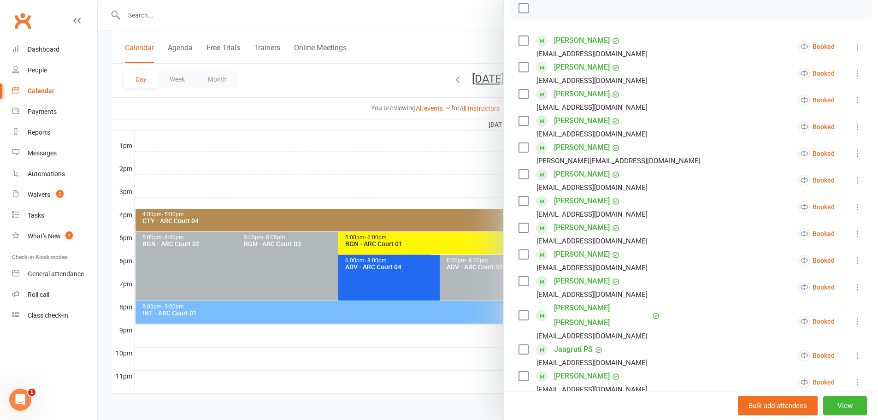
click at [446, 26] on div at bounding box center [488, 210] width 781 height 420
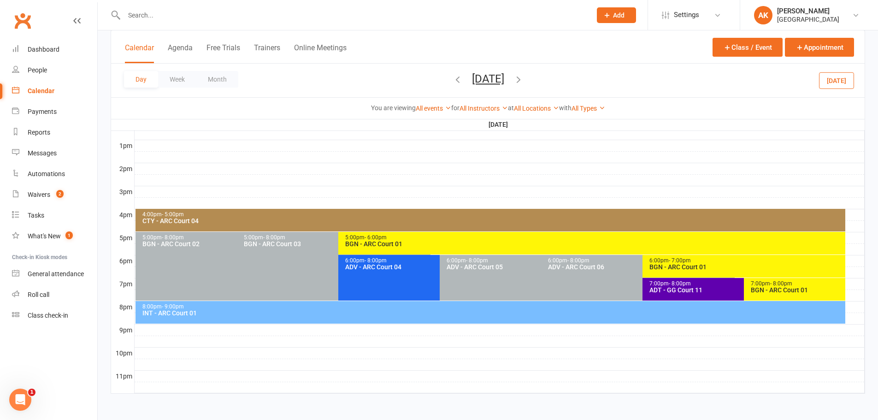
click at [524, 79] on icon "button" at bounding box center [519, 79] width 10 height 10
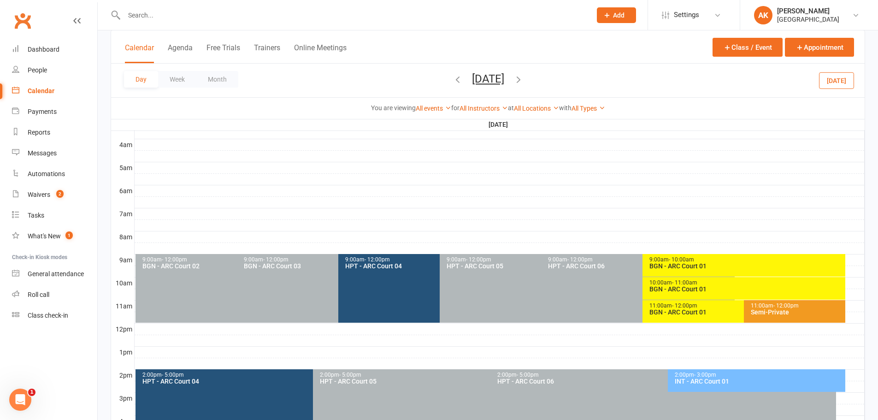
scroll to position [163, 0]
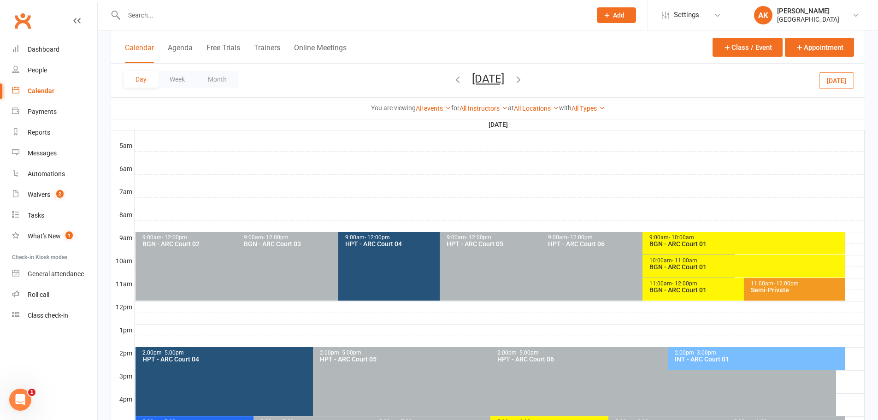
click at [672, 291] on div "BGN - ARC Court 01" at bounding box center [741, 290] width 185 height 6
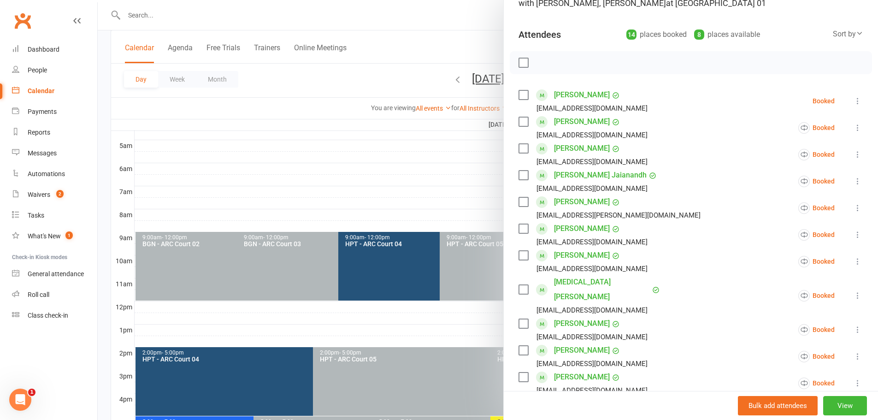
scroll to position [92, 0]
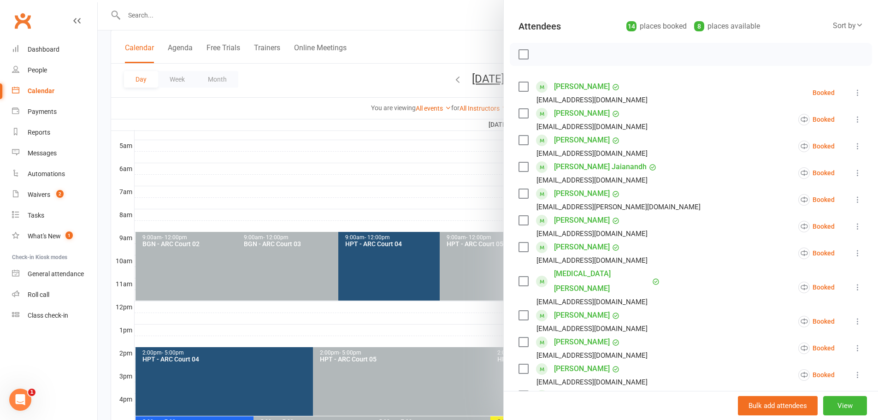
click at [853, 225] on icon at bounding box center [857, 226] width 9 height 9
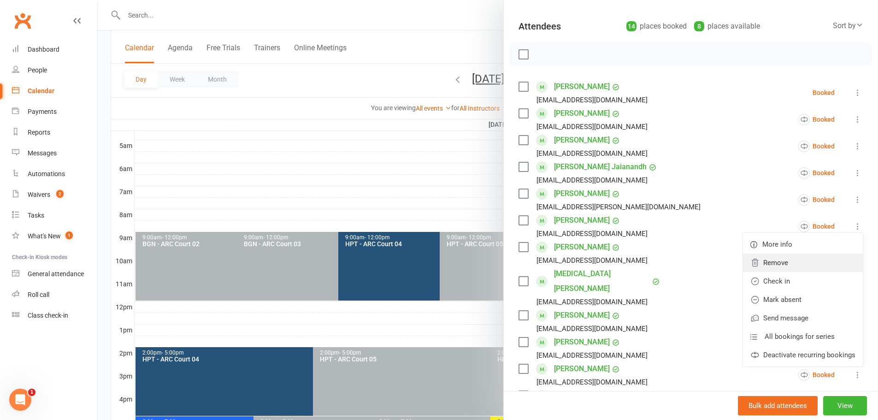
click at [791, 264] on link "Remove" at bounding box center [803, 263] width 120 height 18
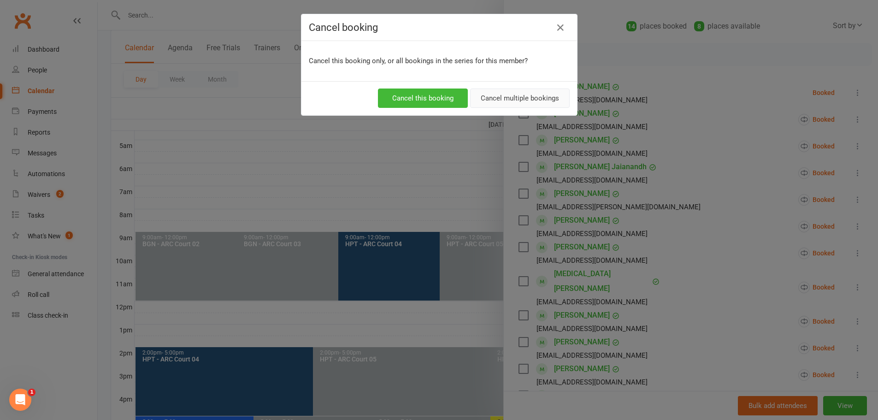
click at [519, 100] on button "Cancel multiple bookings" at bounding box center [520, 98] width 100 height 19
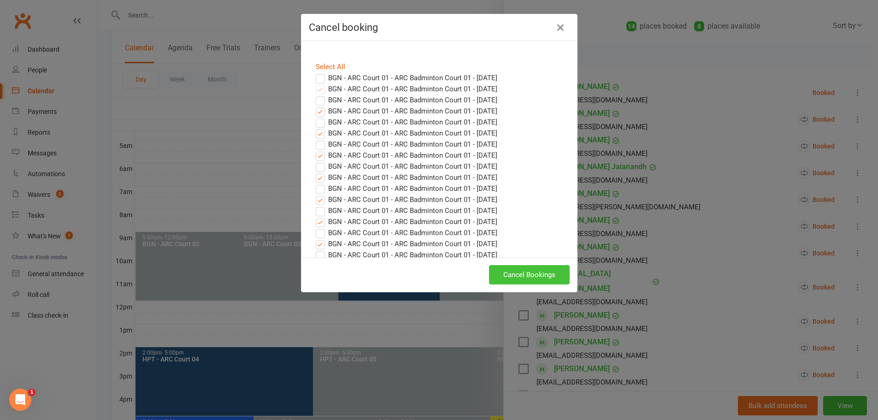
click at [536, 278] on button "Cancel Bookings" at bounding box center [529, 274] width 81 height 19
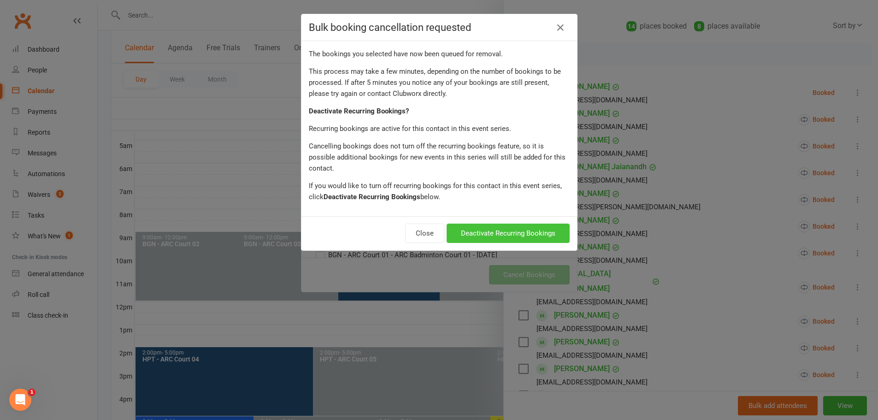
click at [494, 224] on button "Deactivate Recurring Bookings" at bounding box center [508, 233] width 123 height 19
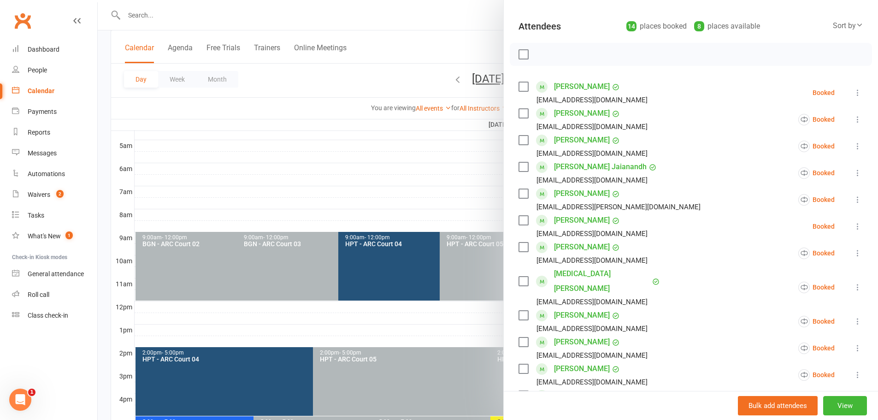
click at [460, 24] on div at bounding box center [488, 210] width 781 height 420
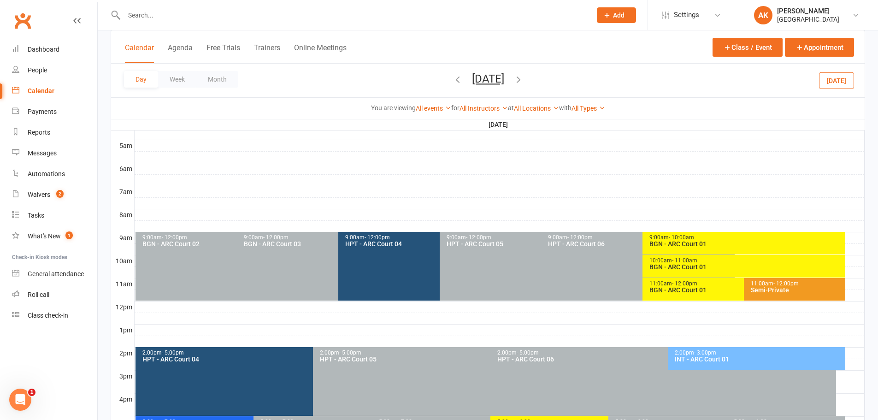
click at [665, 285] on div "11:00am - 12:00pm" at bounding box center [741, 284] width 185 height 6
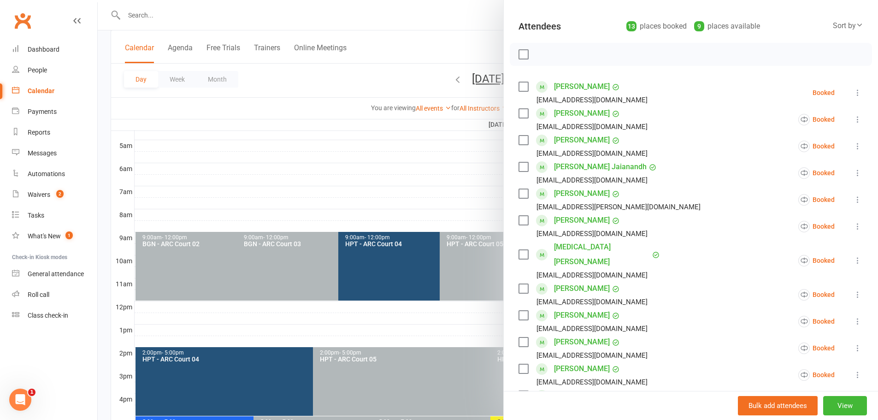
click at [452, 24] on div at bounding box center [488, 210] width 781 height 420
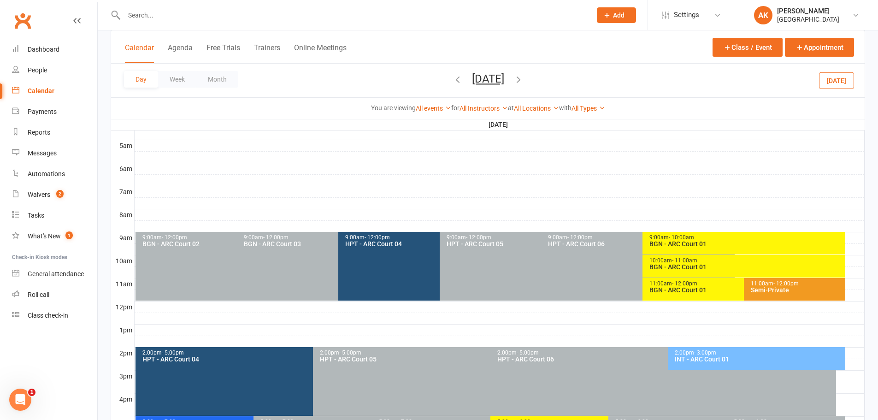
click at [453, 83] on icon "button" at bounding box center [458, 79] width 10 height 10
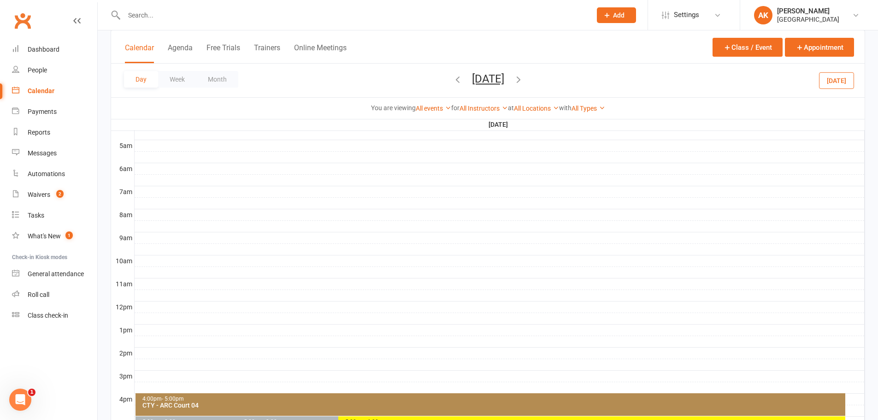
click at [453, 82] on icon "button" at bounding box center [458, 79] width 10 height 10
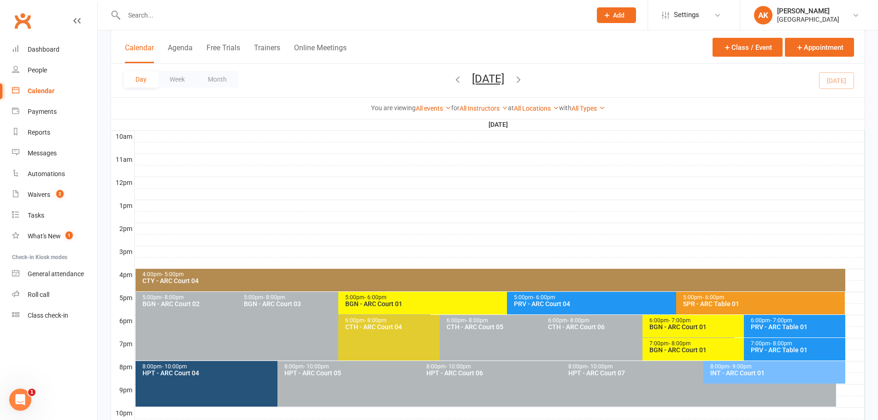
scroll to position [301, 0]
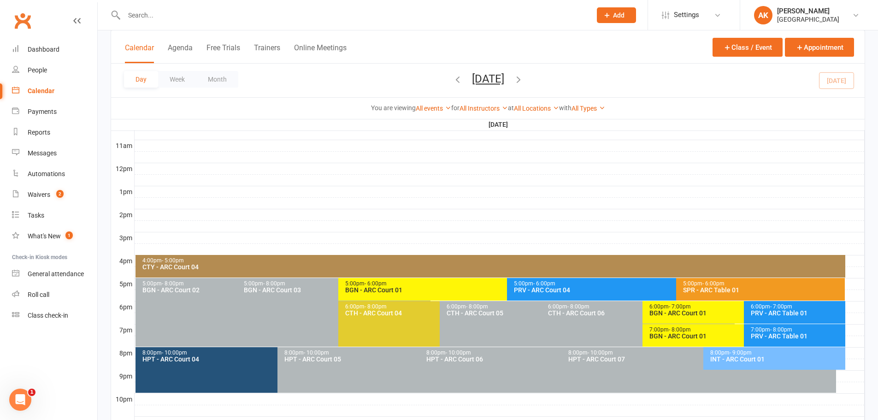
click at [683, 337] on div "BGN - ARC Court 01" at bounding box center [741, 336] width 185 height 6
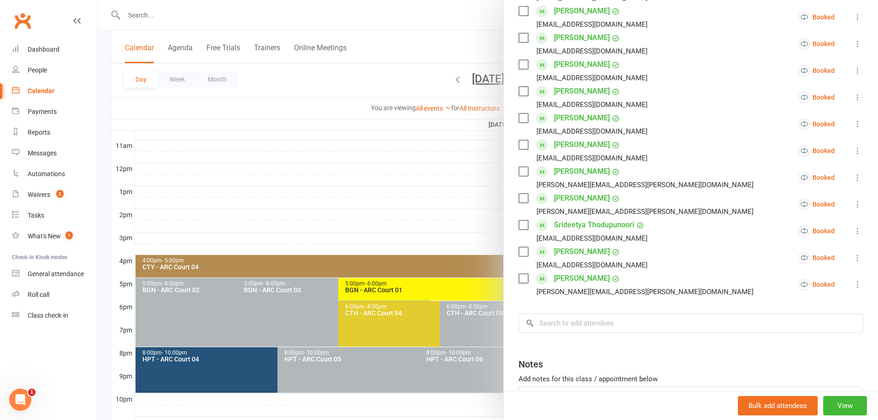
scroll to position [323, 0]
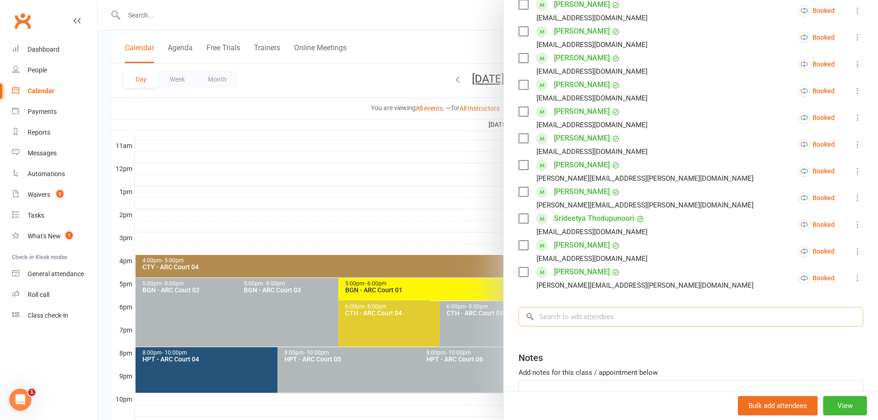
click at [586, 307] on input "search" at bounding box center [691, 316] width 345 height 19
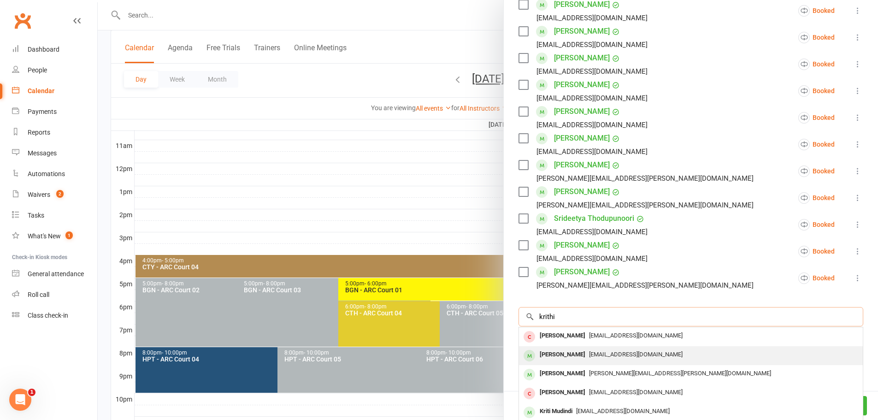
type input "krithi"
click at [558, 348] on div "Krithi Mugdhasani" at bounding box center [562, 354] width 53 height 13
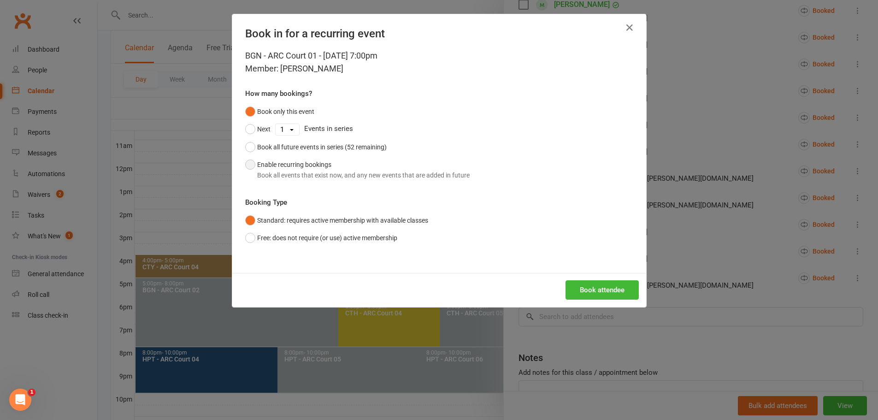
click at [278, 172] on div "Book all events that exist now, and any new events that are added in future" at bounding box center [363, 175] width 213 height 10
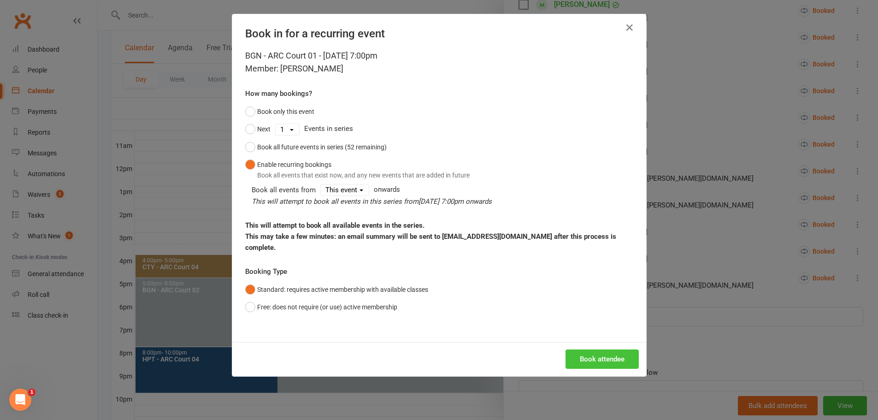
click at [592, 349] on button "Book attendee" at bounding box center [602, 358] width 73 height 19
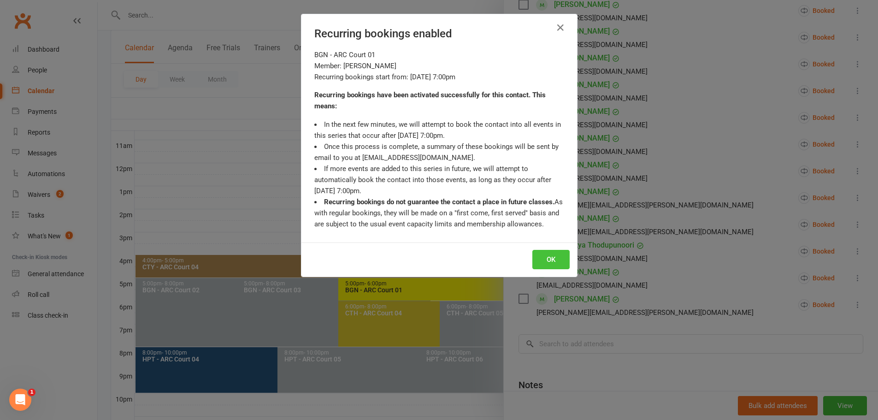
click at [556, 265] on button "OK" at bounding box center [551, 259] width 37 height 19
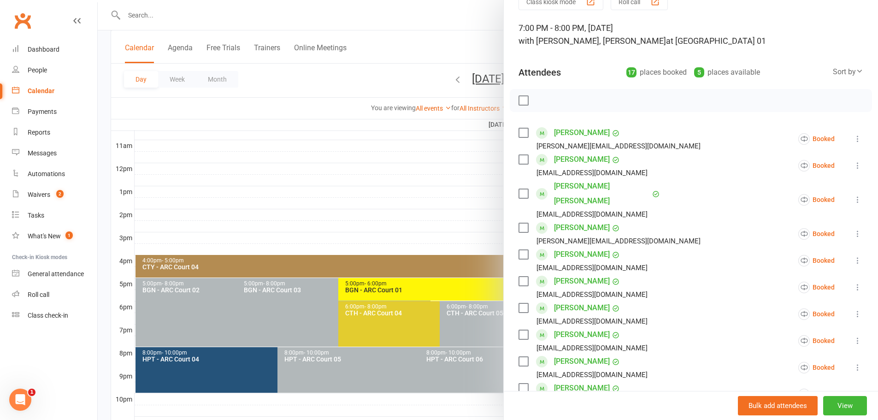
scroll to position [0, 0]
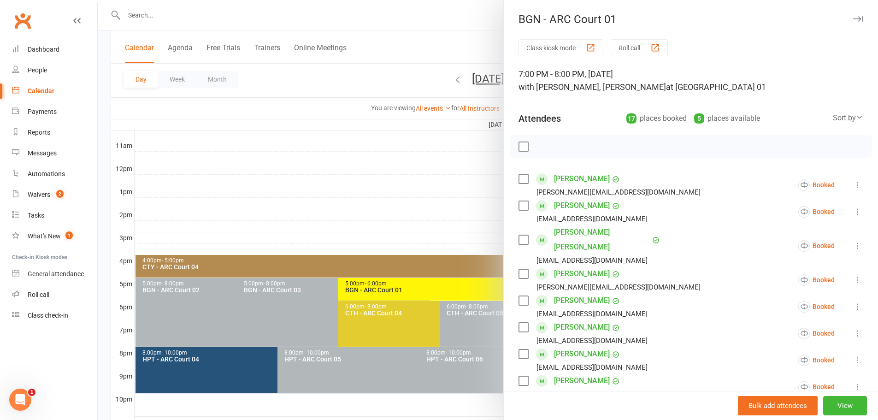
click at [464, 23] on div at bounding box center [488, 210] width 781 height 420
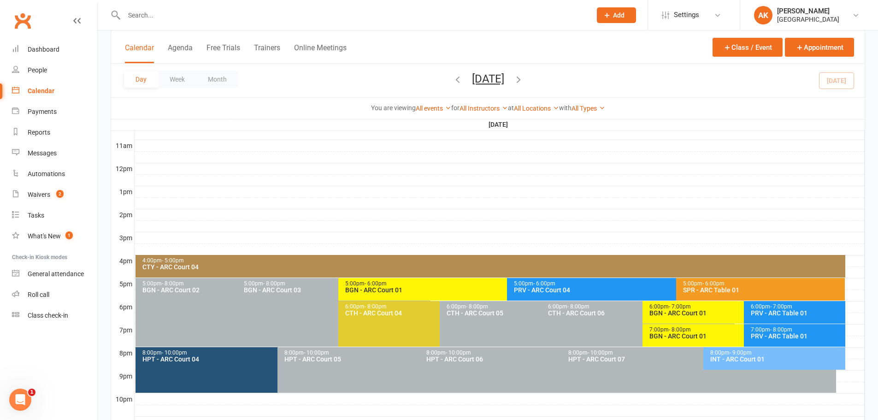
click at [453, 75] on icon "button" at bounding box center [458, 79] width 10 height 10
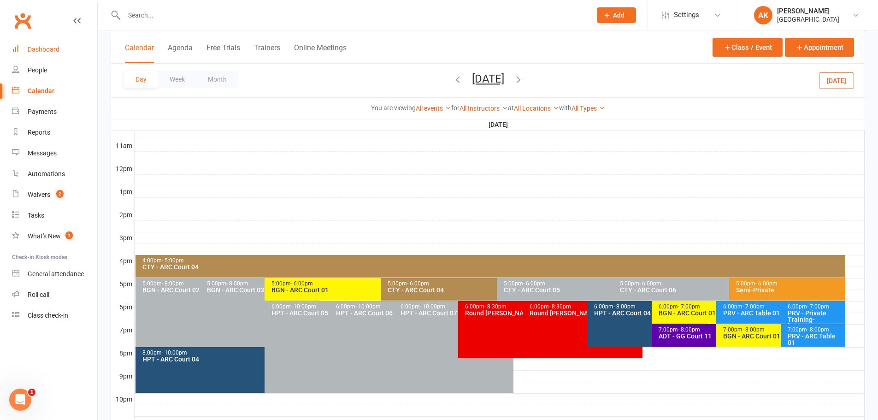
click at [39, 50] on div "Dashboard" at bounding box center [44, 49] width 32 height 7
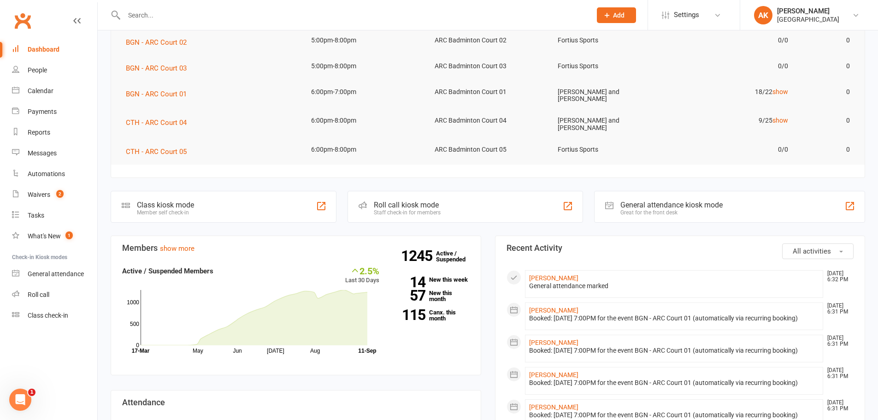
scroll to position [138, 0]
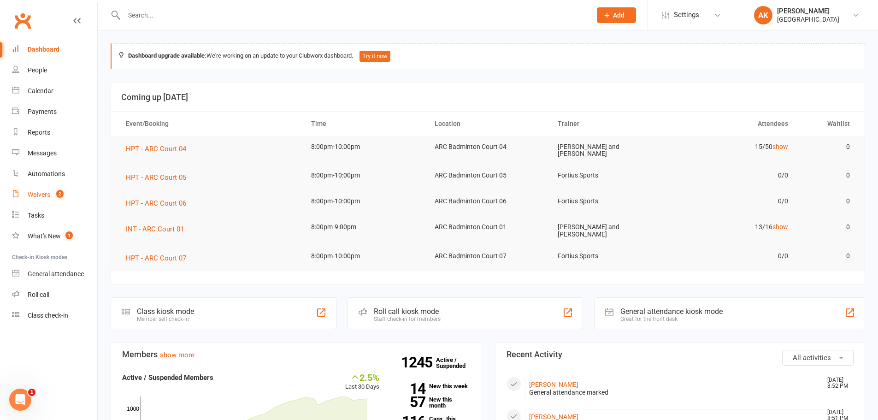
click at [41, 199] on link "Waivers 2" at bounding box center [54, 194] width 85 height 21
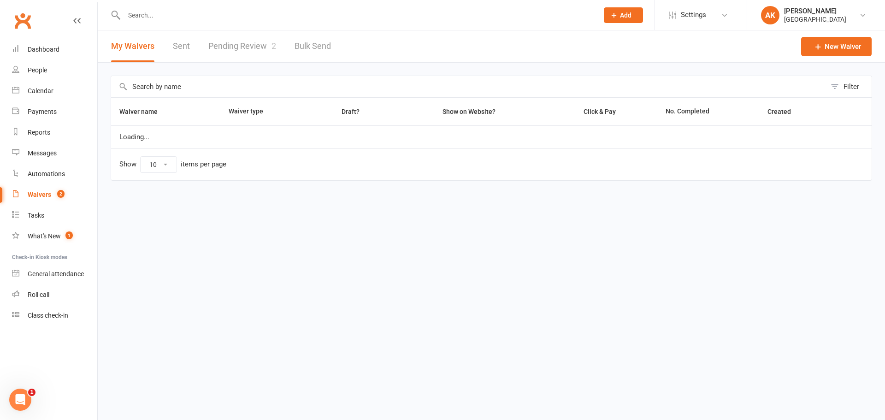
click at [226, 53] on link "Pending Review 2" at bounding box center [242, 46] width 68 height 32
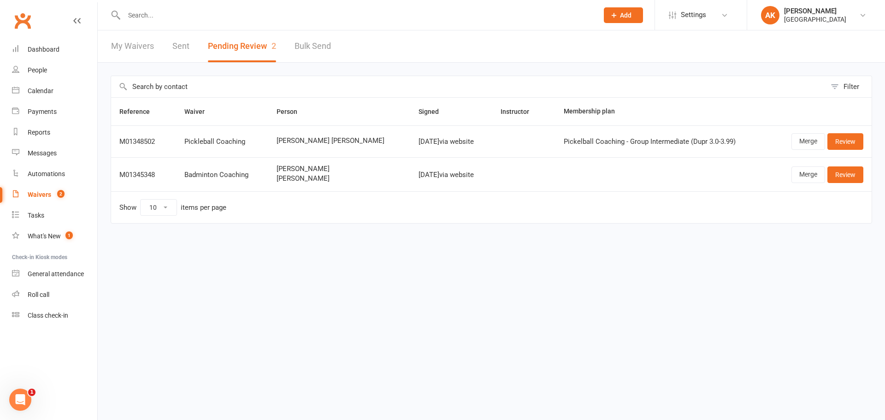
click at [142, 51] on link "My Waivers" at bounding box center [132, 46] width 43 height 32
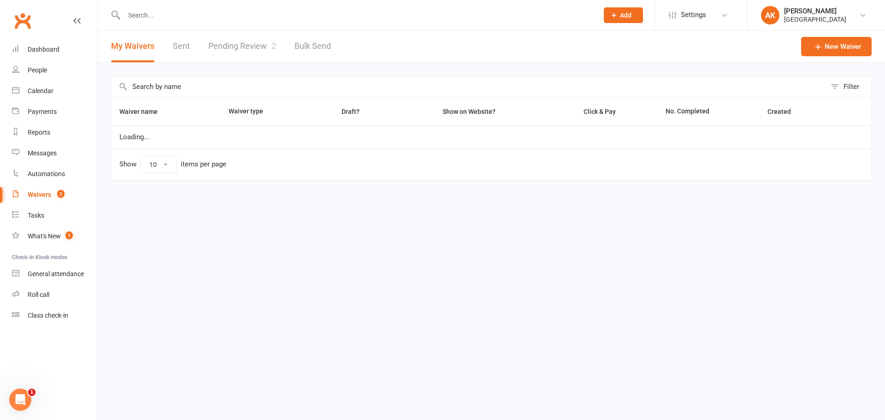
click at [243, 44] on link "Pending Review 2" at bounding box center [242, 46] width 68 height 32
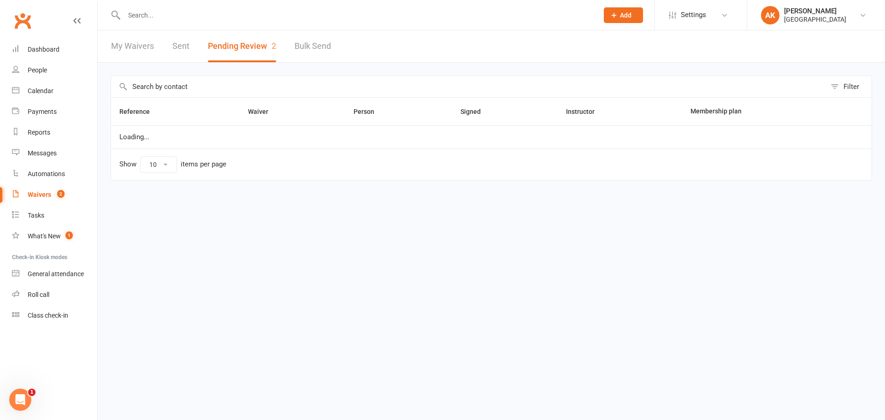
click at [124, 50] on link "My Waivers" at bounding box center [132, 46] width 43 height 32
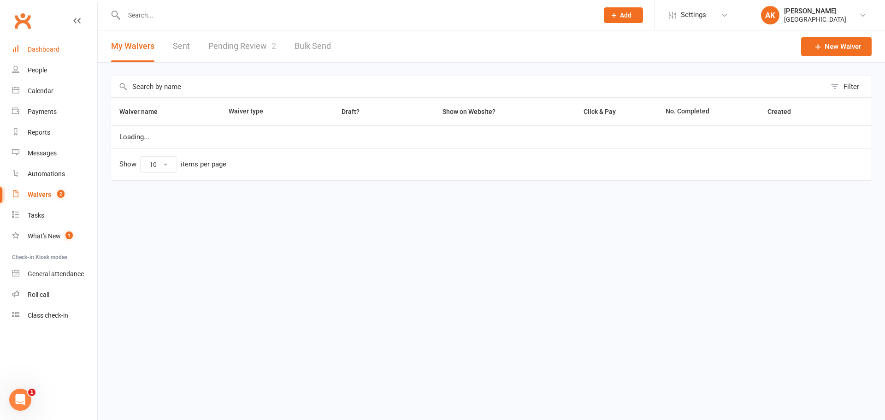
click at [72, 47] on link "Dashboard" at bounding box center [54, 49] width 85 height 21
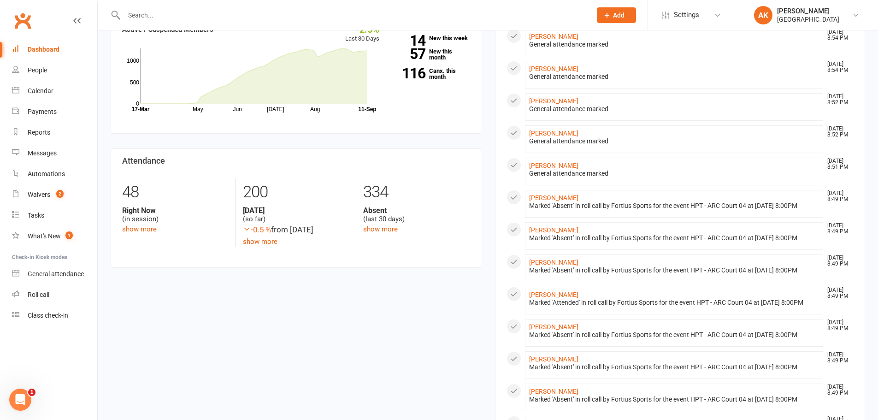
scroll to position [369, 0]
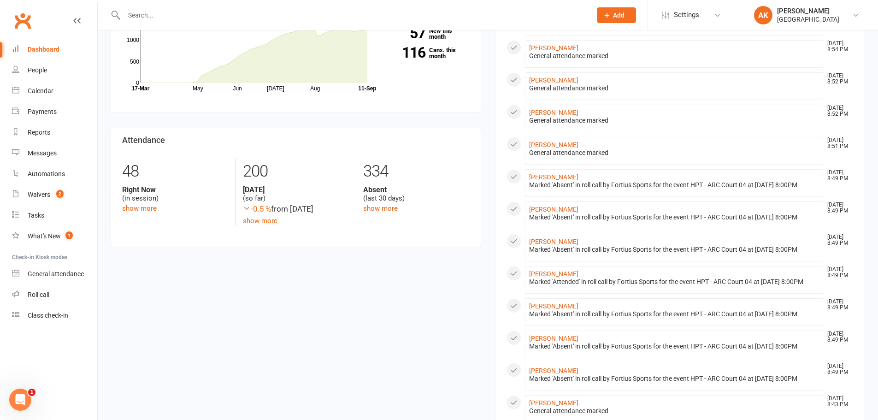
click at [12, 39] on link "Dashboard" at bounding box center [54, 49] width 85 height 21
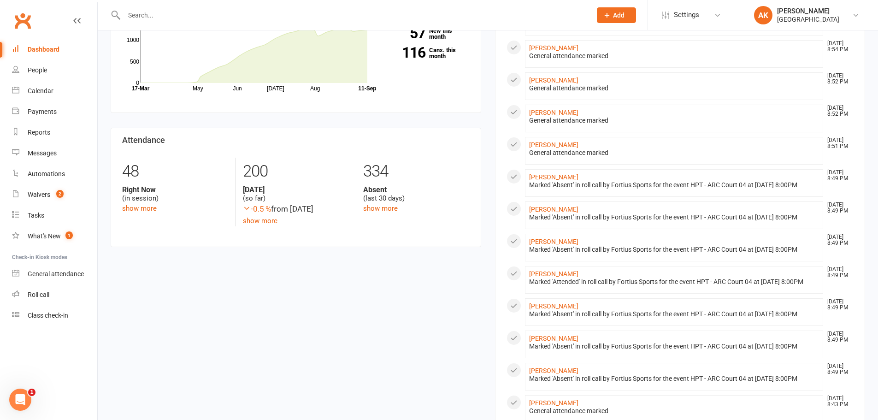
click at [12, 39] on link "Dashboard" at bounding box center [54, 49] width 85 height 21
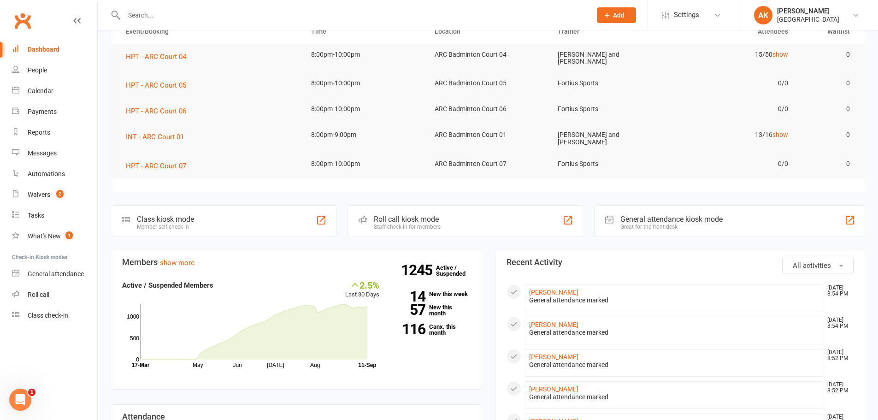
scroll to position [0, 0]
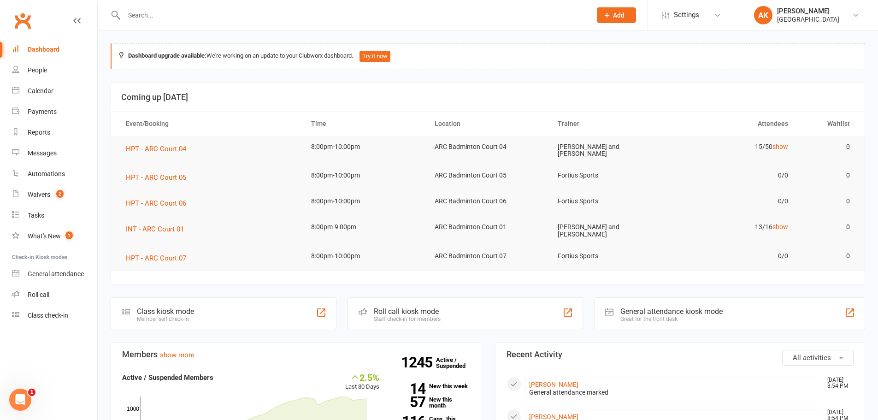
click at [35, 50] on div "Dashboard" at bounding box center [44, 49] width 32 height 7
click at [41, 196] on div "Waivers" at bounding box center [39, 194] width 23 height 7
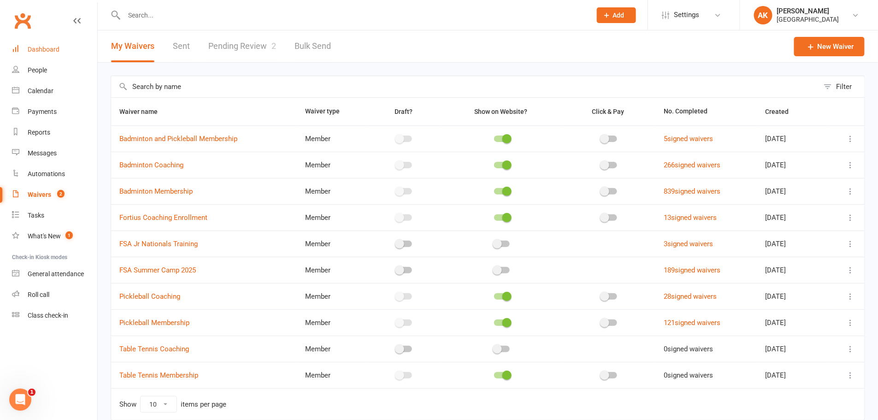
click at [53, 47] on div "Dashboard" at bounding box center [44, 49] width 32 height 7
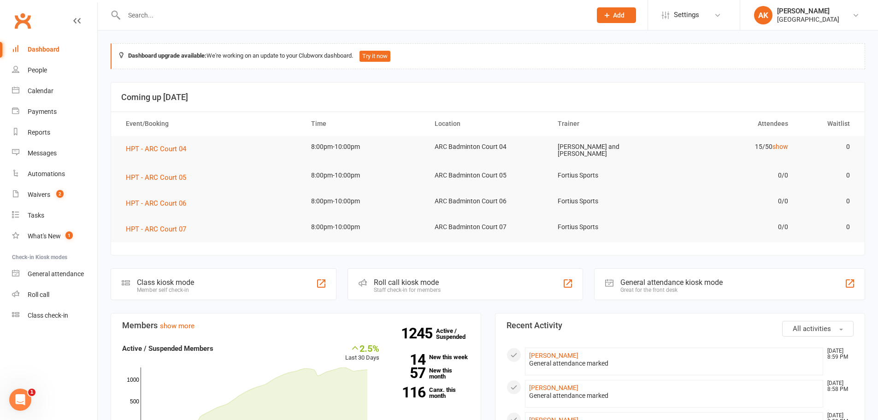
click at [36, 49] on div "Dashboard" at bounding box center [44, 49] width 32 height 7
click at [60, 45] on link "Dashboard" at bounding box center [54, 49] width 85 height 21
click at [251, 25] on div at bounding box center [348, 15] width 474 height 30
click at [251, 18] on input "text" at bounding box center [353, 15] width 464 height 13
type input "THARUN"
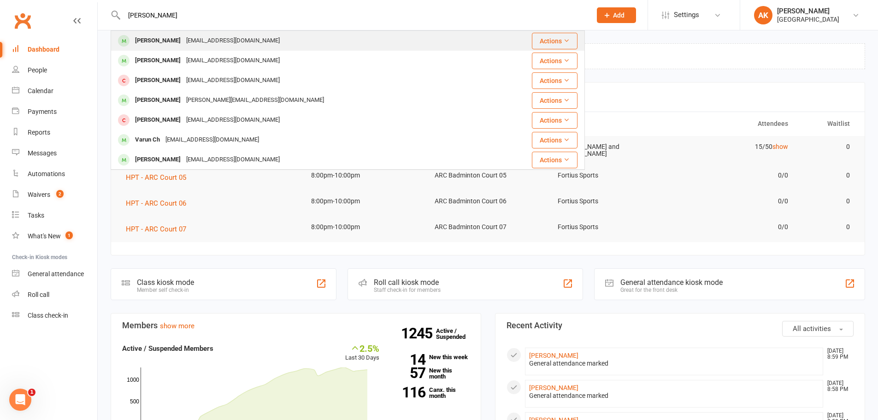
click at [201, 38] on div "katharsaran@gmail.com" at bounding box center [233, 40] width 99 height 13
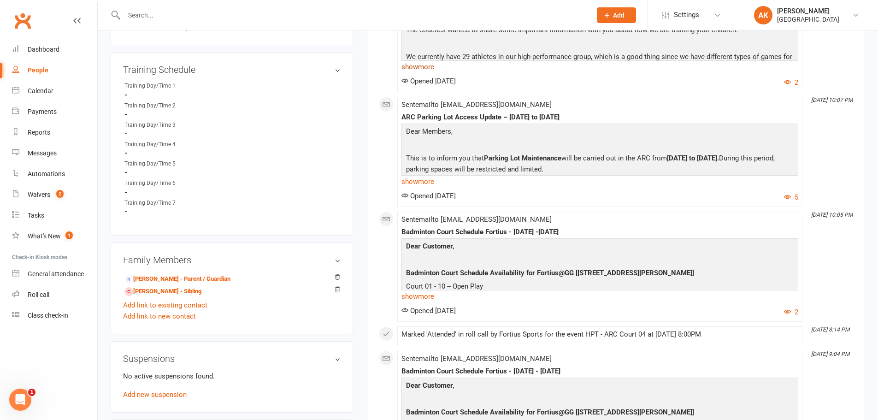
scroll to position [553, 0]
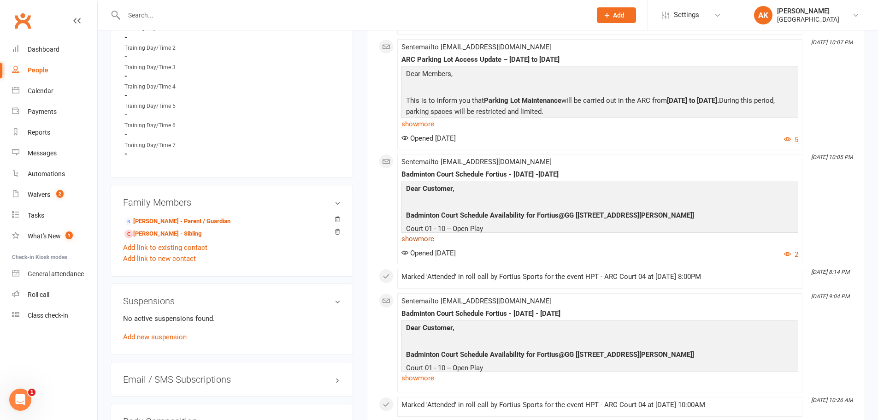
click at [419, 242] on link "show more" at bounding box center [600, 238] width 397 height 13
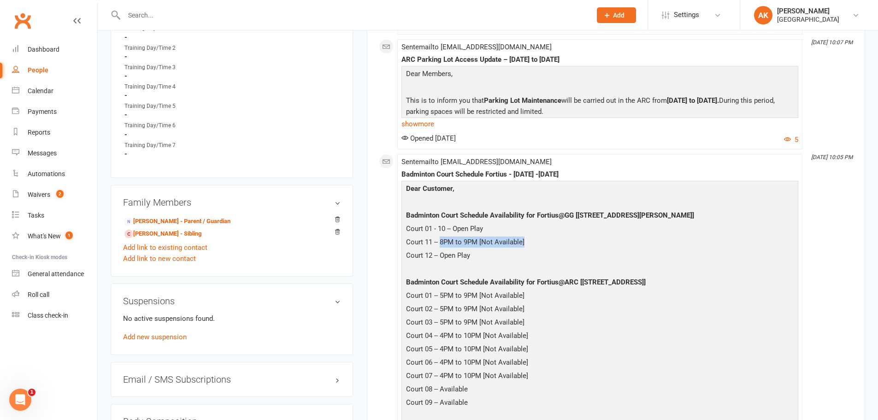
drag, startPoint x: 442, startPoint y: 242, endPoint x: 503, endPoint y: 240, distance: 61.3
click at [527, 240] on p "Court 11 -- 8PM to 9PM [Not Available]" at bounding box center [600, 243] width 392 height 13
click at [492, 239] on p "Court 11 -- 8PM to 9PM [Not Available]" at bounding box center [600, 243] width 392 height 13
drag, startPoint x: 439, startPoint y: 241, endPoint x: 526, endPoint y: 239, distance: 87.2
click at [526, 239] on p "Court 11 -- 8PM to 9PM [Not Available]" at bounding box center [600, 243] width 392 height 13
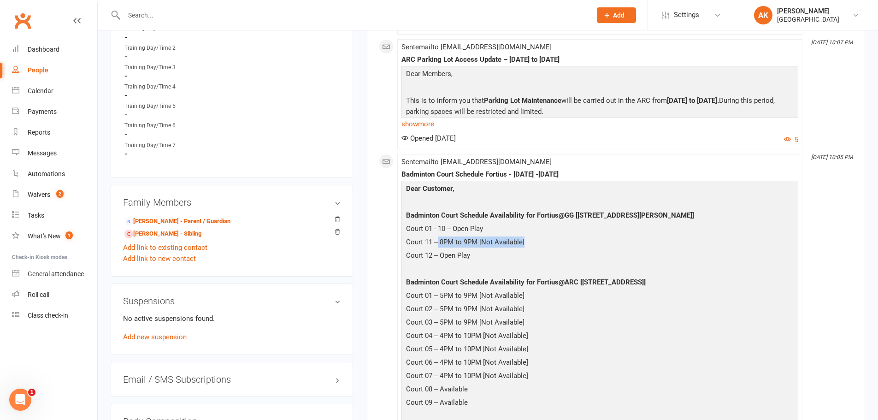
click at [511, 239] on p "Court 11 -- 8PM to 9PM [Not Available]" at bounding box center [600, 243] width 392 height 13
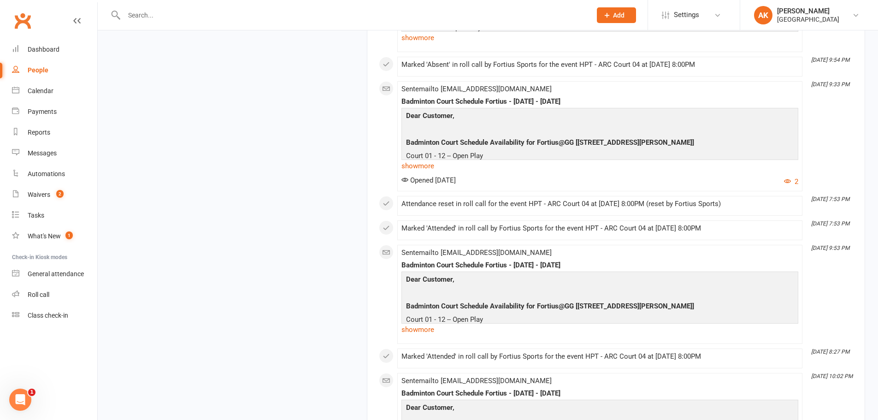
scroll to position [1521, 0]
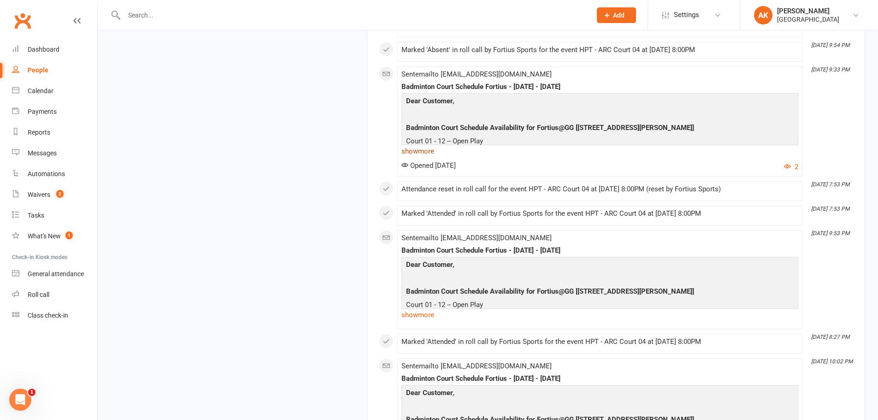
click at [417, 152] on link "show more" at bounding box center [600, 151] width 397 height 13
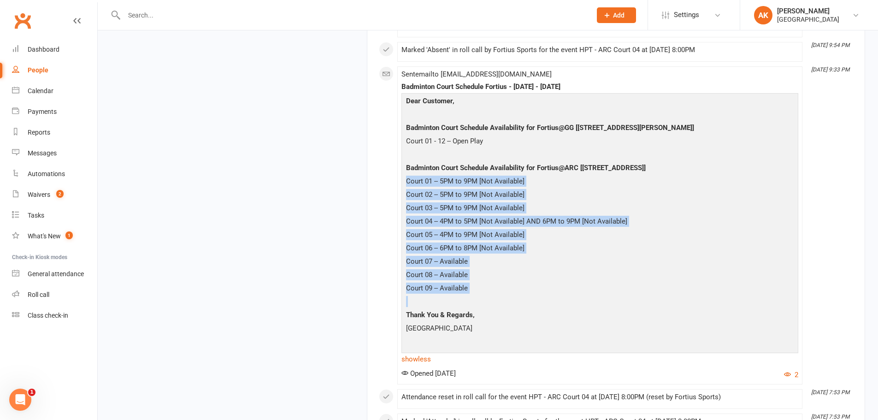
drag, startPoint x: 406, startPoint y: 180, endPoint x: 496, endPoint y: 304, distance: 153.3
click at [496, 304] on div "Dear Customer, Badminton Court Schedule Availability for Fortius@GG [5905 Ronal…" at bounding box center [600, 222] width 392 height 254
copy div "Court 01 -- 5PM to 9PM [Not Available] Court 02 -- 5PM to 9PM [Not Available] C…"
click at [402, 216] on div "Dear Customer, Badminton Court Schedule Availability for Fortius@GG [5905 Ronal…" at bounding box center [600, 229] width 397 height 272
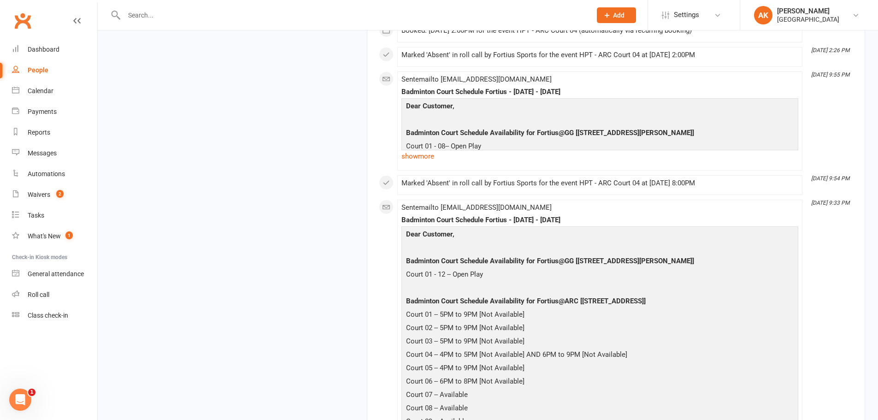
scroll to position [1383, 0]
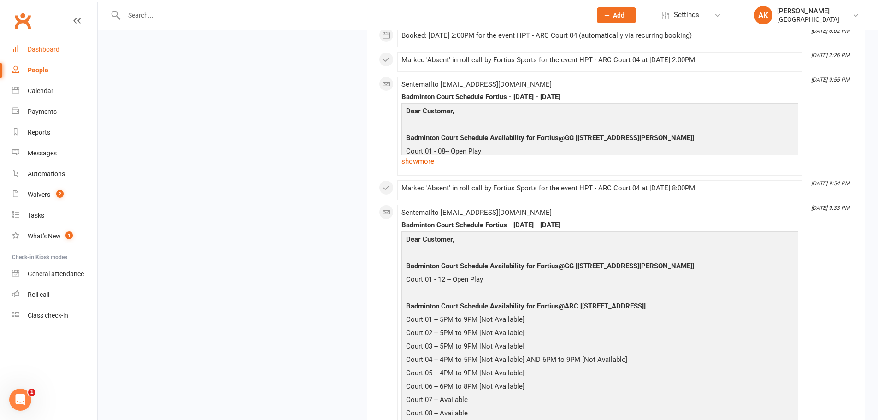
click at [53, 50] on div "Dashboard" at bounding box center [44, 49] width 32 height 7
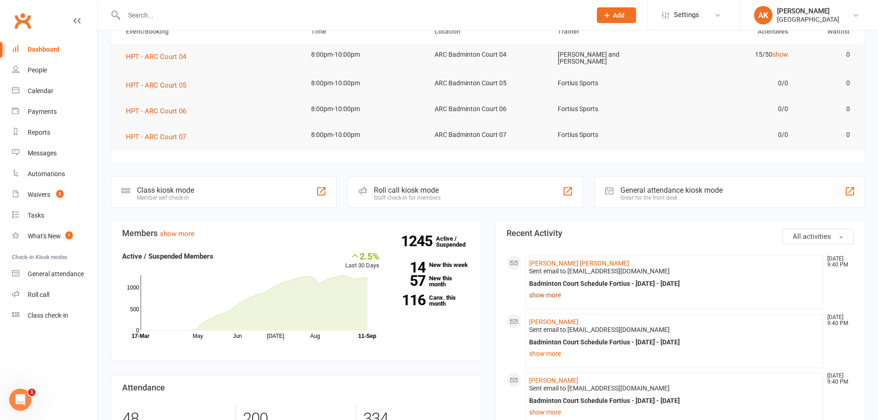
click at [551, 298] on link "show more" at bounding box center [674, 295] width 290 height 13
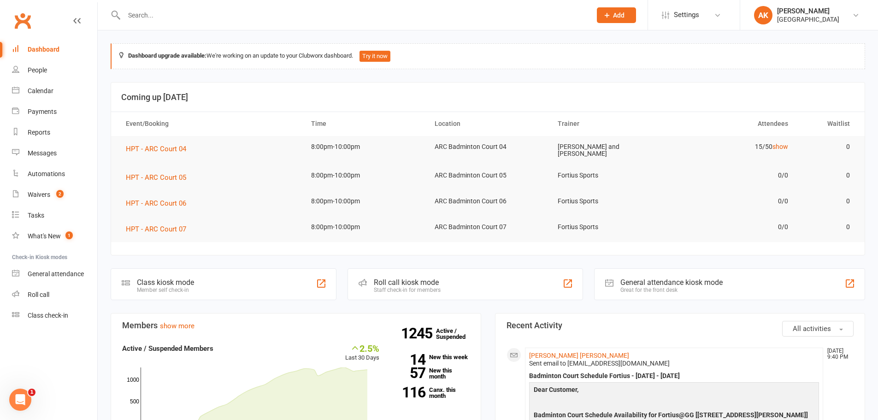
click at [30, 52] on div "Dashboard" at bounding box center [44, 49] width 32 height 7
click at [30, 55] on link "Dashboard" at bounding box center [54, 49] width 85 height 21
click at [33, 200] on link "Waivers 2" at bounding box center [54, 194] width 85 height 21
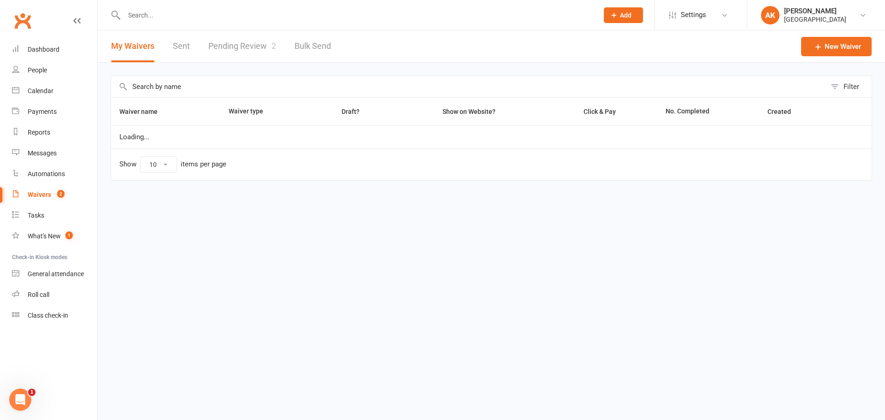
click at [228, 49] on link "Pending Review 2" at bounding box center [242, 46] width 68 height 32
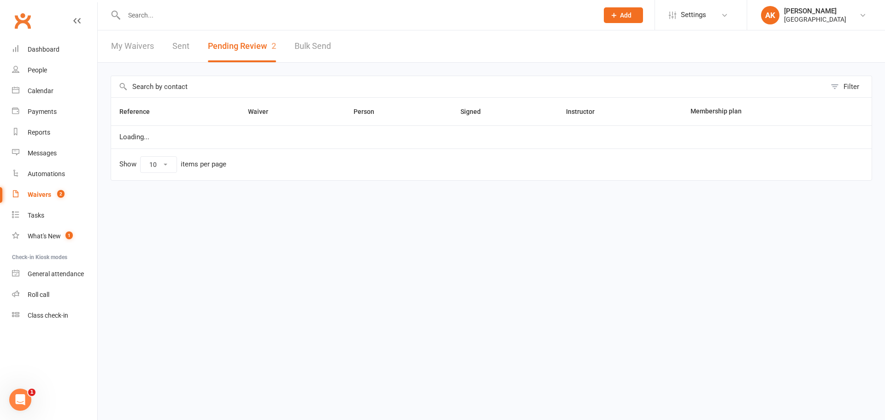
click at [185, 52] on link "Sent" at bounding box center [180, 46] width 17 height 32
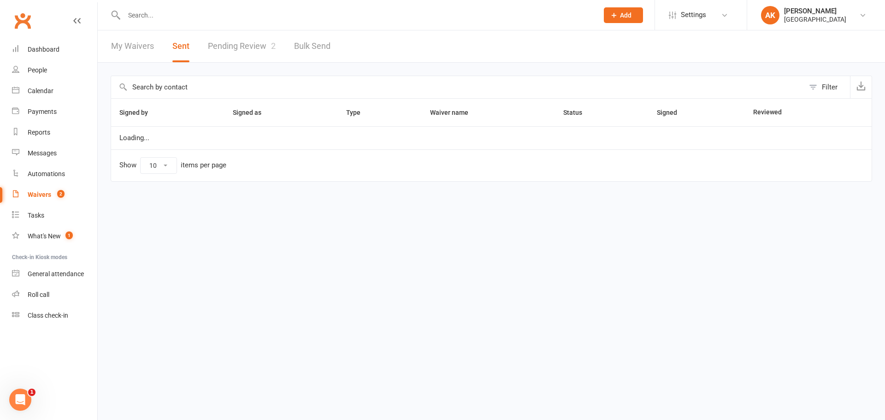
click at [126, 51] on link "My Waivers" at bounding box center [132, 46] width 43 height 32
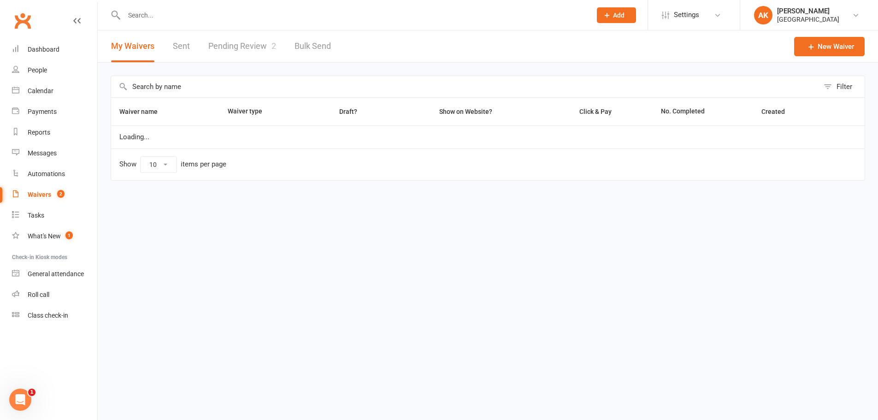
click at [228, 50] on link "Pending Review 2" at bounding box center [242, 46] width 68 height 32
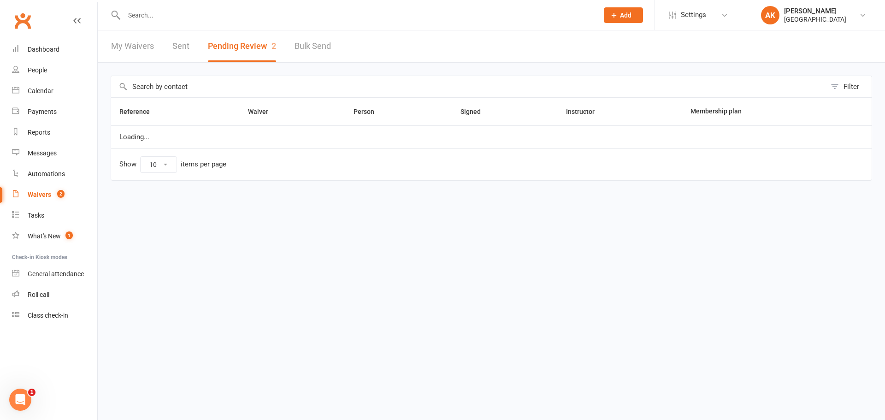
click at [139, 47] on link "My Waivers" at bounding box center [132, 46] width 43 height 32
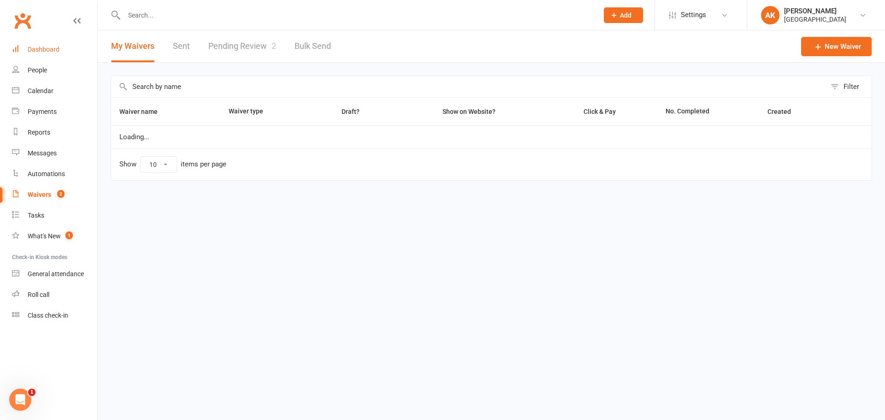
click at [51, 50] on div "Dashboard" at bounding box center [44, 49] width 32 height 7
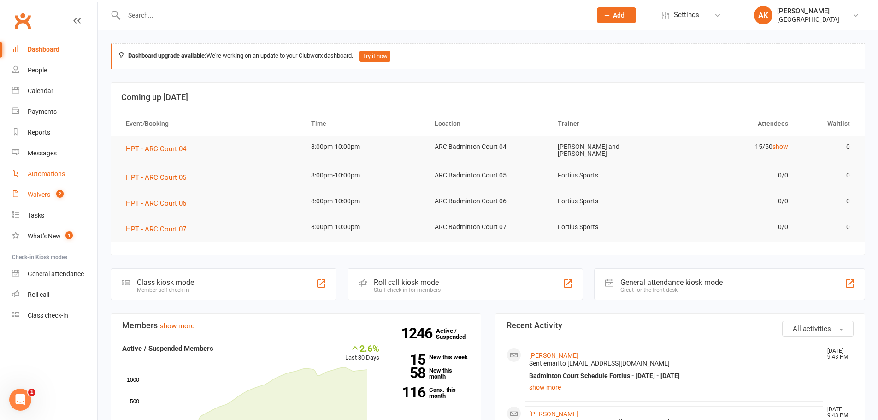
drag, startPoint x: 30, startPoint y: 194, endPoint x: 54, endPoint y: 175, distance: 29.9
click at [30, 194] on div "Waivers" at bounding box center [39, 194] width 23 height 7
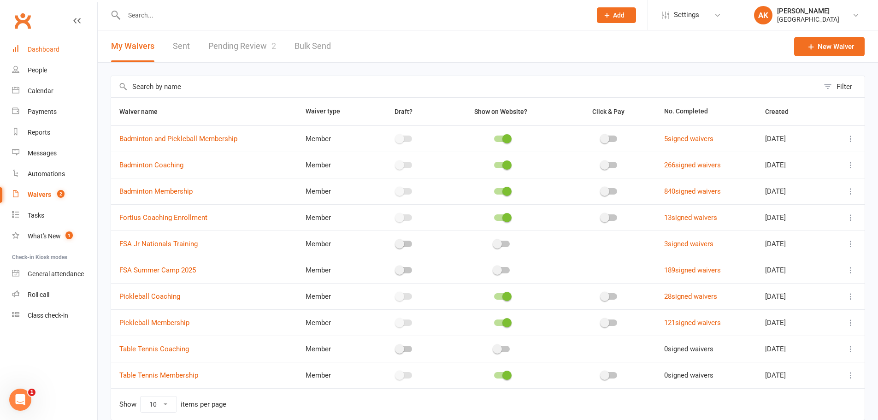
click at [46, 53] on div "Dashboard" at bounding box center [44, 49] width 32 height 7
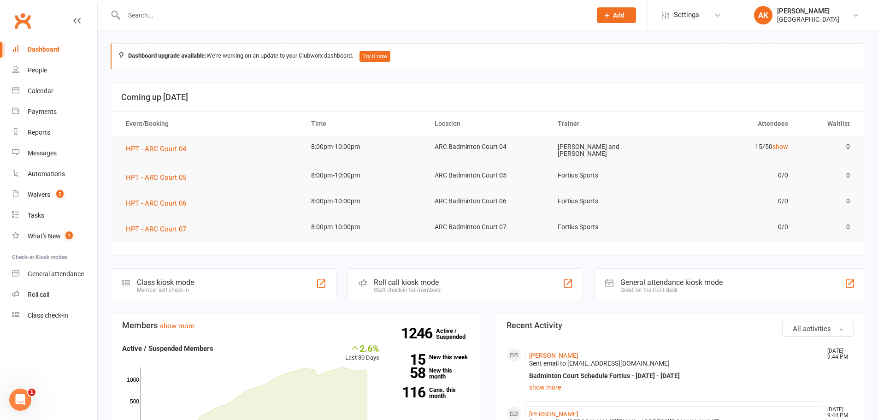
click at [31, 42] on link "Dashboard" at bounding box center [54, 49] width 85 height 21
click at [195, 11] on input "text" at bounding box center [353, 15] width 464 height 13
type input "THARUN"
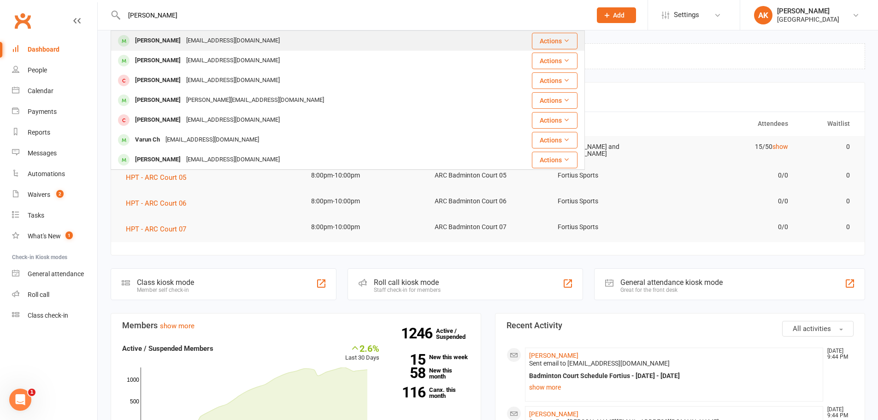
click at [201, 41] on div "katharsaran@gmail.com" at bounding box center [233, 40] width 99 height 13
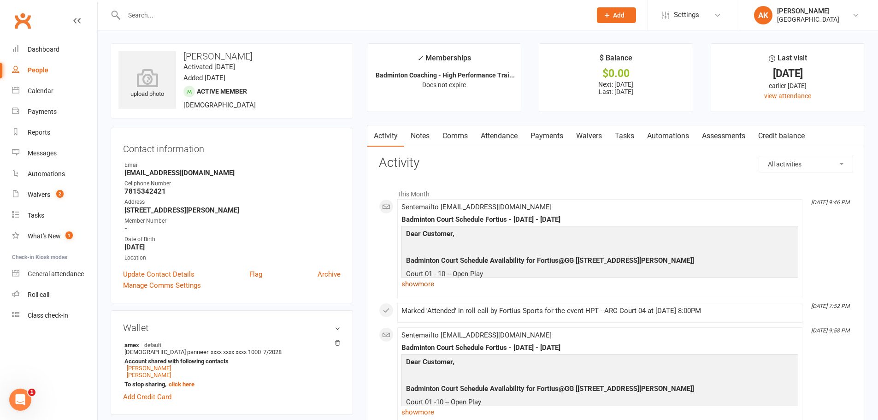
click at [414, 289] on link "show more" at bounding box center [600, 284] width 397 height 13
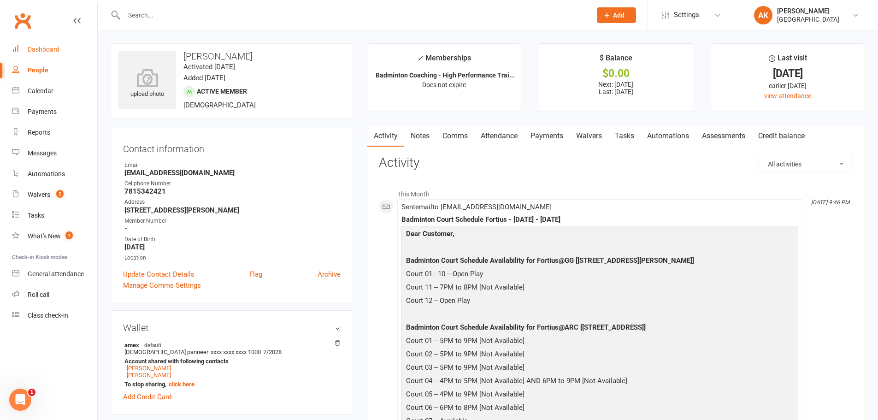
click at [43, 46] on div "Dashboard" at bounding box center [44, 49] width 32 height 7
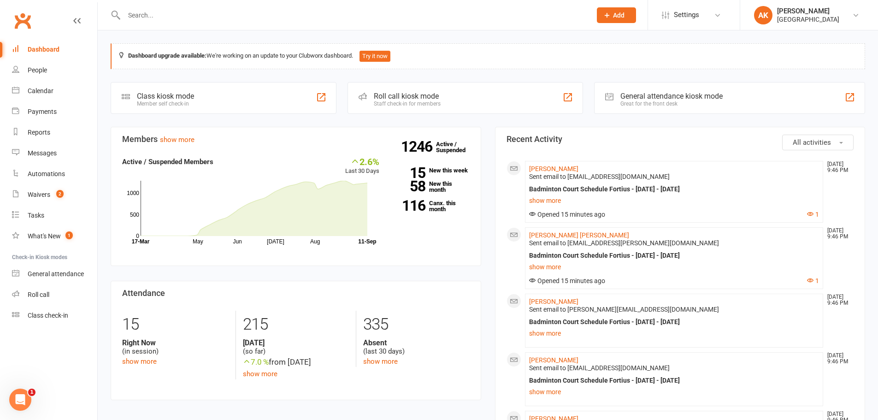
click at [59, 49] on link "Dashboard" at bounding box center [54, 49] width 85 height 21
click at [545, 265] on link "show more" at bounding box center [674, 266] width 290 height 13
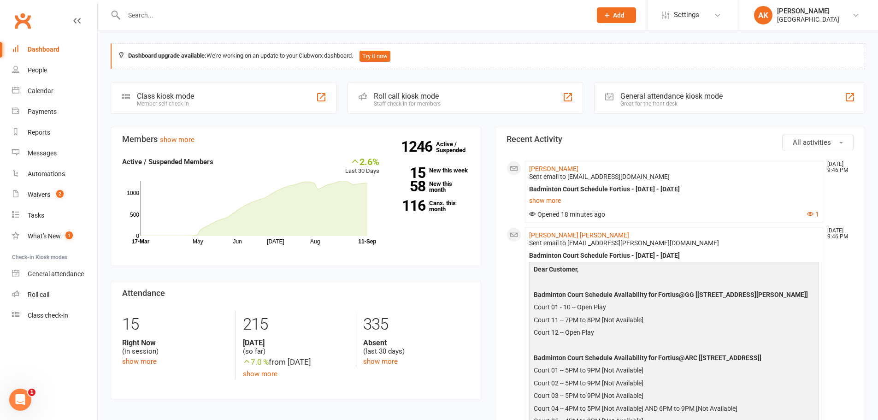
scroll to position [184, 0]
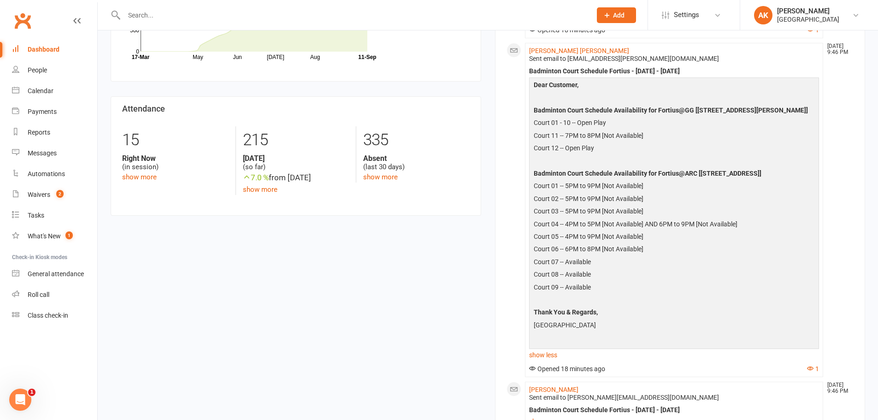
click at [17, 44] on link "Dashboard" at bounding box center [54, 49] width 85 height 21
click at [41, 53] on div "Dashboard" at bounding box center [44, 49] width 32 height 7
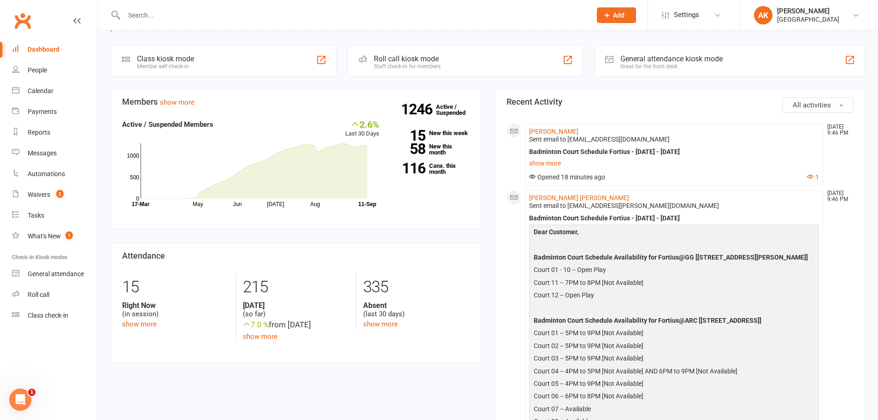
scroll to position [0, 0]
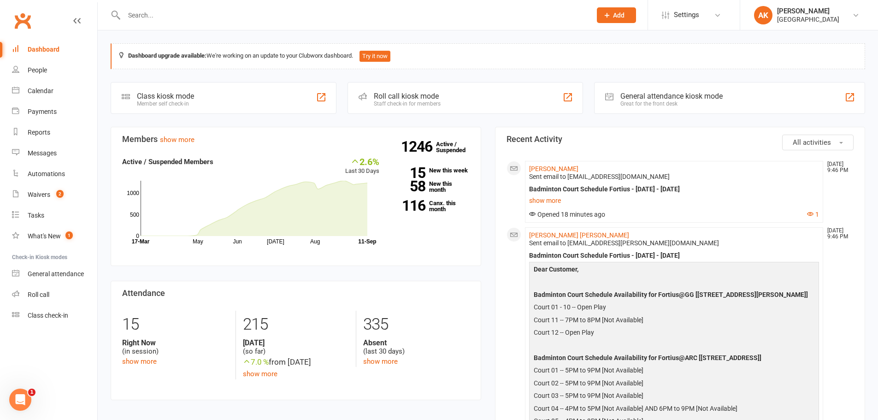
drag, startPoint x: 36, startPoint y: 44, endPoint x: 69, endPoint y: 7, distance: 49.3
click at [36, 44] on link "Dashboard" at bounding box center [54, 49] width 85 height 21
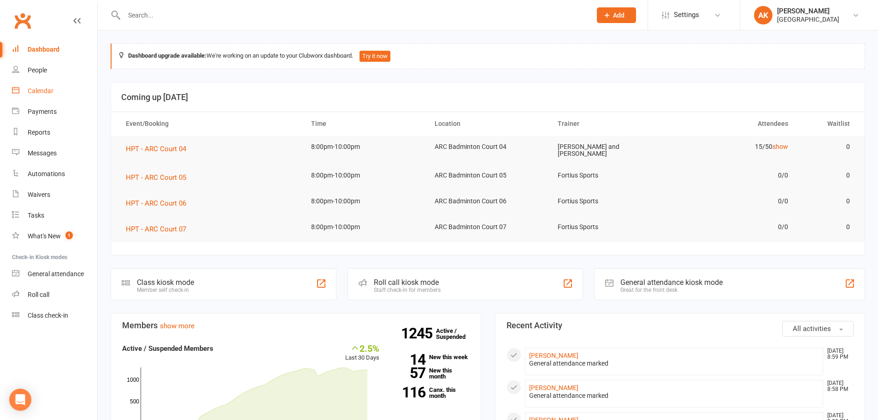
click at [48, 94] on div "Calendar" at bounding box center [41, 90] width 26 height 7
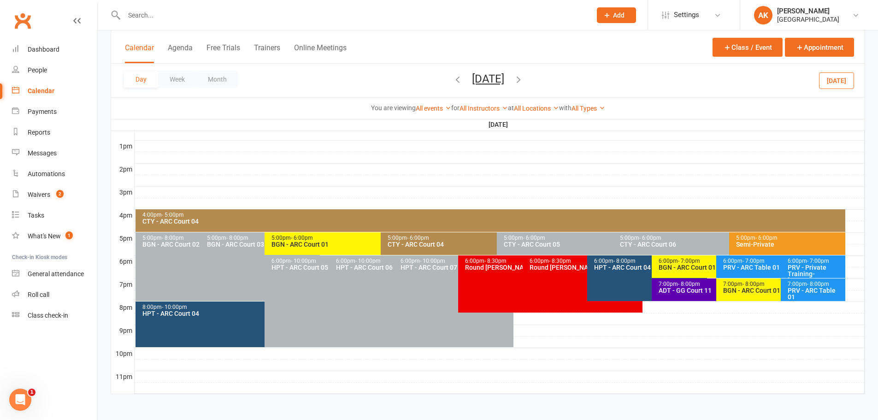
scroll to position [347, 0]
click at [813, 290] on div "PRV - ARC Table 01" at bounding box center [815, 293] width 56 height 13
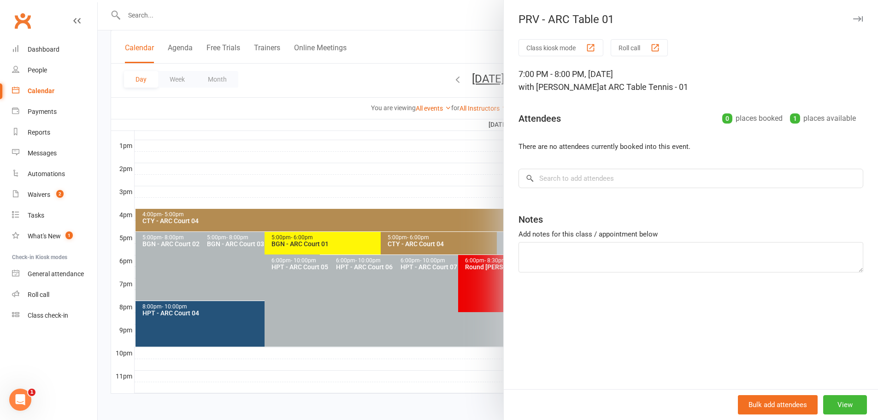
click at [473, 44] on div at bounding box center [488, 210] width 781 height 420
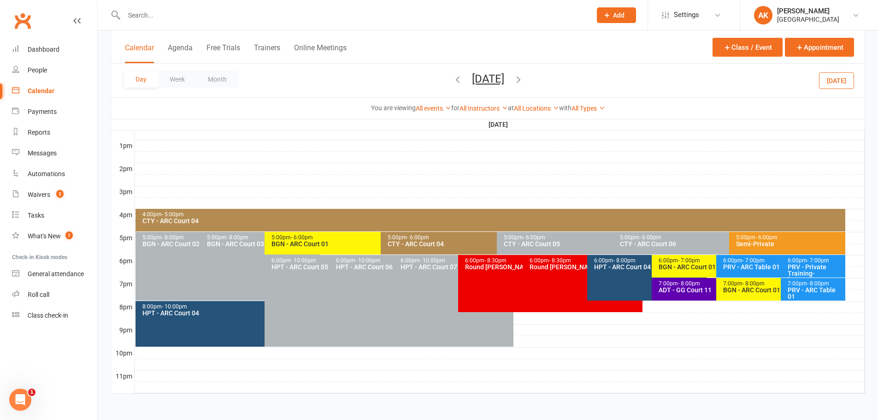
click at [524, 80] on icon "button" at bounding box center [519, 79] width 10 height 10
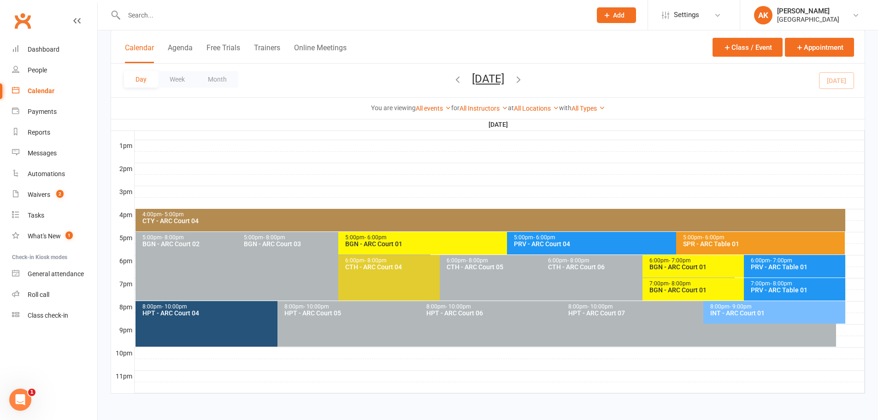
click at [524, 80] on icon "button" at bounding box center [519, 79] width 10 height 10
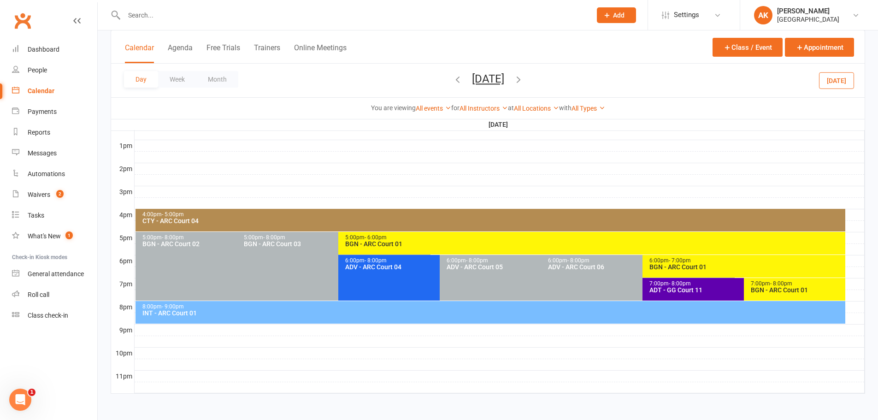
click at [671, 290] on div "ADT - GG Court 11" at bounding box center [741, 290] width 185 height 6
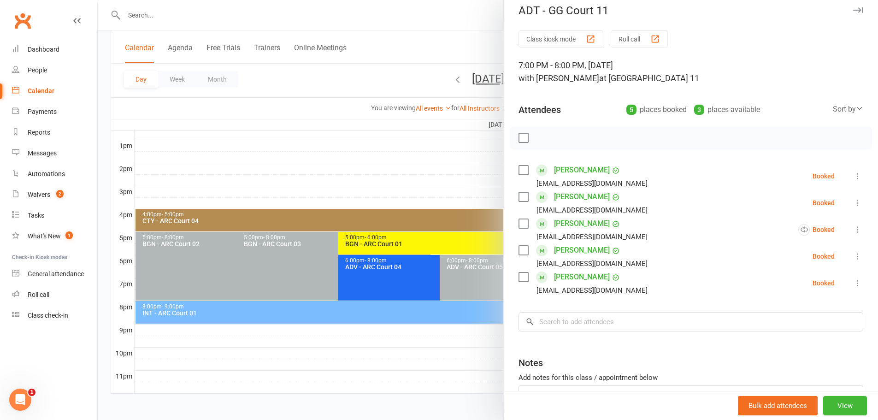
scroll to position [0, 0]
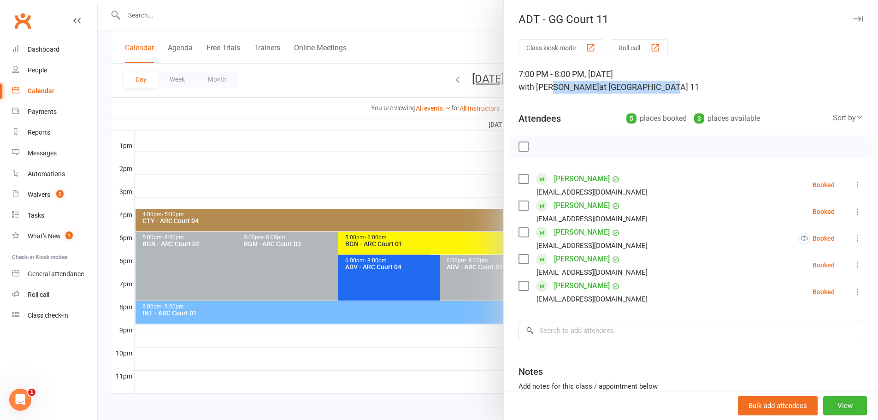
drag, startPoint x: 575, startPoint y: 89, endPoint x: 675, endPoint y: 89, distance: 100.5
click at [675, 89] on div "7:00 PM - 8:00 PM, Friday, September, 12, 2025 with Anshuman Mishra at GG Badmi…" at bounding box center [691, 81] width 345 height 26
click at [672, 90] on span "at GG Badminton Court 11" at bounding box center [649, 87] width 100 height 10
click at [468, 35] on div at bounding box center [488, 210] width 781 height 420
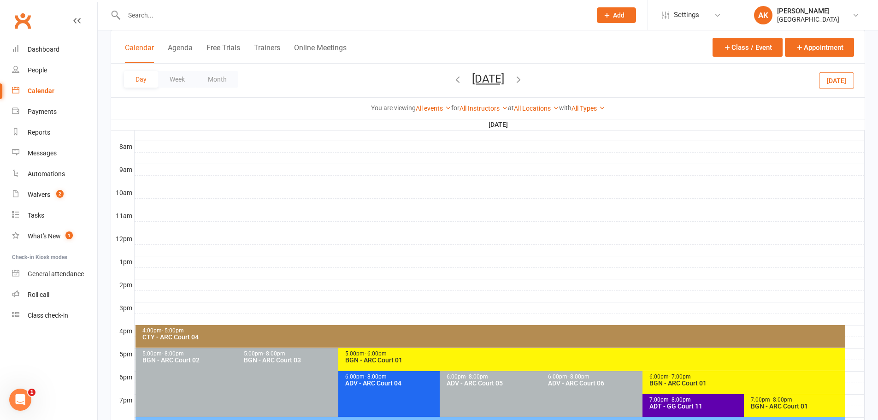
scroll to position [347, 0]
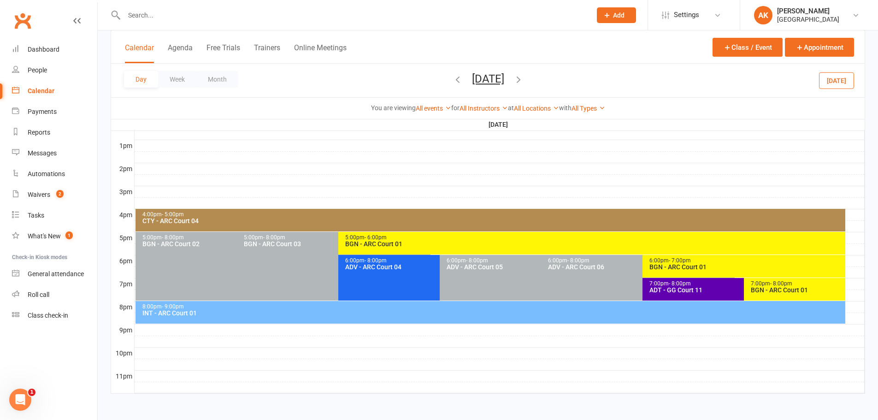
click at [351, 243] on div "BGN - ARC Court 01" at bounding box center [594, 244] width 499 height 6
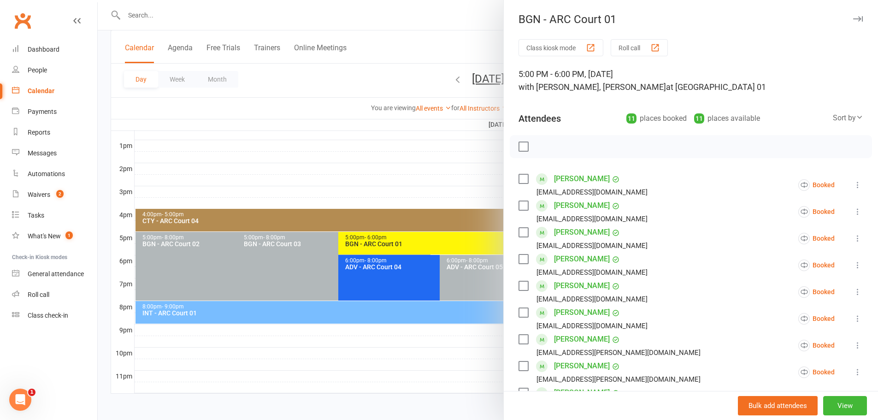
click at [441, 18] on div at bounding box center [488, 210] width 781 height 420
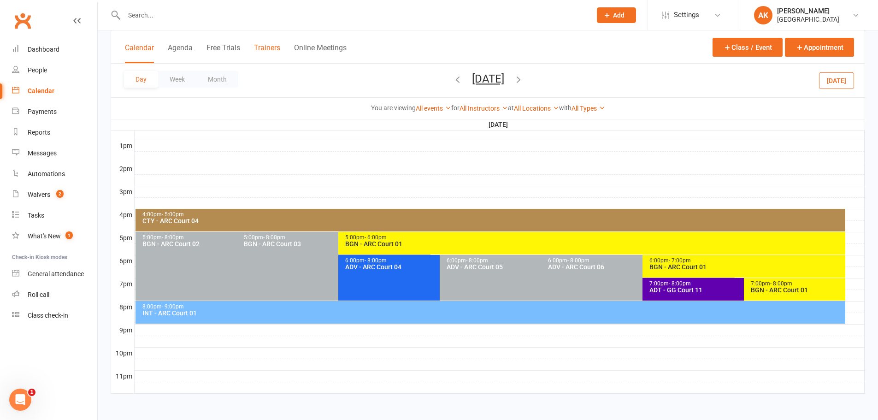
click at [273, 49] on button "Trainers" at bounding box center [267, 53] width 26 height 20
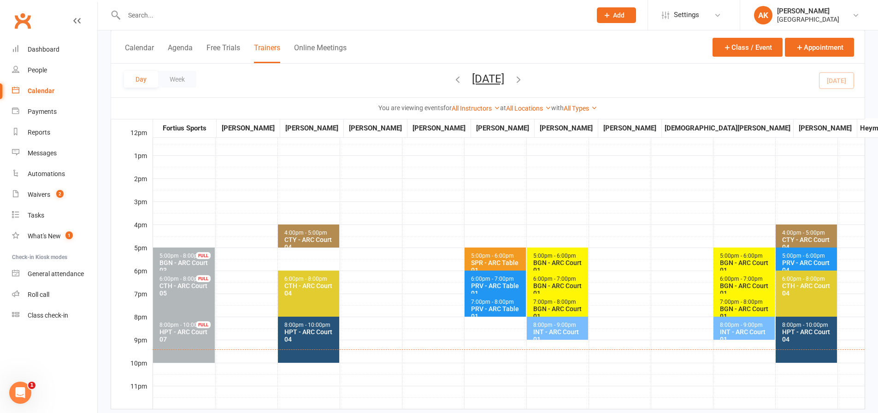
scroll to position [257, 0]
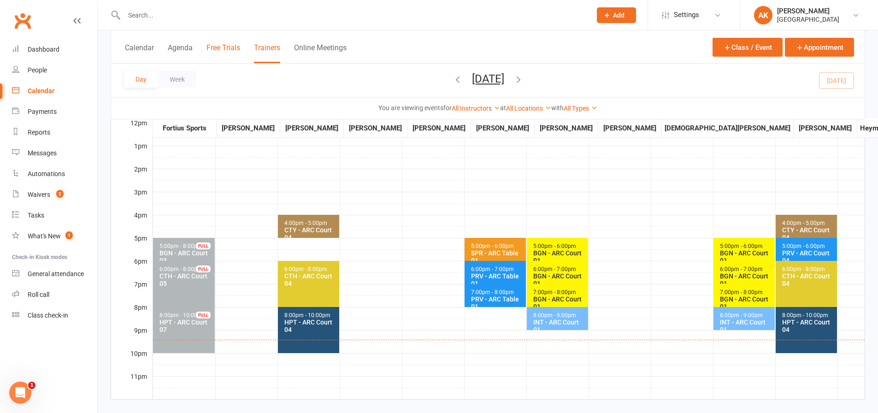
click at [234, 51] on button "Free Trials" at bounding box center [224, 53] width 34 height 20
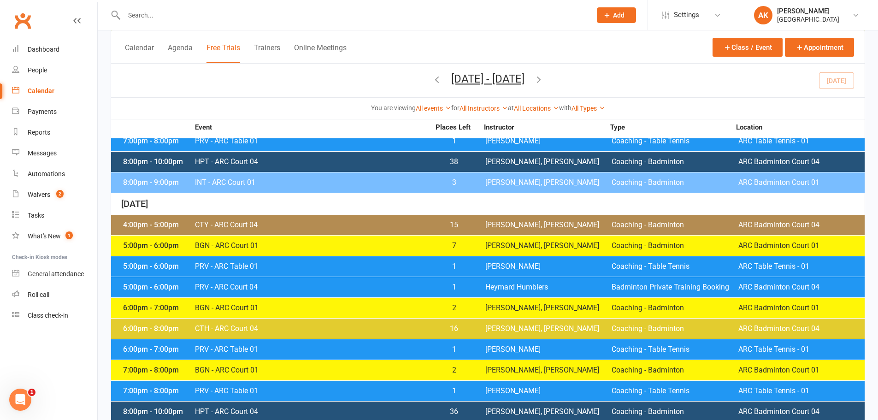
scroll to position [184, 0]
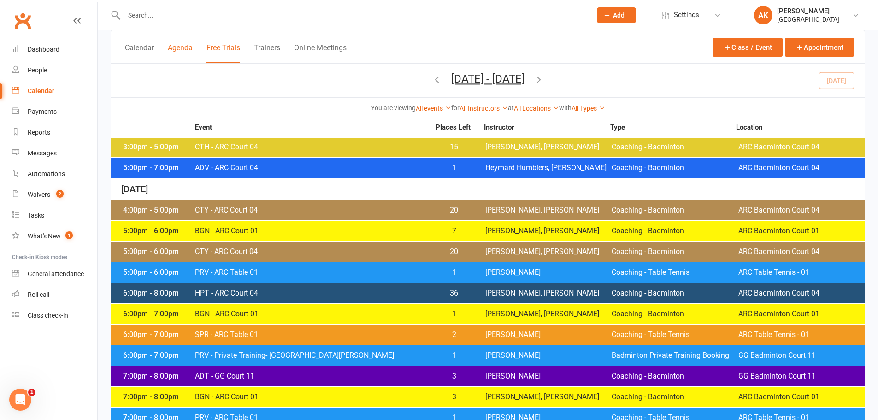
click at [179, 49] on button "Agenda" at bounding box center [180, 53] width 25 height 20
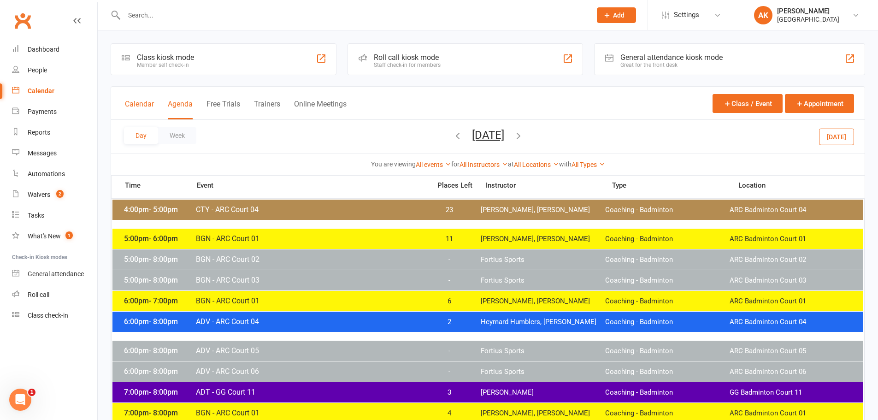
click at [143, 101] on button "Calendar" at bounding box center [139, 110] width 29 height 20
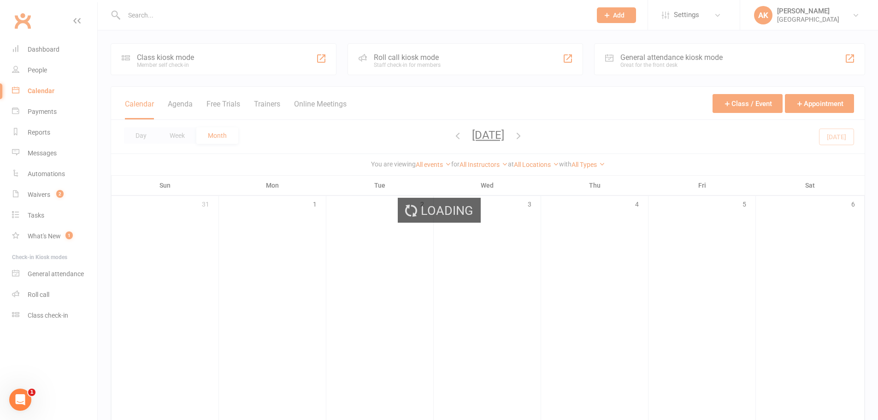
click at [315, 103] on div "Loading" at bounding box center [439, 210] width 878 height 420
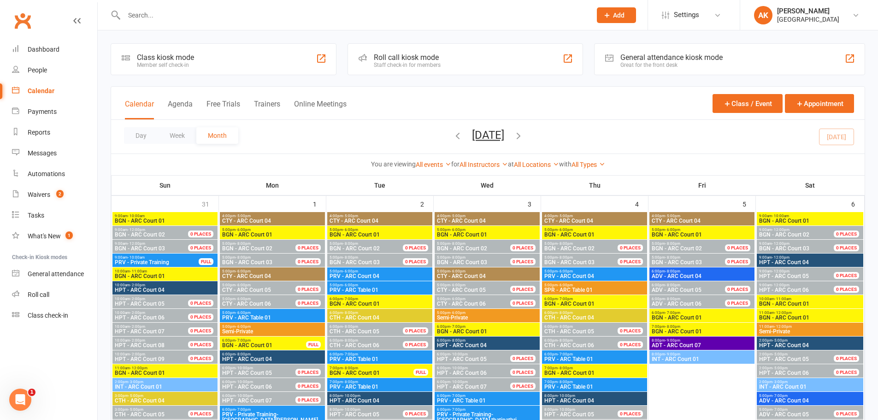
click at [315, 103] on button "Online Meetings" at bounding box center [320, 110] width 53 height 20
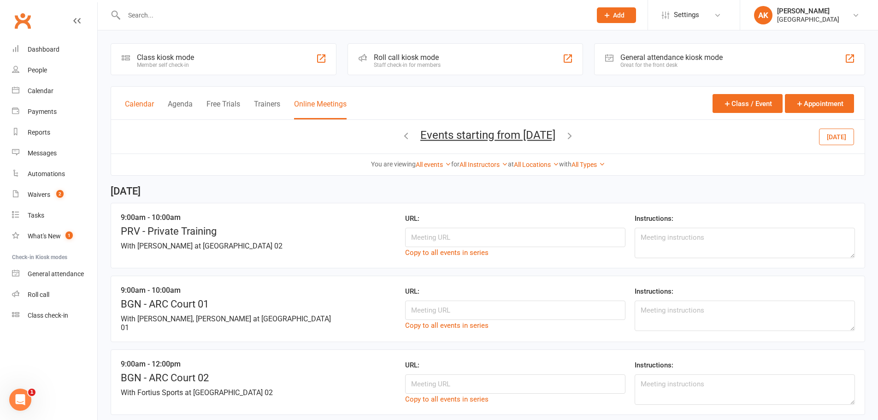
click at [144, 106] on button "Calendar" at bounding box center [139, 110] width 29 height 20
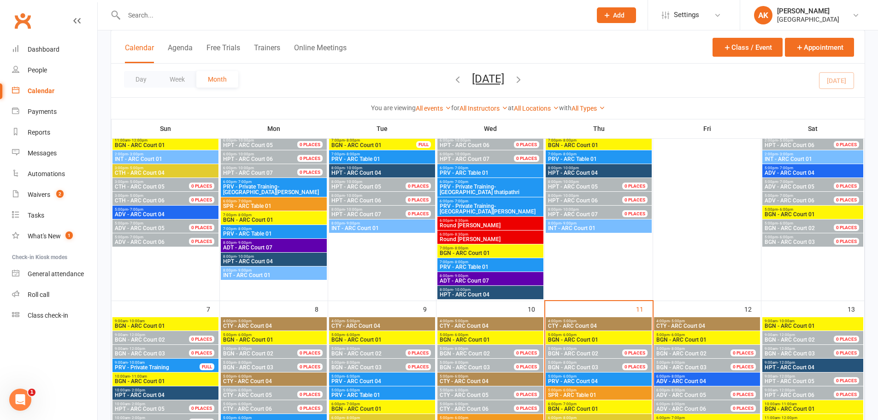
scroll to position [277, 0]
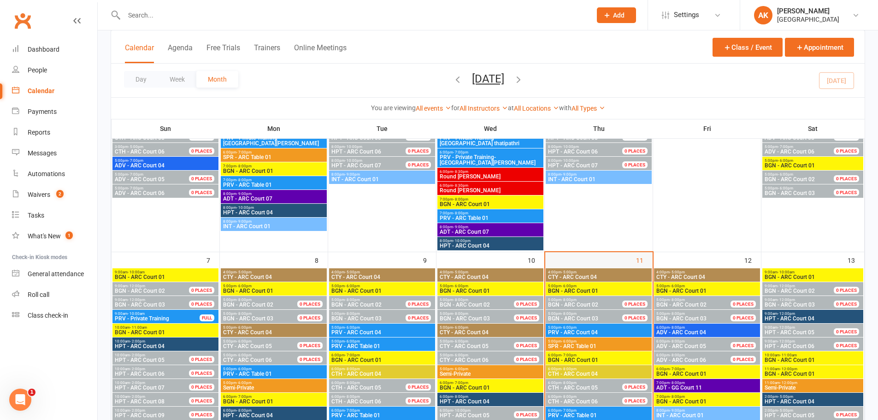
click at [604, 257] on div "11" at bounding box center [598, 408] width 107 height 313
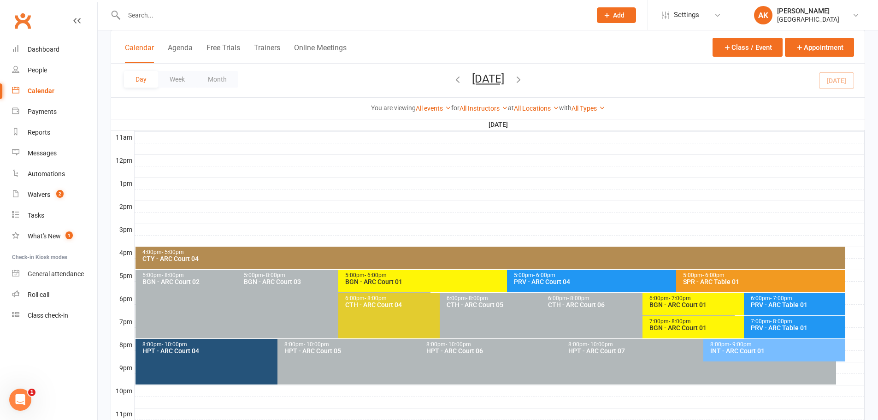
scroll to position [347, 0]
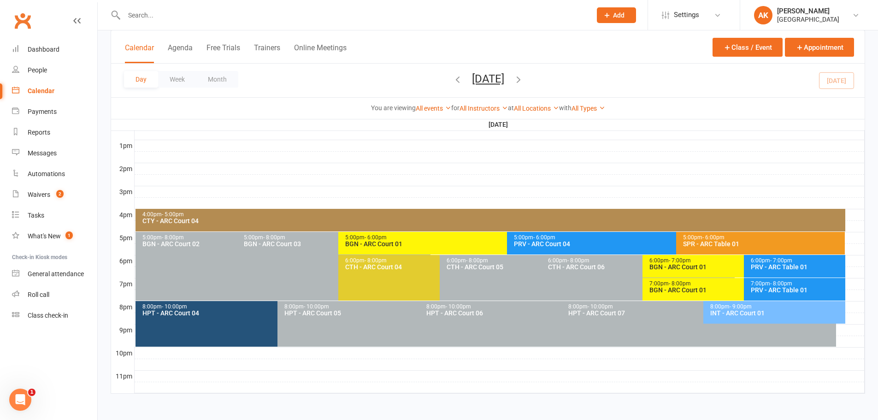
click at [524, 80] on icon "button" at bounding box center [519, 79] width 10 height 10
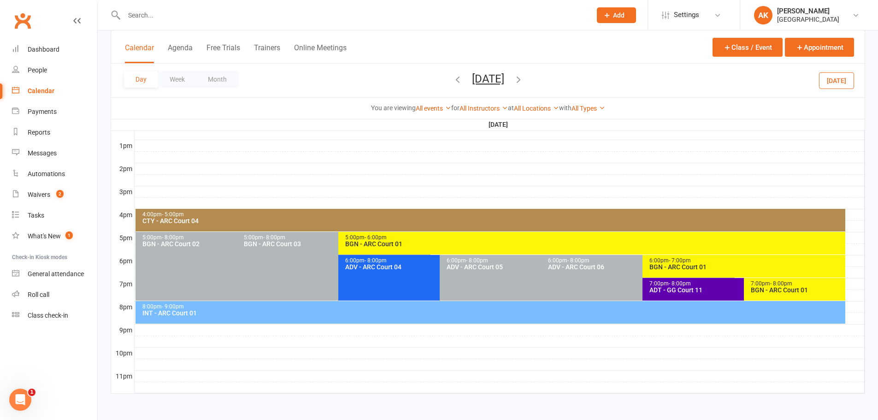
click at [662, 288] on div "ADT - GG Court 11" at bounding box center [741, 290] width 185 height 6
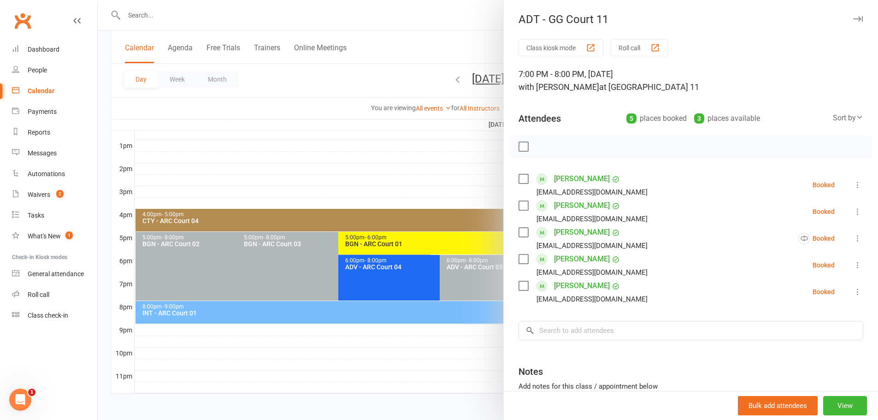
click at [474, 23] on div at bounding box center [488, 210] width 781 height 420
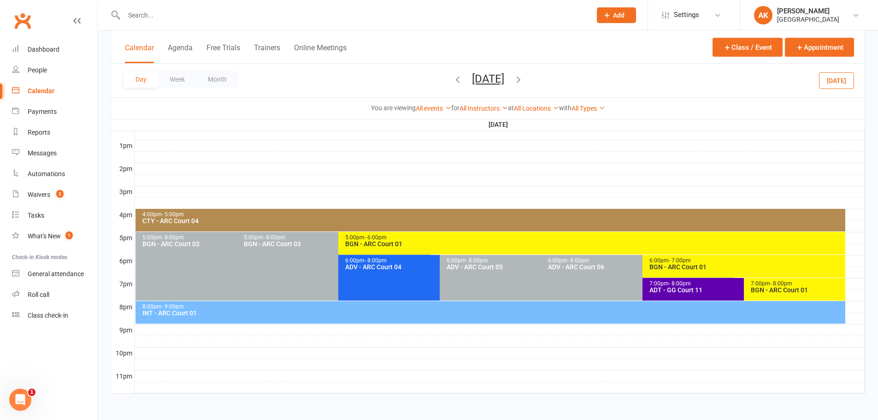
click at [692, 289] on div "ADT - GG Court 11" at bounding box center [741, 290] width 185 height 6
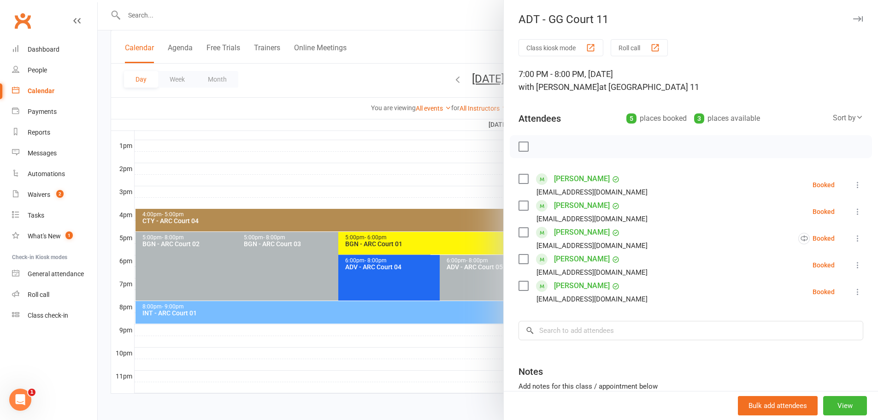
click at [488, 27] on div at bounding box center [488, 210] width 781 height 420
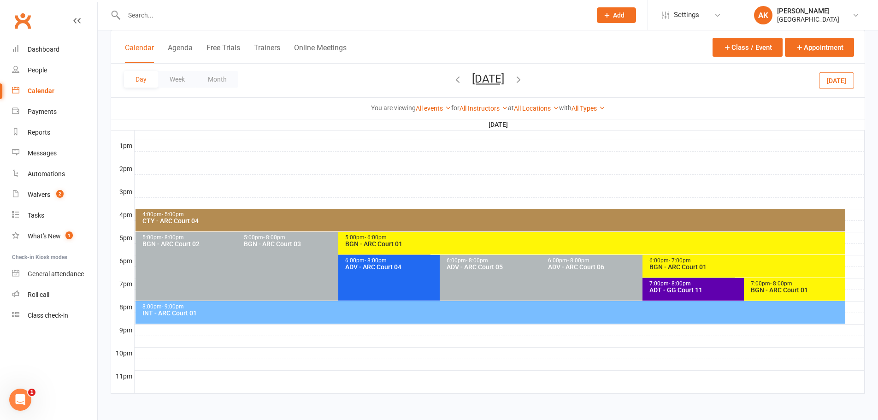
click at [691, 289] on div "ADT - GG Court 11" at bounding box center [741, 290] width 185 height 6
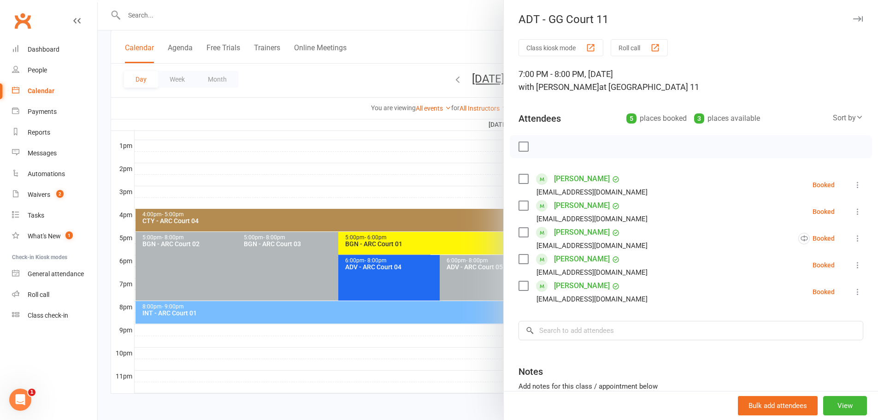
click at [463, 24] on div at bounding box center [488, 210] width 781 height 420
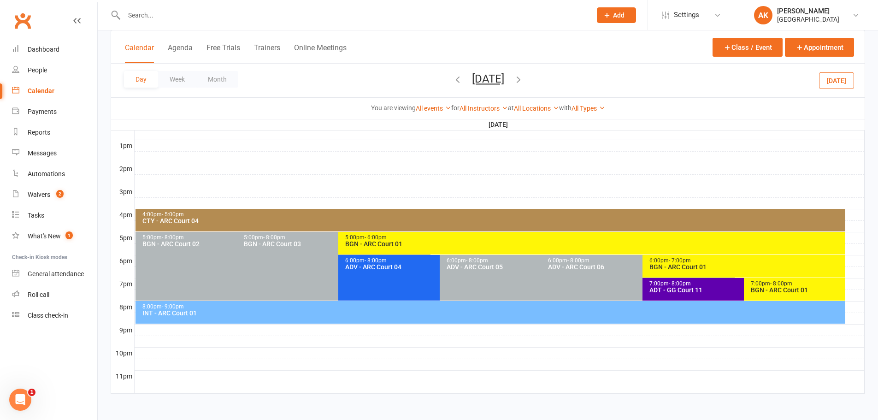
click at [671, 285] on span "- 8:00pm" at bounding box center [680, 283] width 22 height 6
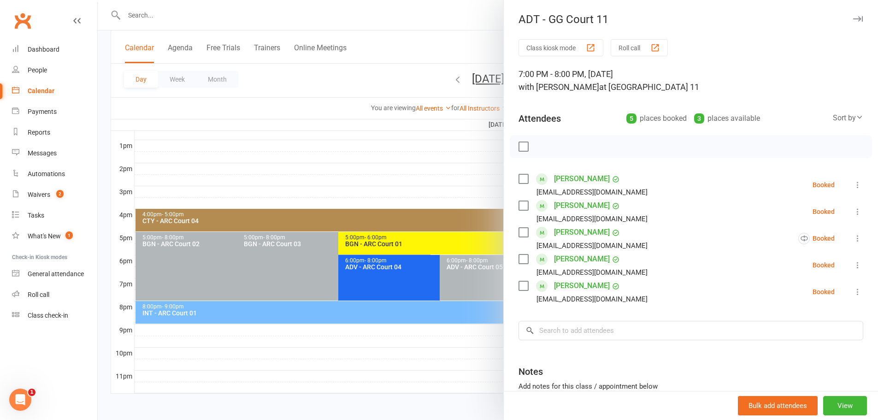
click at [429, 23] on div at bounding box center [488, 210] width 781 height 420
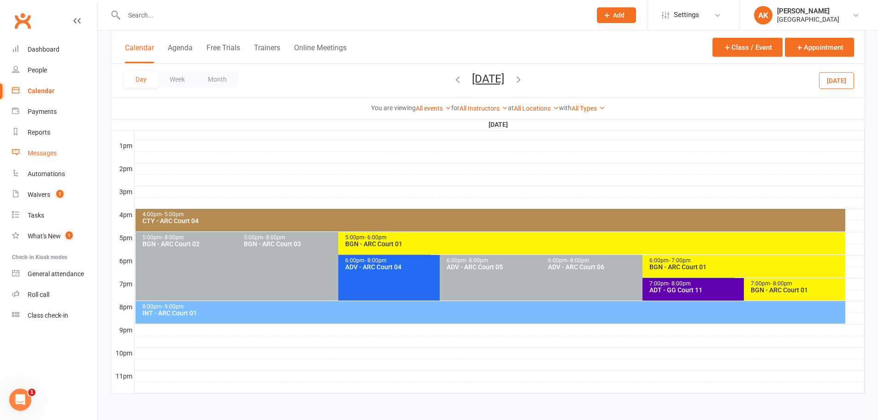
click at [47, 160] on link "Messages" at bounding box center [54, 153] width 85 height 21
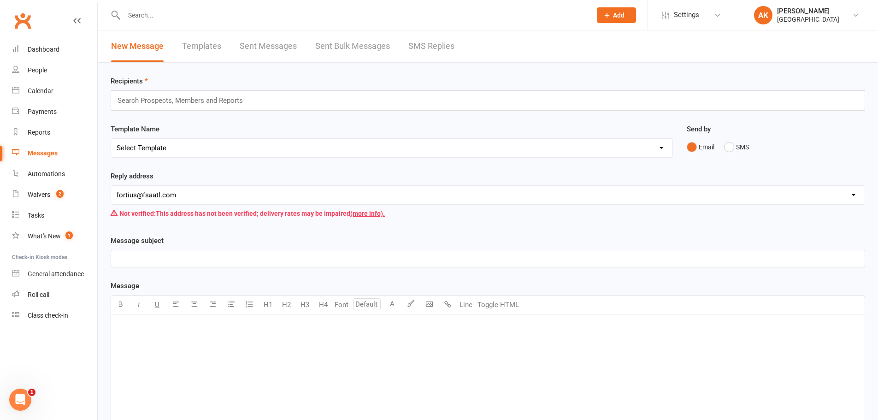
click at [187, 101] on input "text" at bounding box center [184, 101] width 135 height 12
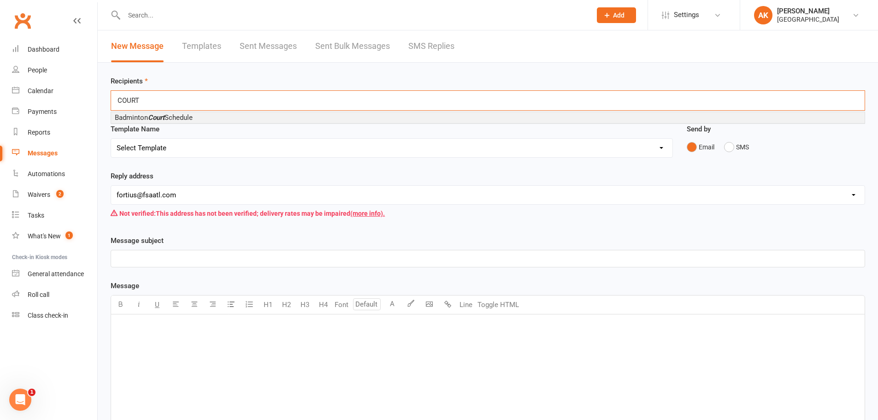
type input "COURT"
click at [187, 112] on li "Badminton Court Schedule" at bounding box center [488, 117] width 754 height 11
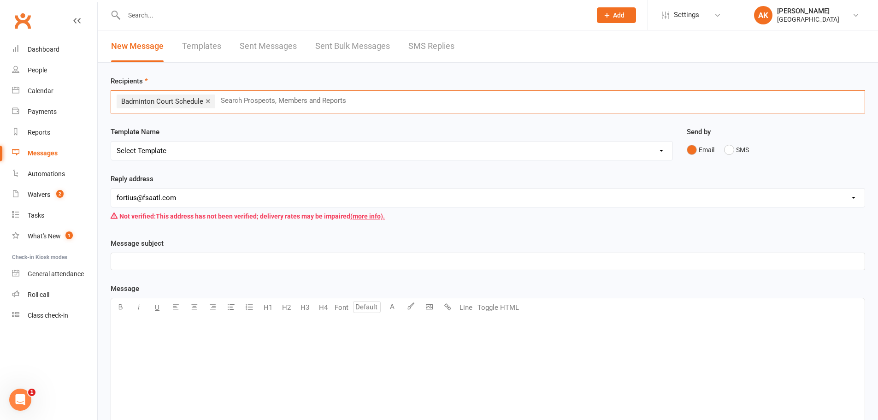
click at [197, 141] on div "Template Name Select Template [Email] Badminton Court Schedule [SMS] [Default t…" at bounding box center [392, 143] width 562 height 34
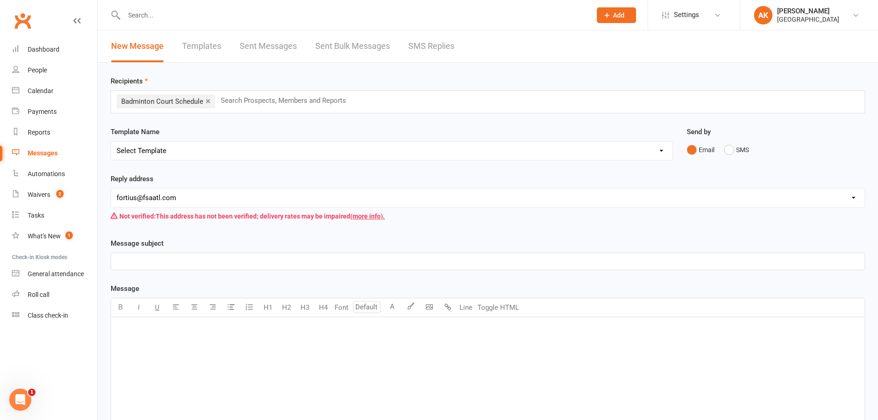
click at [197, 145] on select "Select Template [Email] Badminton Court Schedule [SMS] [Default template - revi…" at bounding box center [392, 151] width 562 height 18
select select "0"
click at [111, 142] on select "Select Template [Email] Badminton Court Schedule [SMS] [Default template - revi…" at bounding box center [392, 151] width 562 height 18
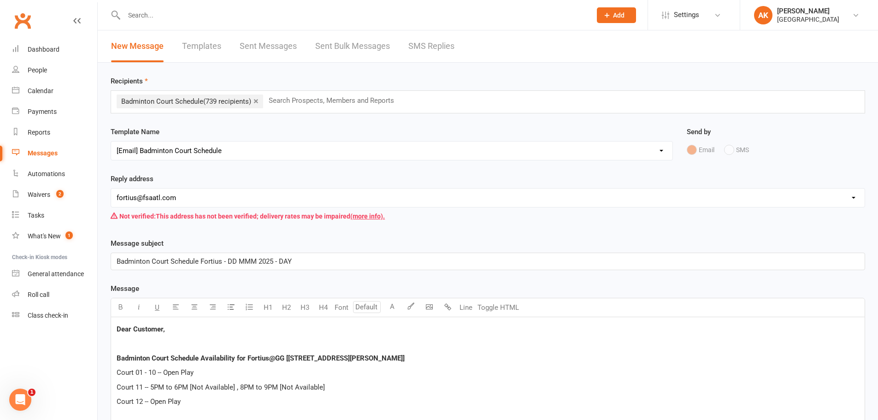
click at [237, 259] on span "Badminton Court Schedule Fortius - DD MMM 2025 - DAY" at bounding box center [204, 261] width 175 height 8
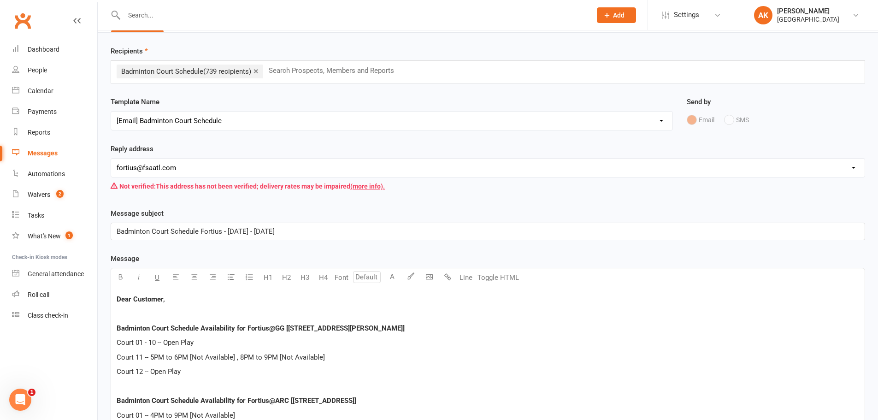
scroll to position [92, 0]
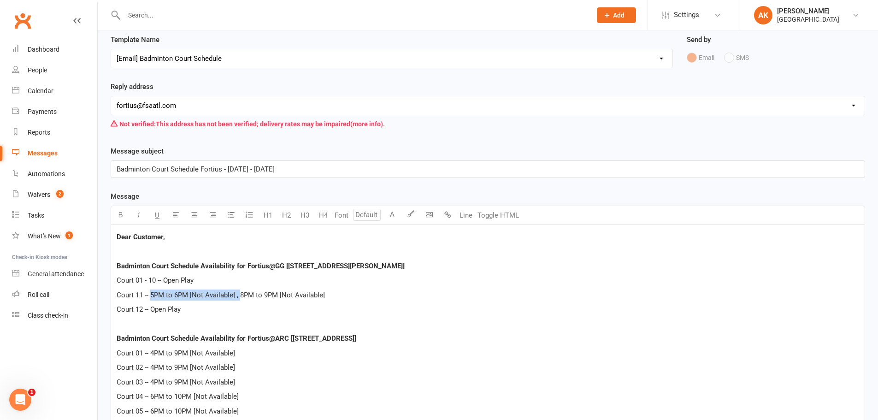
drag, startPoint x: 151, startPoint y: 291, endPoint x: 239, endPoint y: 293, distance: 87.6
click at [239, 293] on span "Court 11 -- 5PM to 6PM [Not Available] , 8PM to 9PM [Not Available]" at bounding box center [221, 295] width 208 height 8
click at [153, 294] on span "Court 11 -- 8PM to 9PM [Not Available]" at bounding box center [176, 295] width 118 height 8
click at [186, 304] on p "Court 12 -- Open Play" at bounding box center [488, 309] width 743 height 11
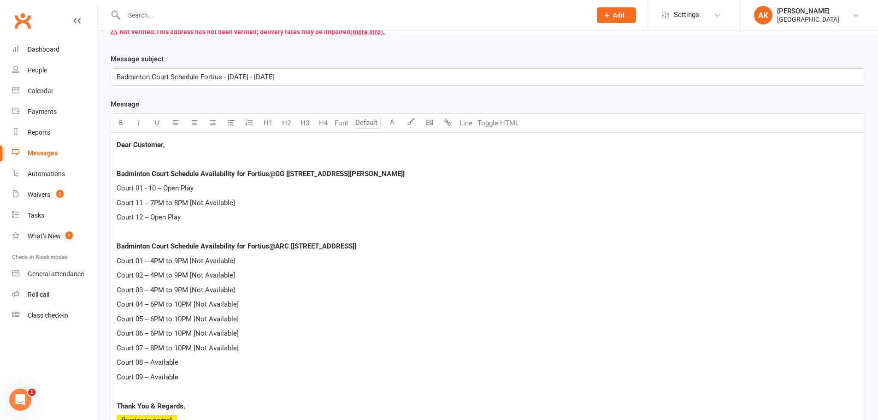
scroll to position [231, 0]
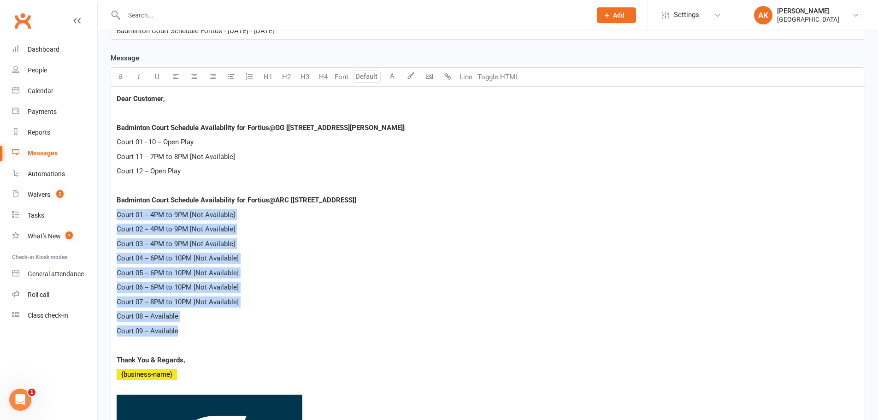
drag, startPoint x: 186, startPoint y: 331, endPoint x: 115, endPoint y: 214, distance: 136.6
click at [115, 214] on div "Dear Customer, Badminton Court Schedule Availability for Fortius@GG [[STREET_AD…" at bounding box center [488, 338] width 754 height 503
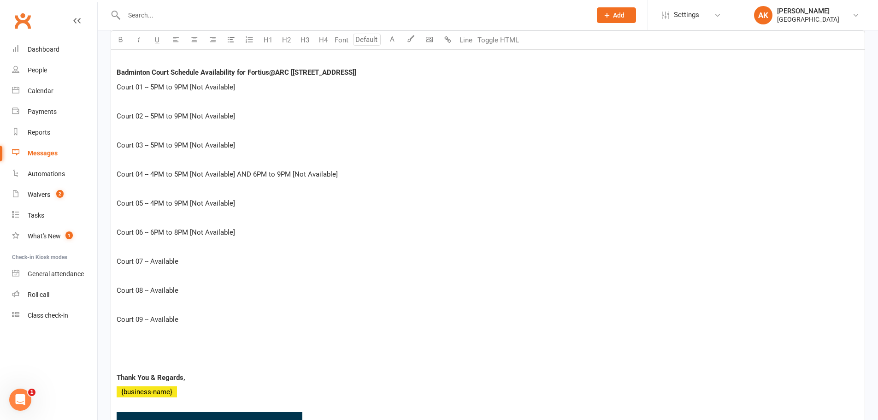
scroll to position [266, 0]
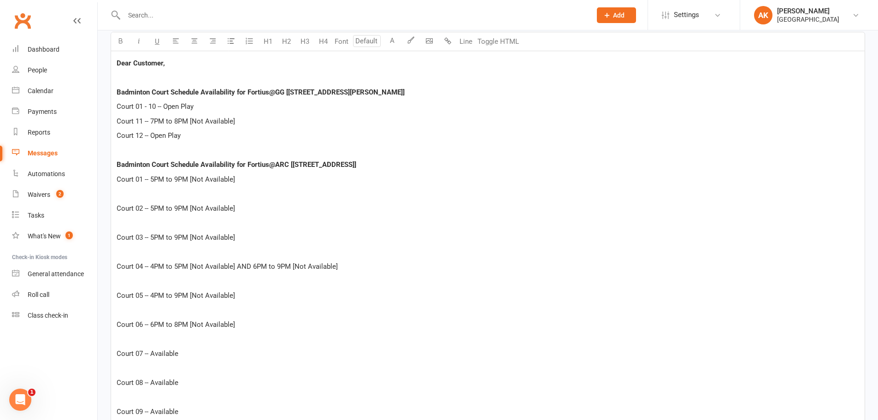
click at [119, 204] on span "Court 02 -- 5PM to 9PM [Not Available]" at bounding box center [176, 208] width 118 height 8
click at [118, 204] on span "Court 02 -- 5PM to 9PM [Not Available]" at bounding box center [176, 208] width 118 height 8
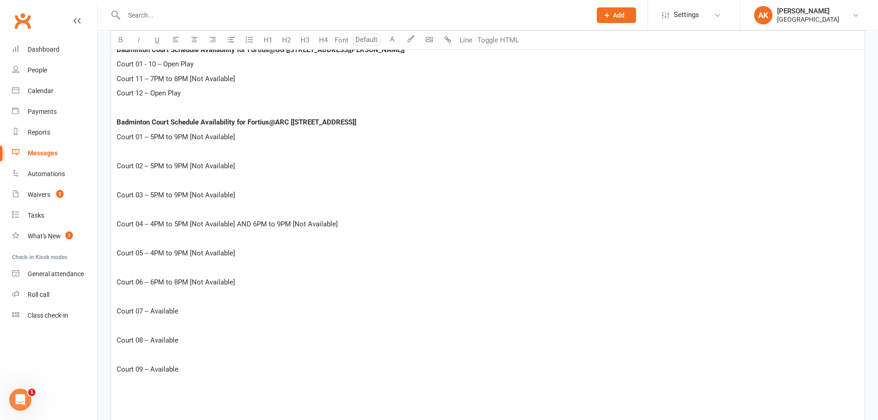
scroll to position [358, 0]
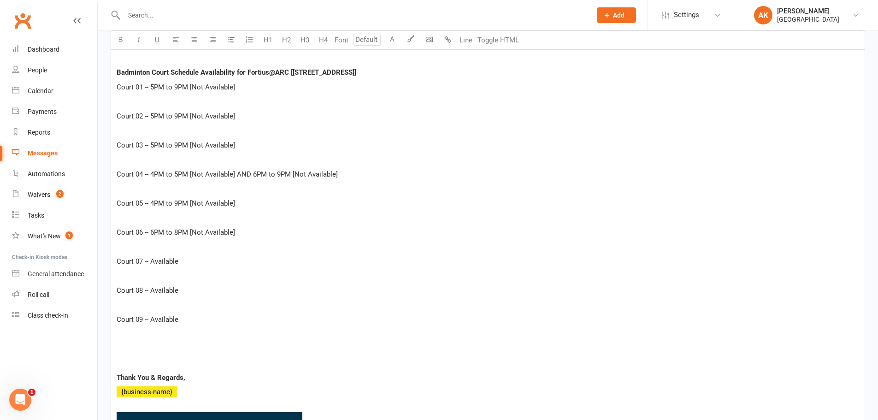
click at [123, 351] on p at bounding box center [488, 348] width 743 height 11
click at [122, 356] on div "Dear Customer, Badminton Court Schedule Availability for Fortius@GG [[STREET_AD…" at bounding box center [488, 283] width 754 height 648
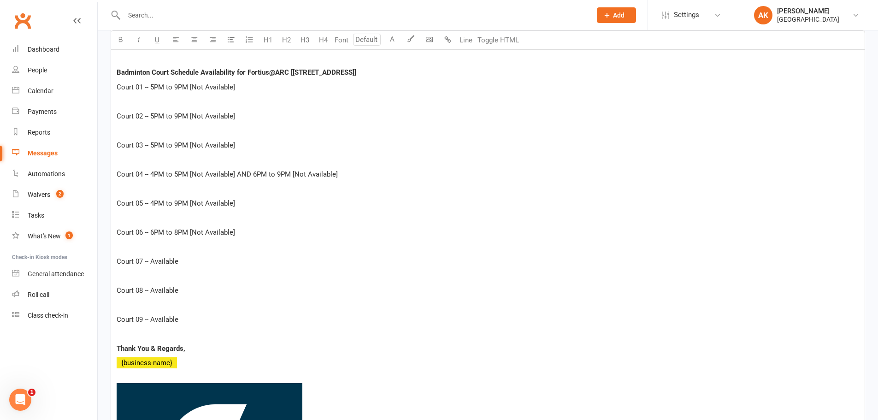
click at [113, 313] on div "Dear Customer, Badminton Court Schedule Availability for Fortius@GG [[STREET_AD…" at bounding box center [488, 268] width 754 height 619
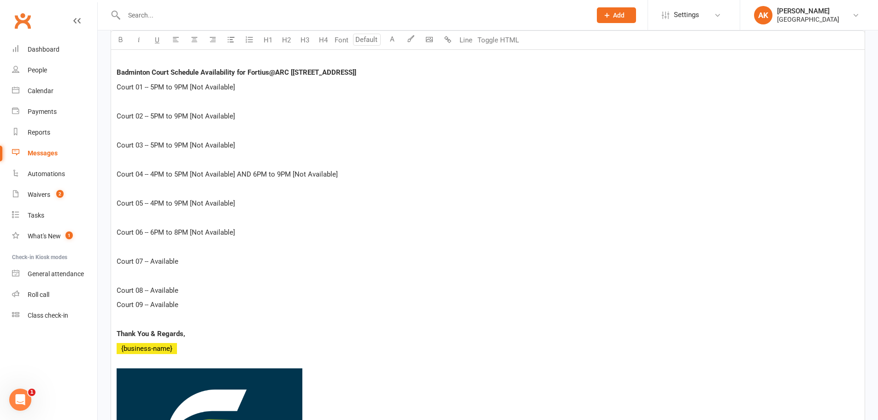
click at [115, 284] on div "Dear Customer, Badminton Court Schedule Availability for Fortius@GG [[STREET_AD…" at bounding box center [488, 261] width 754 height 604
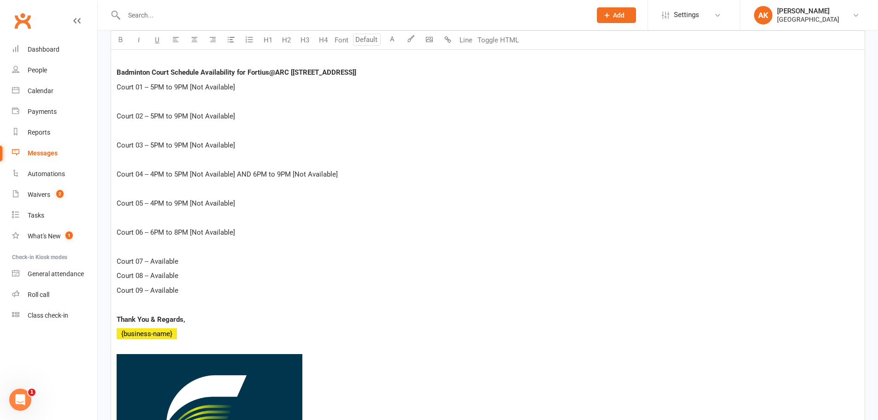
click at [118, 251] on p "﻿" at bounding box center [488, 246] width 743 height 11
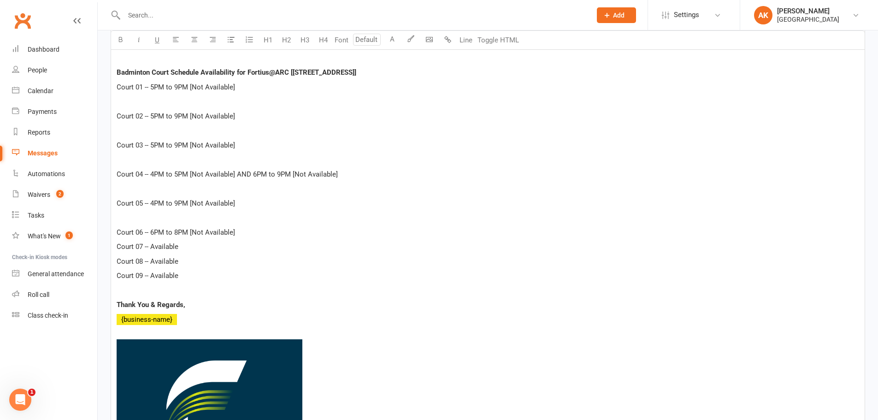
click at [118, 223] on p "﻿" at bounding box center [488, 217] width 743 height 11
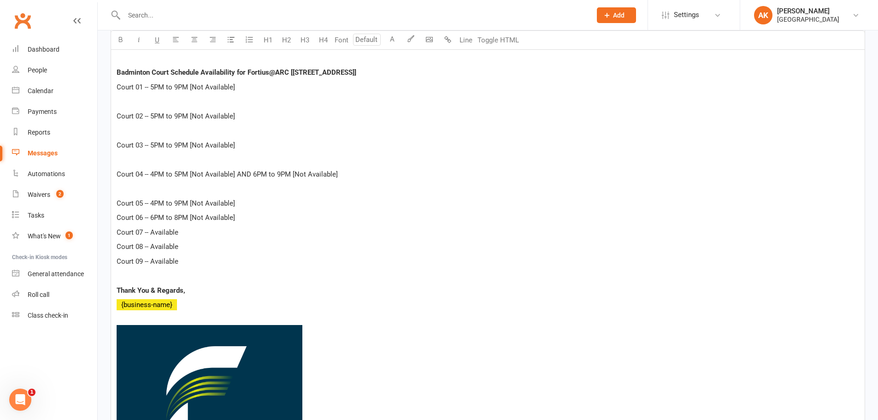
click at [121, 191] on p "﻿" at bounding box center [488, 188] width 743 height 11
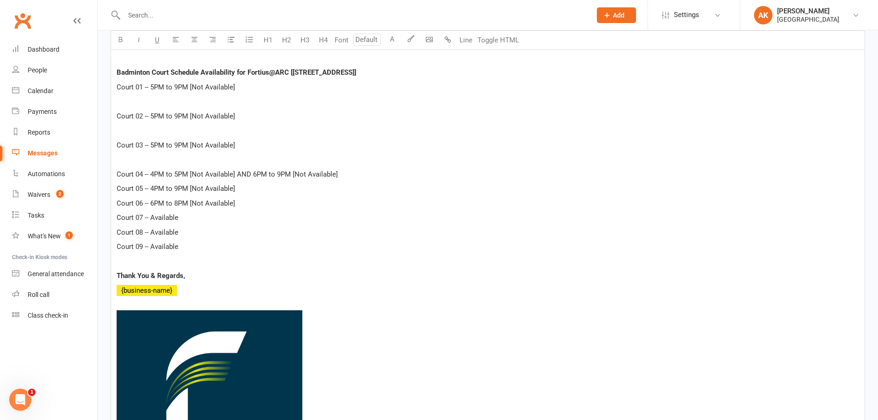
click at [121, 159] on p "﻿" at bounding box center [488, 159] width 743 height 11
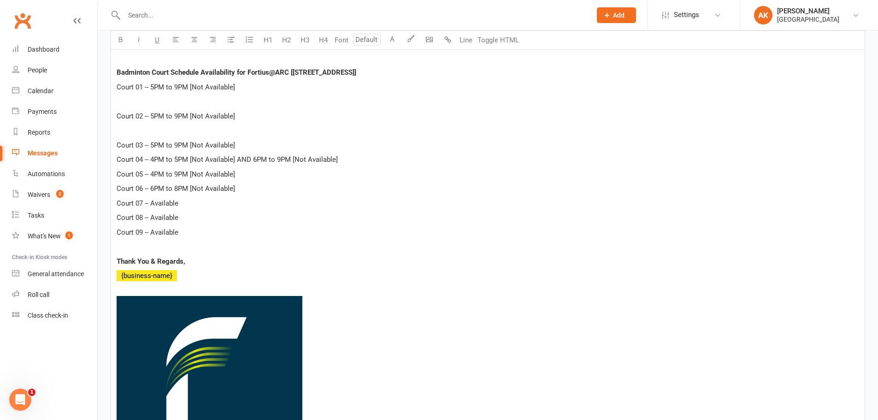
click at [121, 126] on p "﻿" at bounding box center [488, 130] width 743 height 11
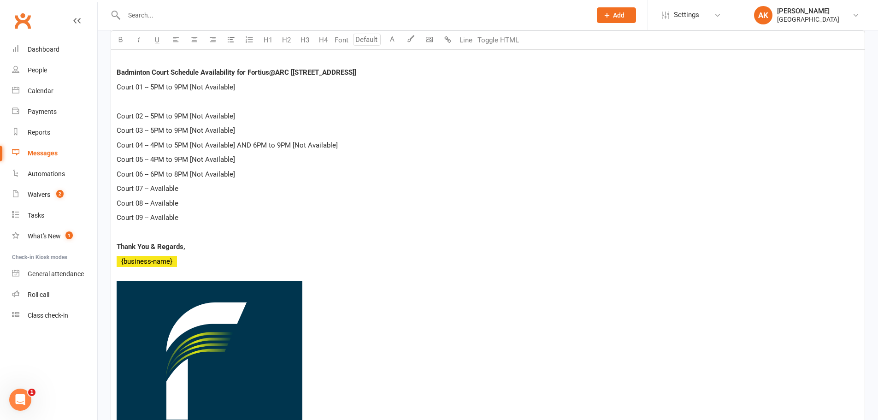
click at [124, 103] on p "﻿" at bounding box center [488, 101] width 743 height 11
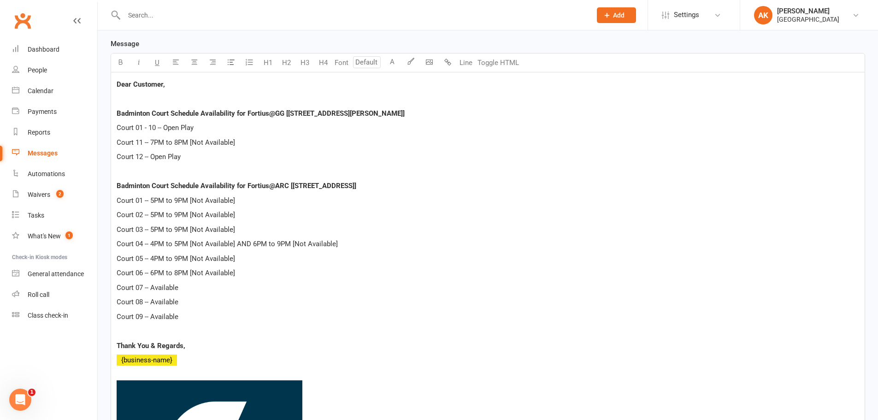
scroll to position [266, 0]
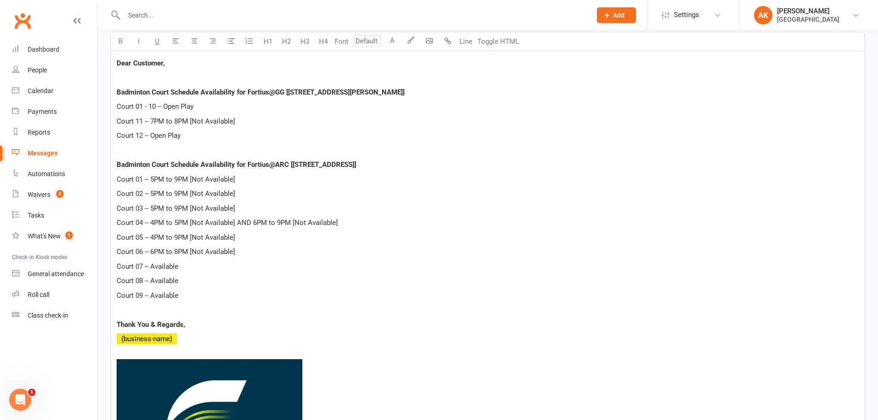
click at [178, 251] on span "Court 06 -- 6PM to 8PM [Not Available]" at bounding box center [176, 252] width 118 height 8
click at [221, 270] on p "Court 07 -- Available" at bounding box center [488, 266] width 743 height 11
click at [178, 252] on span "Court 06 -- 6PM to 9PM [Not Available]" at bounding box center [176, 252] width 118 height 8
click at [263, 283] on p "Court 08 -- Available" at bounding box center [488, 280] width 743 height 11
click at [231, 297] on p "Court 09 -- Available" at bounding box center [488, 295] width 743 height 11
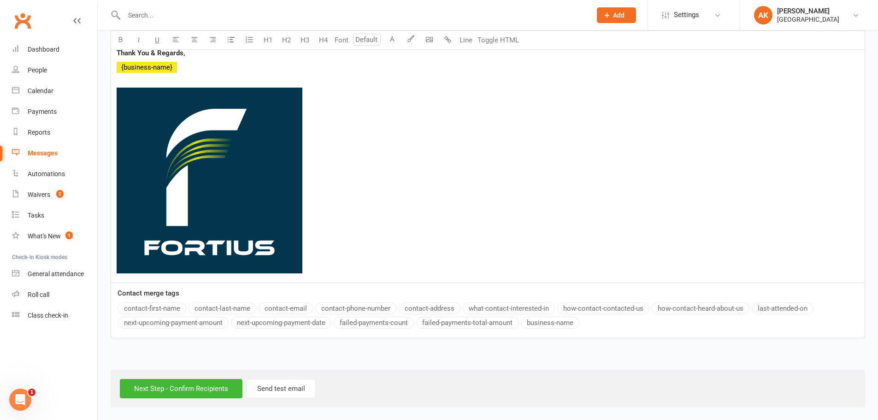
scroll to position [539, 0]
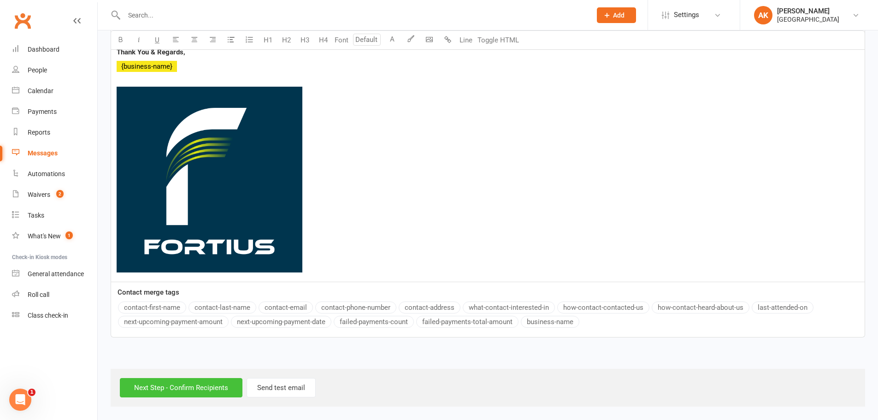
click at [166, 392] on input "Next Step - Confirm Recipients" at bounding box center [181, 387] width 123 height 19
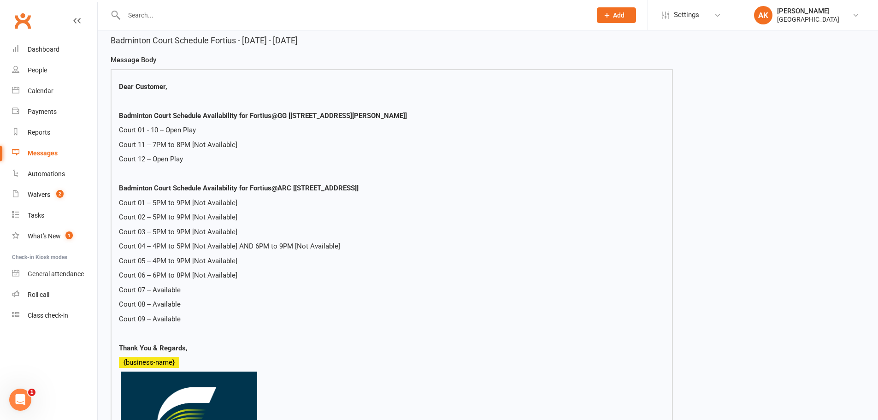
scroll to position [92, 0]
drag, startPoint x: 254, startPoint y: 245, endPoint x: 292, endPoint y: 243, distance: 38.3
click at [292, 243] on p "Court 04 -- 4PM to 5PM [Not Available] AND 6PM to 9PM [Not Available]" at bounding box center [392, 245] width 546 height 11
click at [274, 247] on p "Court 04 -- 4PM to 5PM [Not Available] AND 6PM to 9PM [Not Available]" at bounding box center [392, 245] width 546 height 11
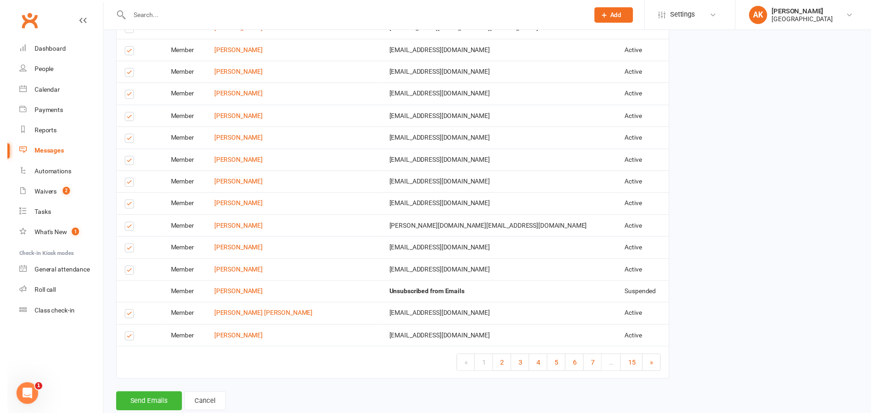
scroll to position [1482, 0]
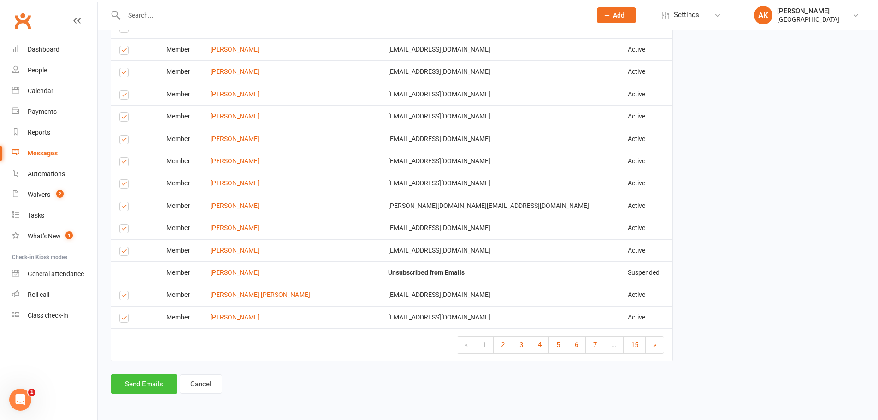
click at [146, 382] on button "Send Emails" at bounding box center [144, 383] width 67 height 19
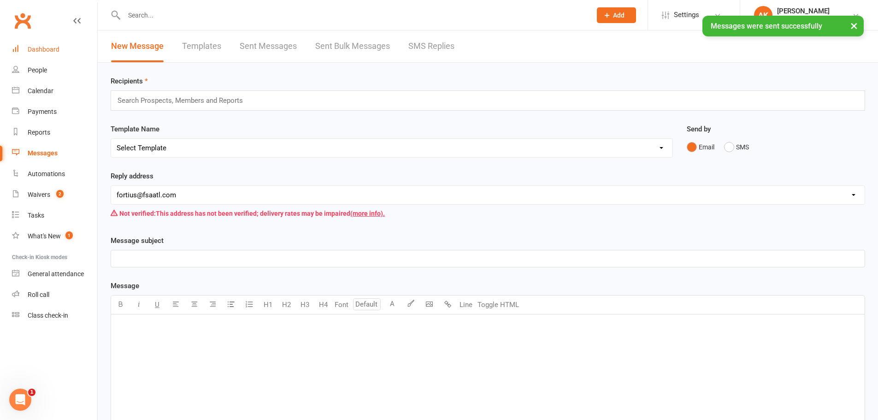
click at [55, 50] on div "Dashboard" at bounding box center [44, 49] width 32 height 7
